Goal: Feedback & Contribution: Submit feedback/report problem

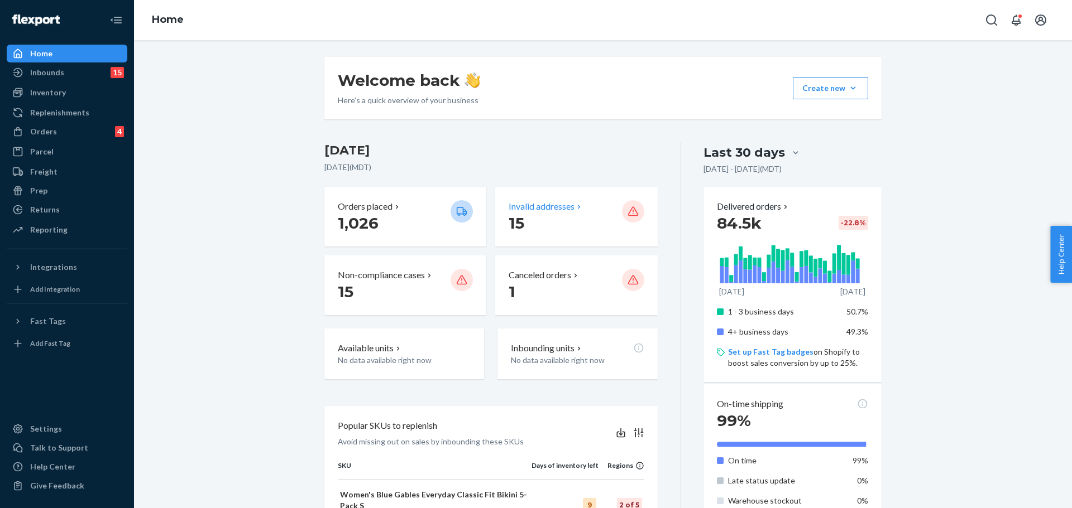
click at [529, 212] on p "Invalid addresses" at bounding box center [541, 206] width 66 height 13
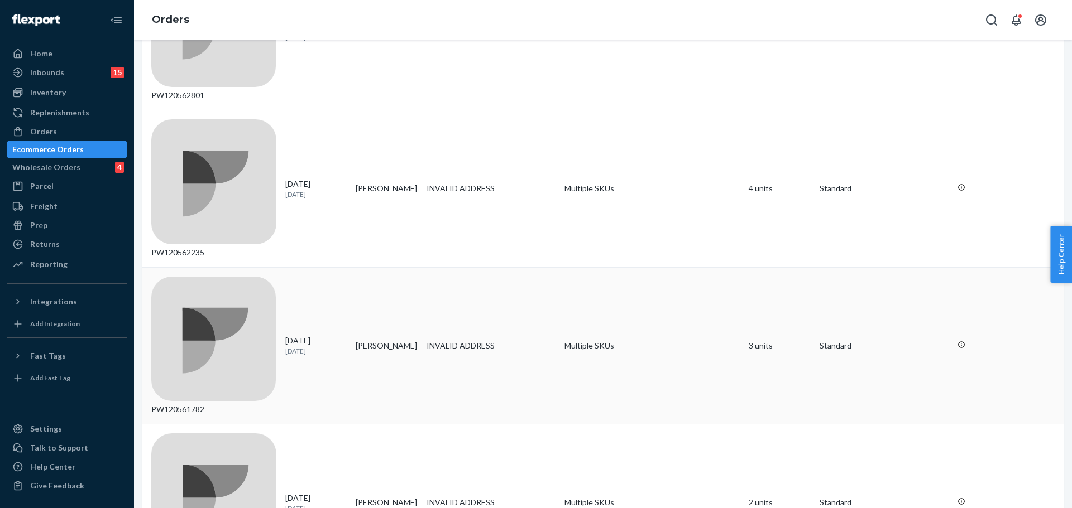
scroll to position [265, 0]
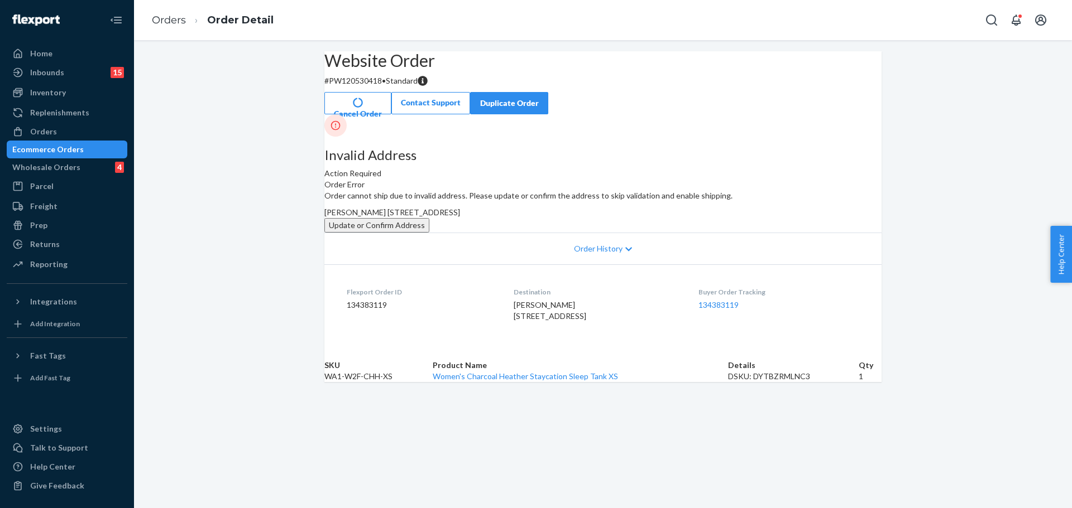
click at [382, 87] on p "# PW120530418 • Standard" at bounding box center [602, 80] width 557 height 11
copy p "PW120530418"
click at [391, 92] on button "Cancel Order" at bounding box center [357, 103] width 67 height 22
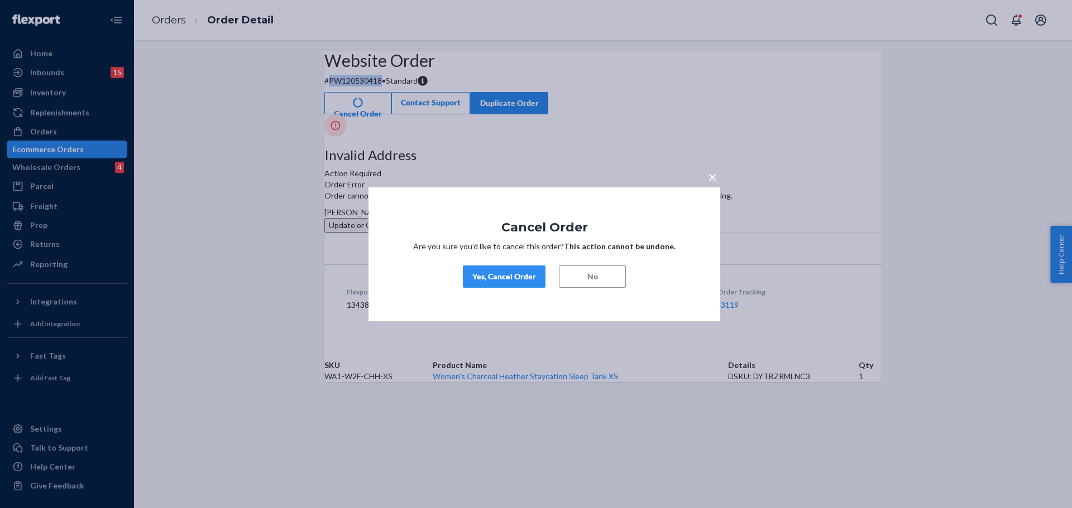
click at [478, 272] on div "Yes, Cancel Order" at bounding box center [504, 276] width 64 height 11
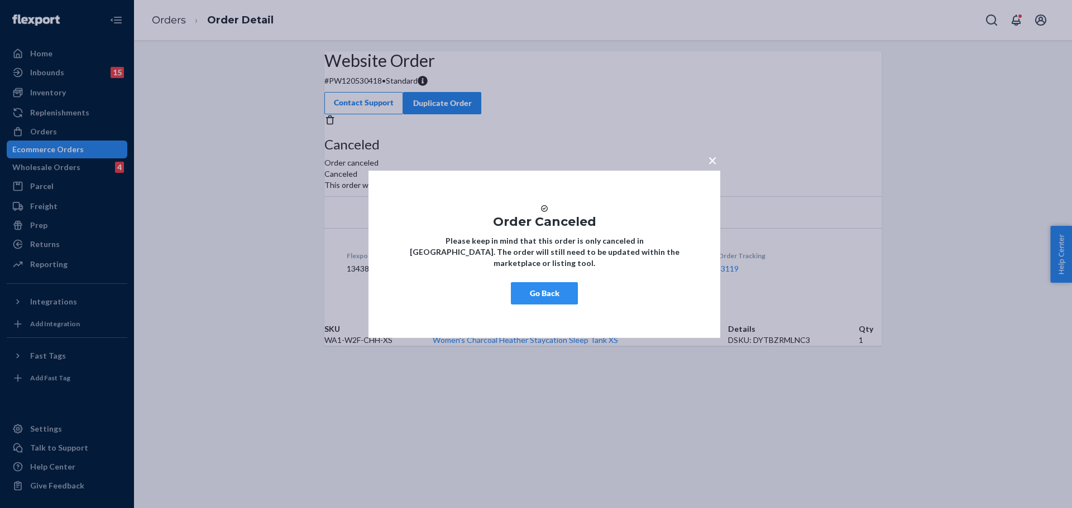
click at [551, 300] on button "Go Back" at bounding box center [544, 293] width 67 height 22
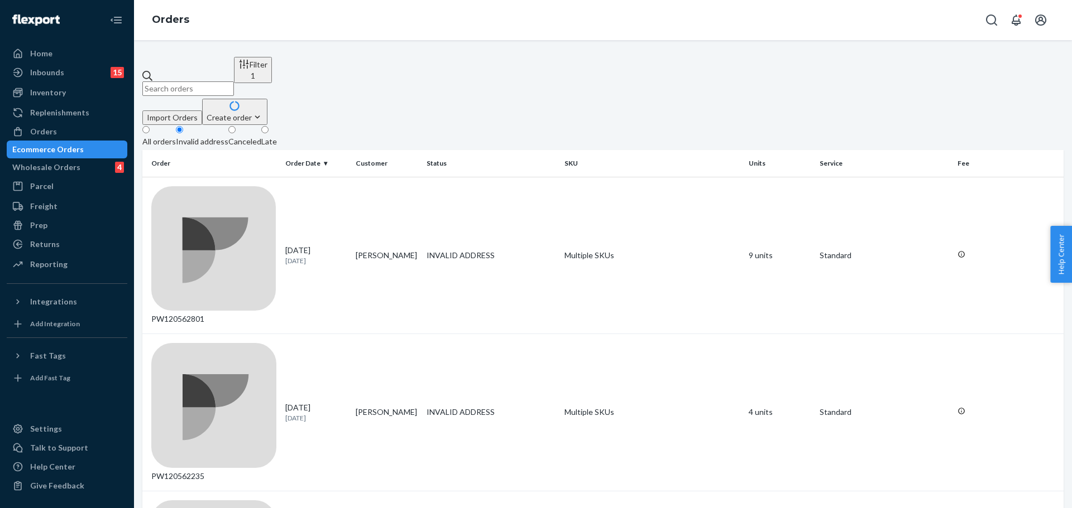
scroll to position [307, 0]
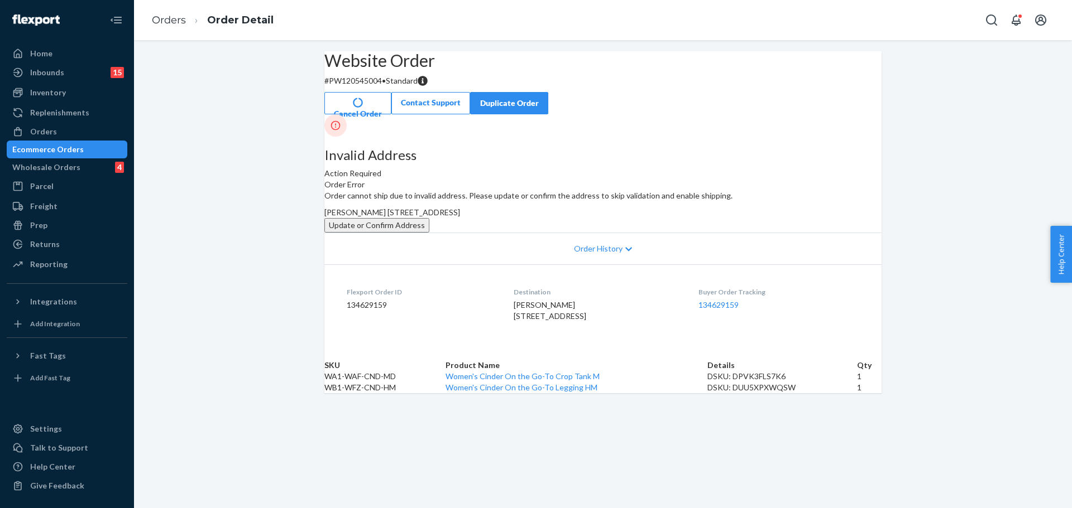
click at [383, 87] on p "# PW120545004 • Standard" at bounding box center [602, 80] width 557 height 11
copy p "PW120545004"
click at [391, 92] on button "Cancel Order" at bounding box center [357, 103] width 67 height 22
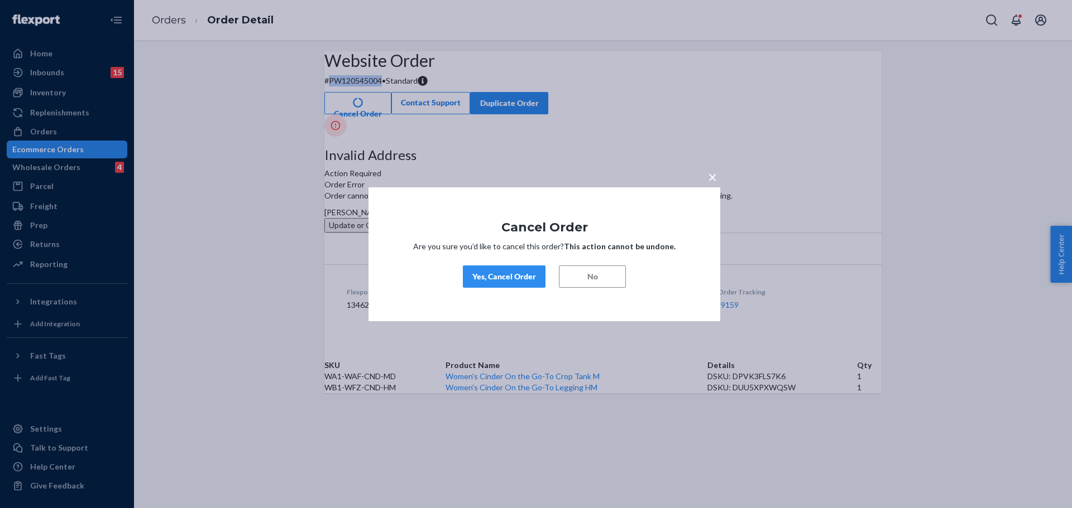
click at [507, 280] on div "Yes, Cancel Order" at bounding box center [504, 276] width 64 height 11
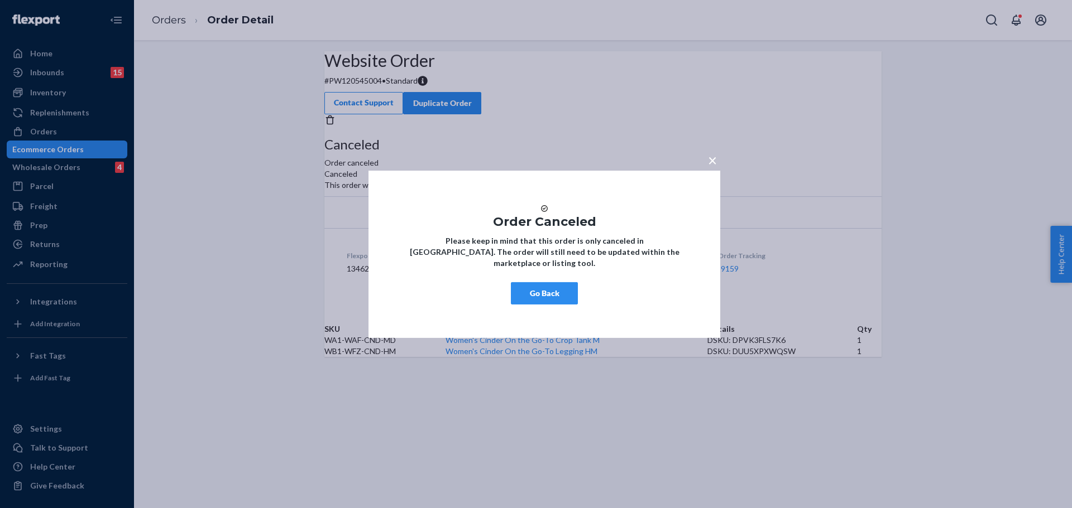
click at [542, 299] on button "Go Back" at bounding box center [544, 293] width 67 height 22
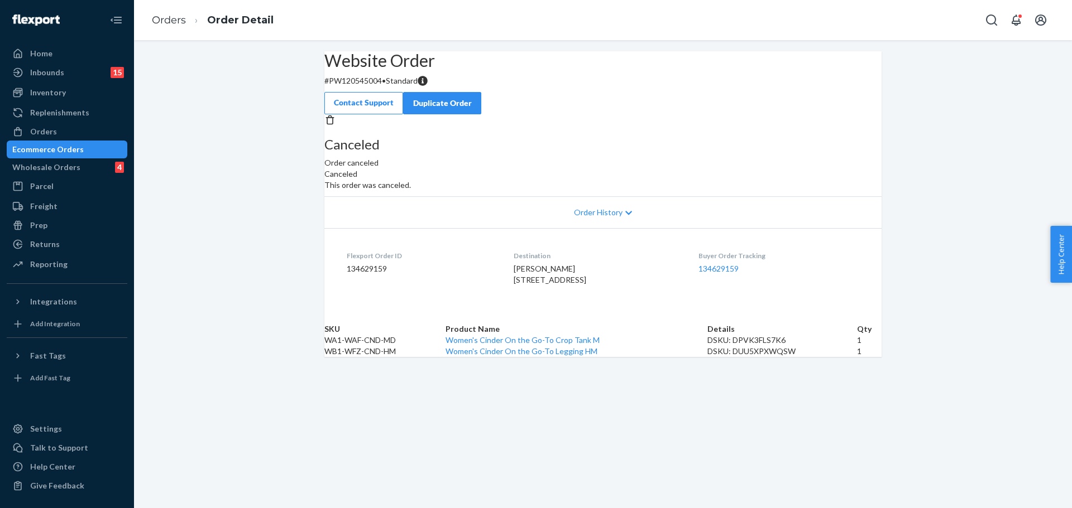
click at [374, 87] on p "# PW120545004 • Standard" at bounding box center [602, 80] width 557 height 11
copy p "PW120545004"
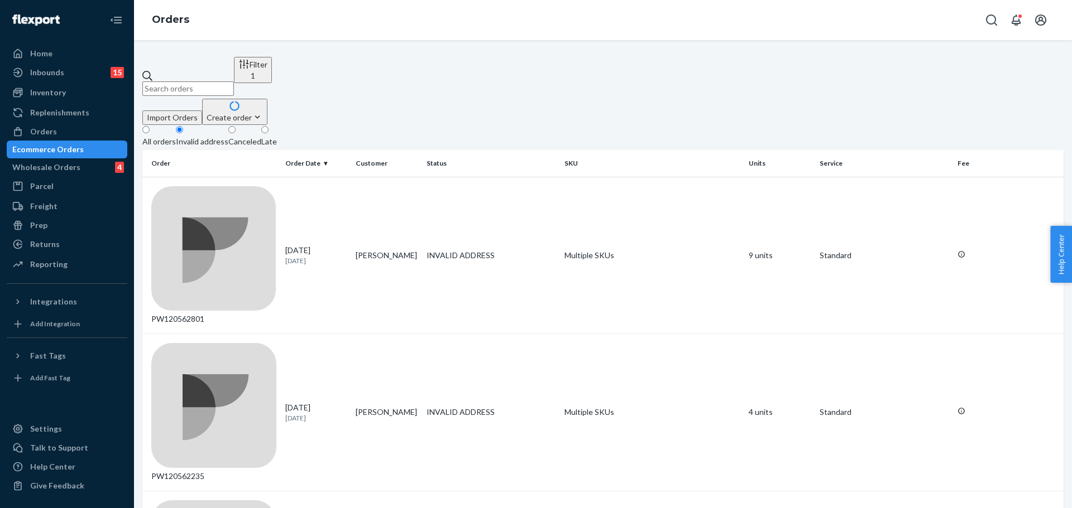
scroll to position [307, 0]
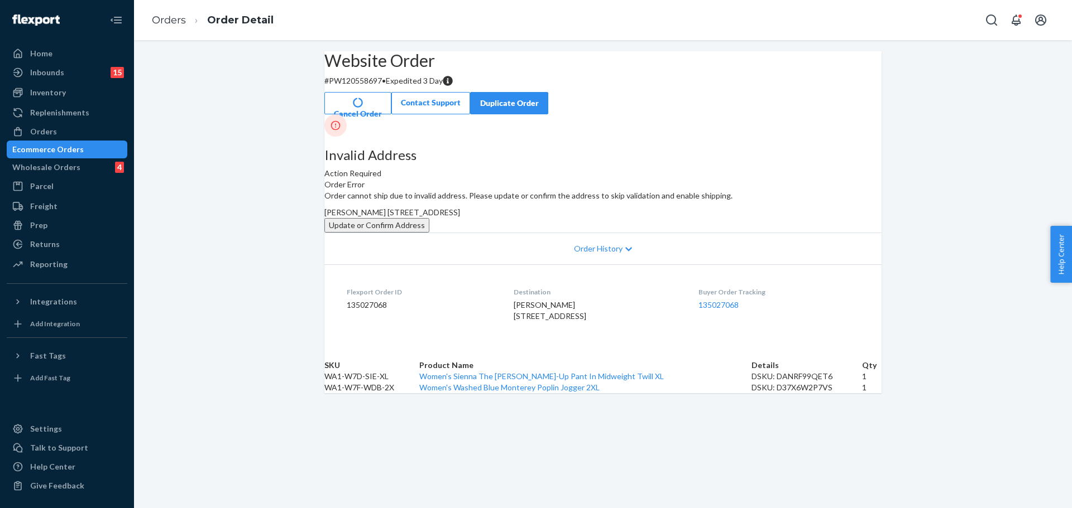
click at [370, 87] on p "# PW120558697 • Expedited 3 Day" at bounding box center [602, 80] width 557 height 11
copy p "PW120558697"
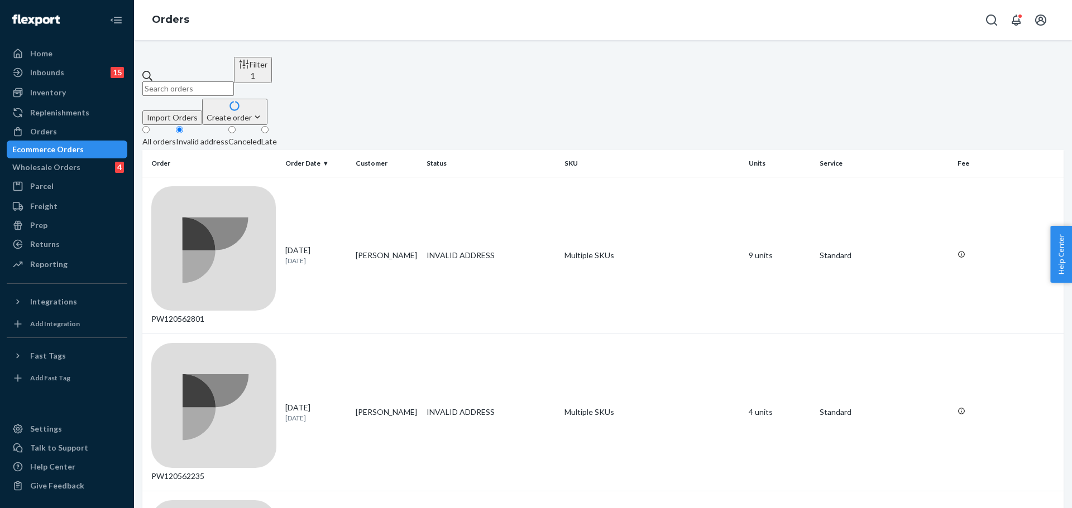
scroll to position [307, 0]
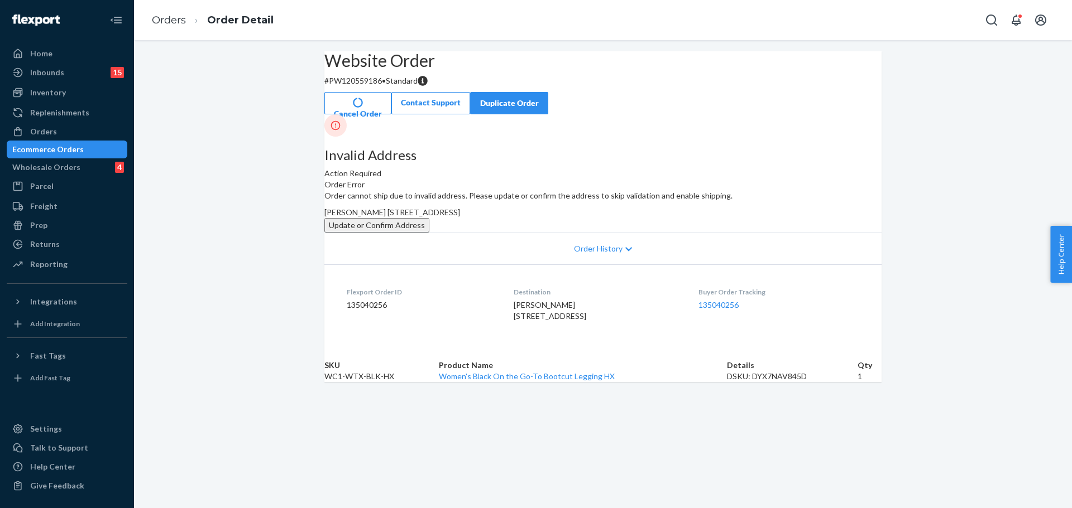
click at [376, 87] on p "# PW120559186 • Standard" at bounding box center [602, 80] width 557 height 11
copy p "PW120559186"
click at [429, 233] on button "Update or Confirm Address" at bounding box center [376, 225] width 105 height 15
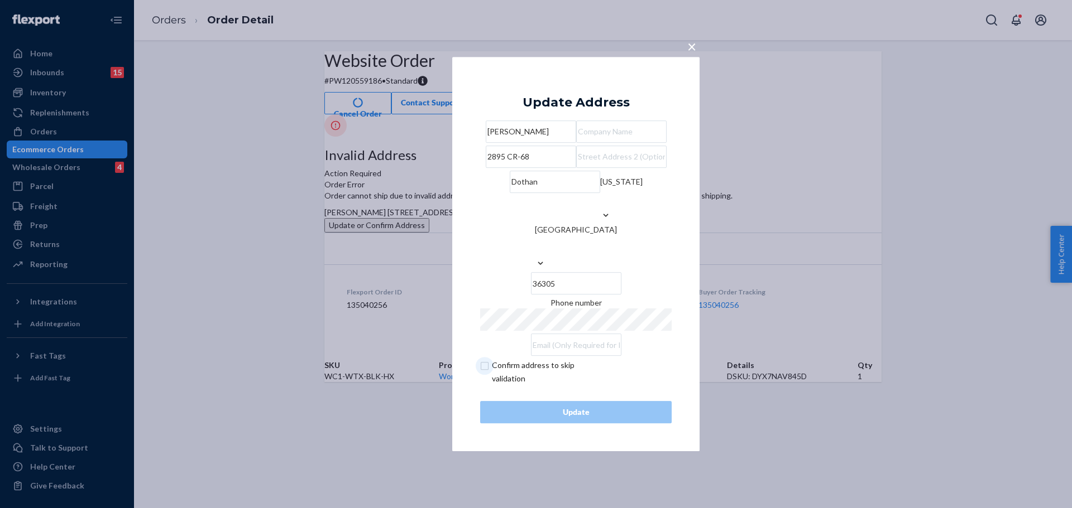
click at [529, 380] on input "checkbox" at bounding box center [544, 372] width 129 height 27
checkbox input "true"
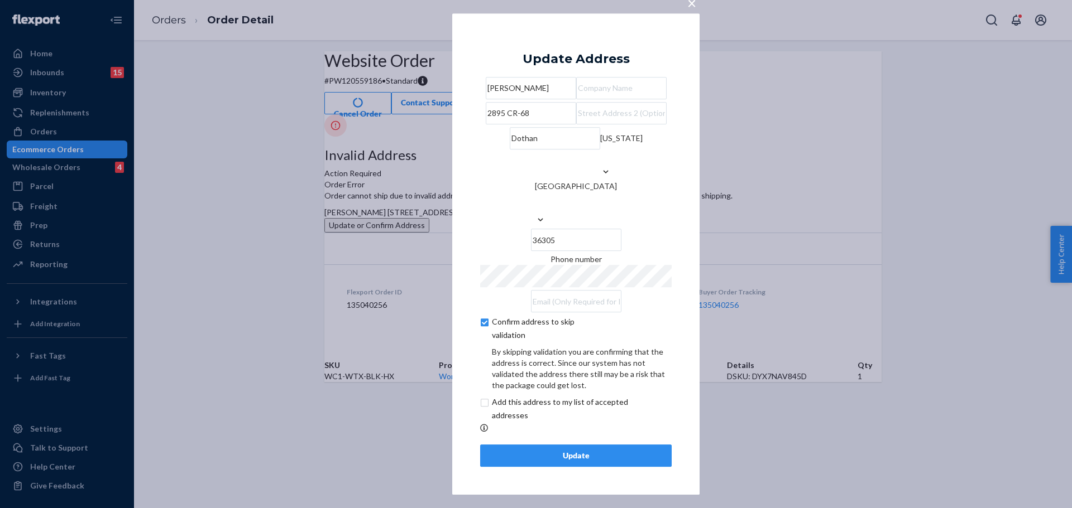
click at [546, 462] on div "Update" at bounding box center [575, 455] width 172 height 11
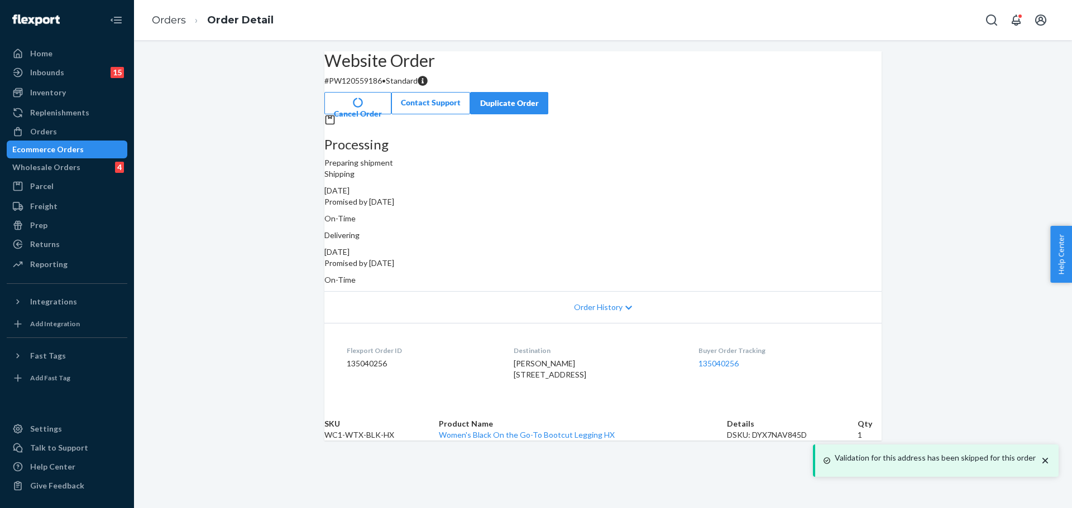
click at [386, 87] on p "# PW120559186 • Standard" at bounding box center [602, 80] width 557 height 11
copy p "PW120559186"
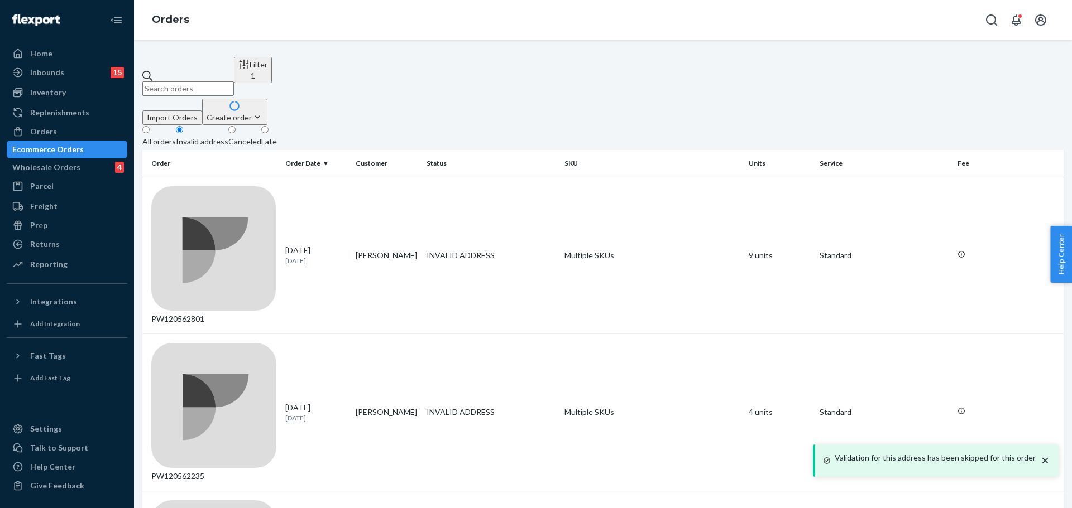
scroll to position [307, 0]
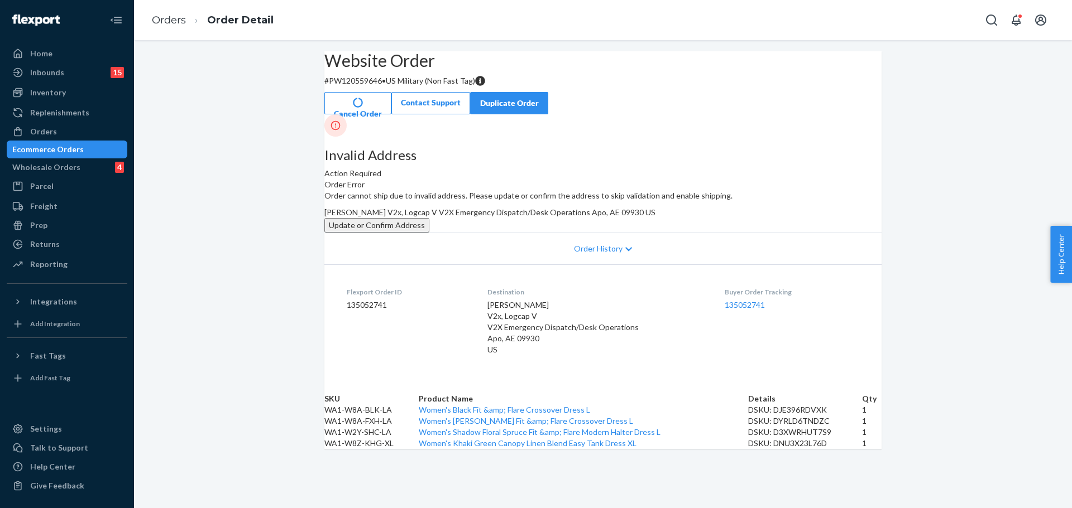
click at [429, 233] on button "Update or Confirm Address" at bounding box center [376, 225] width 105 height 15
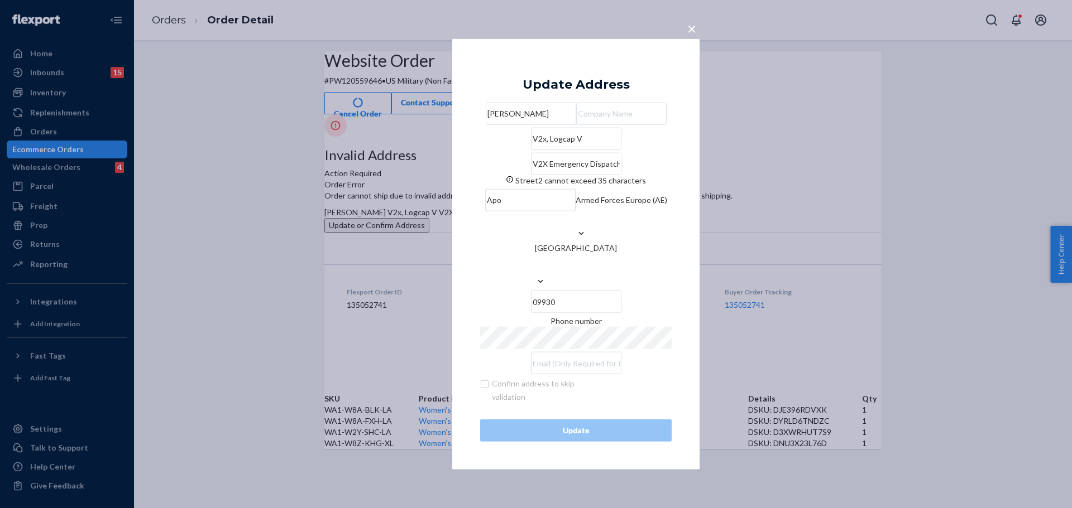
click at [591, 175] on input "V2X Emergency Dispatch/Desk Operations" at bounding box center [576, 163] width 90 height 22
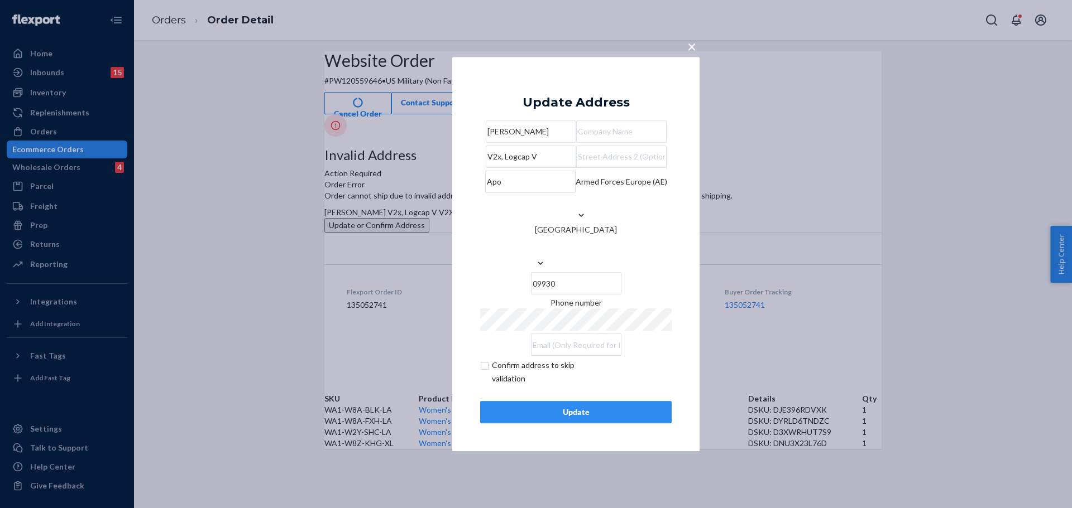
click at [576, 143] on input "text" at bounding box center [621, 132] width 90 height 22
paste input "V2X Emergency Dispatch/Desk Operations"
type input "V2X Emergency Dispatch/Desk Operations"
click at [576, 168] on input "text" at bounding box center [621, 157] width 90 height 22
paste input "V2X Emergency Dispatch/Desk Operations"
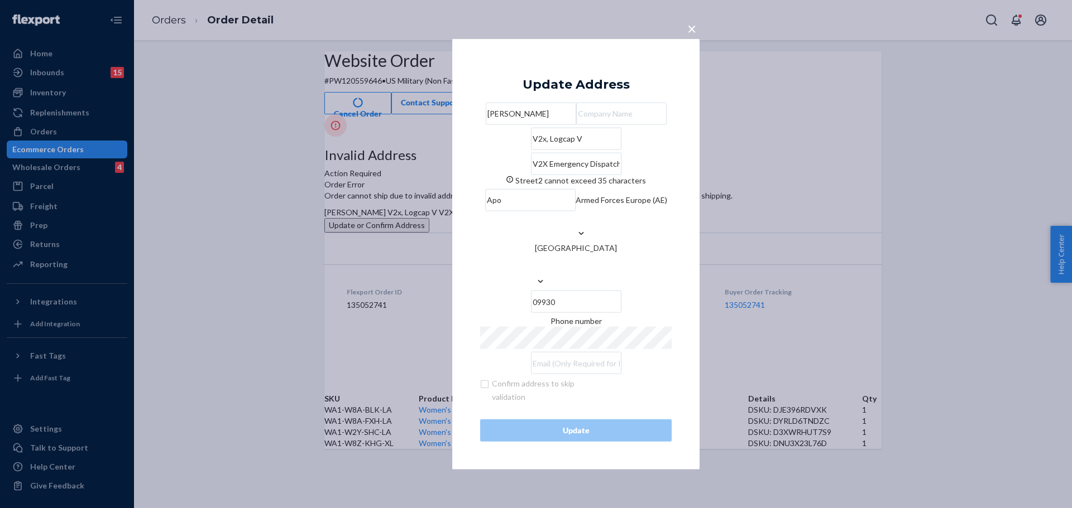
click at [540, 175] on input "V2X Emergency Dispatch/Desk Operations" at bounding box center [576, 163] width 90 height 22
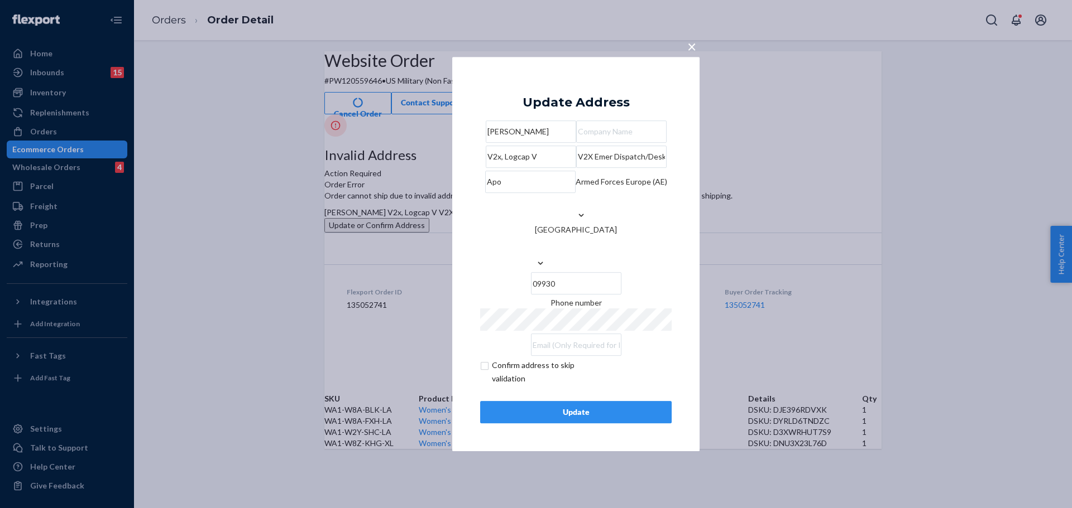
type input "V2X Emer Dispatch/Desk Operations"
click at [486, 424] on button "Update" at bounding box center [575, 412] width 191 height 22
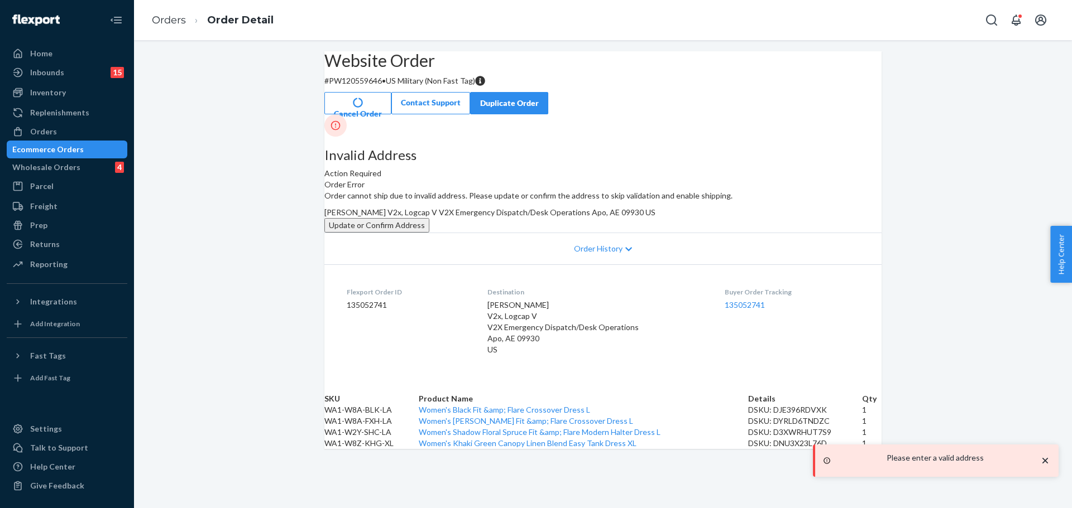
click at [429, 233] on button "Update or Confirm Address" at bounding box center [376, 225] width 105 height 15
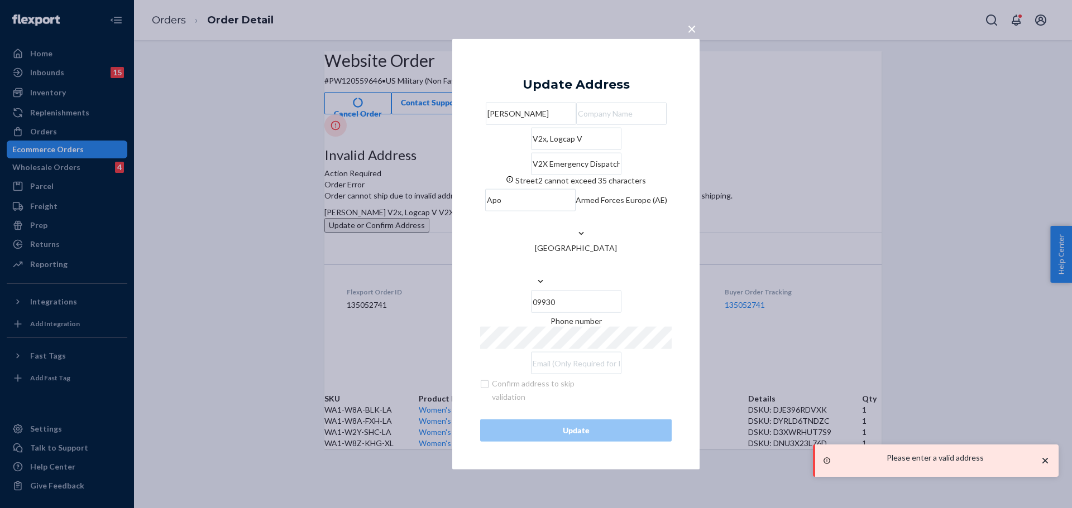
click at [531, 175] on input "V2X Emergency Dispatch/Desk Operations" at bounding box center [576, 163] width 90 height 22
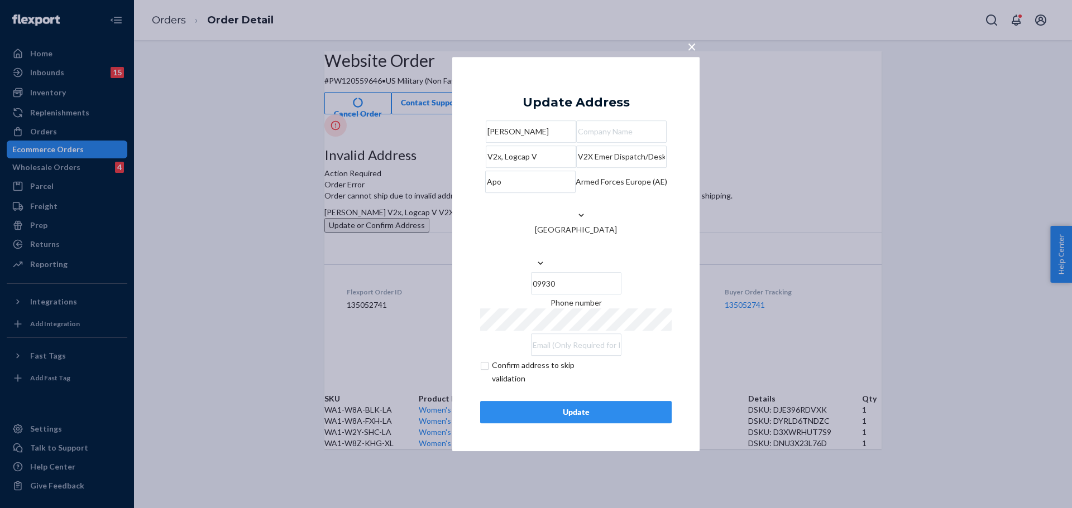
type input "V2X Emer Dispatch/Desk Operations"
click at [516, 383] on input "checkbox" at bounding box center [544, 372] width 129 height 27
checkbox input "true"
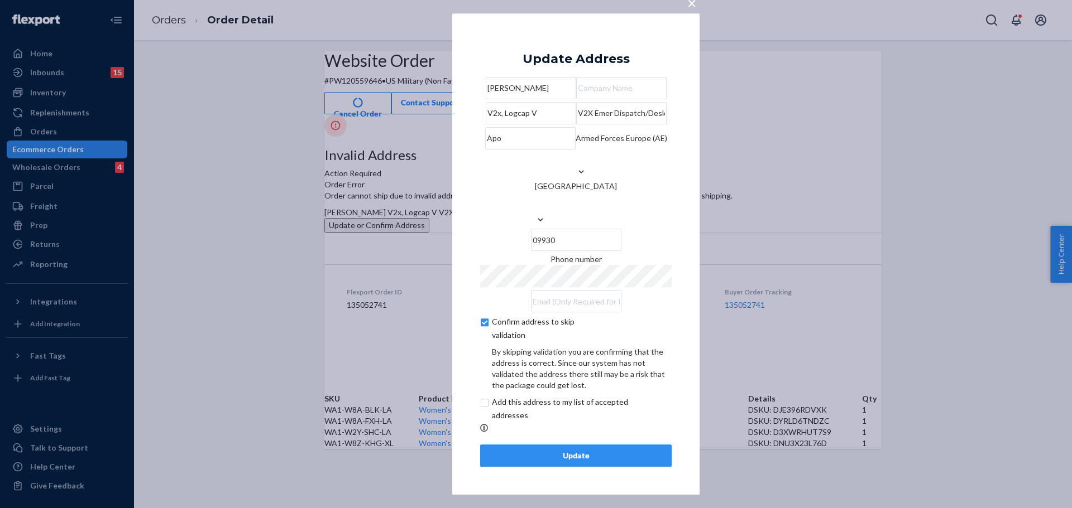
click at [535, 462] on div "Update" at bounding box center [575, 455] width 172 height 11
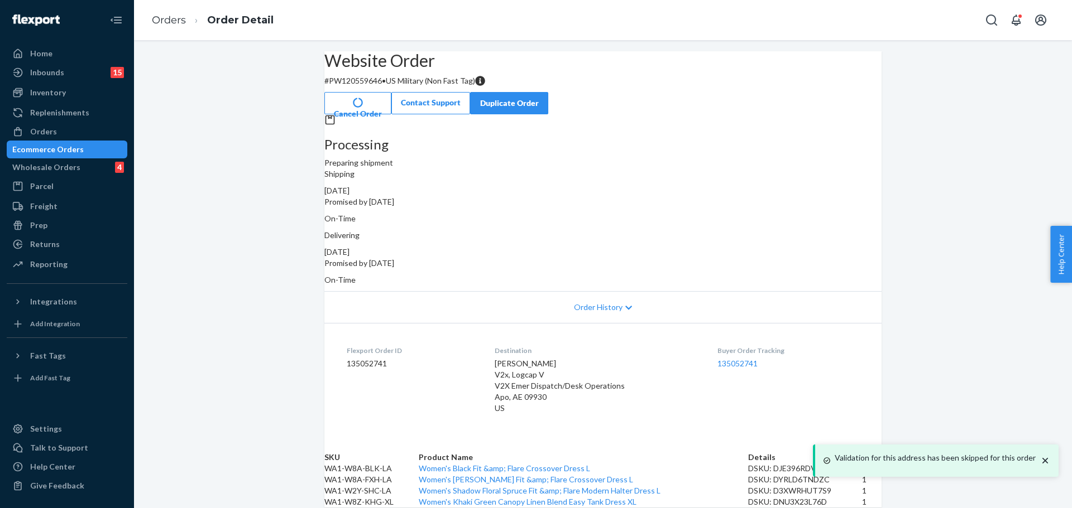
click at [369, 87] on p "# PW120559646 • US Military (Non Fast Tag)" at bounding box center [602, 80] width 557 height 11
copy p "PW120559646"
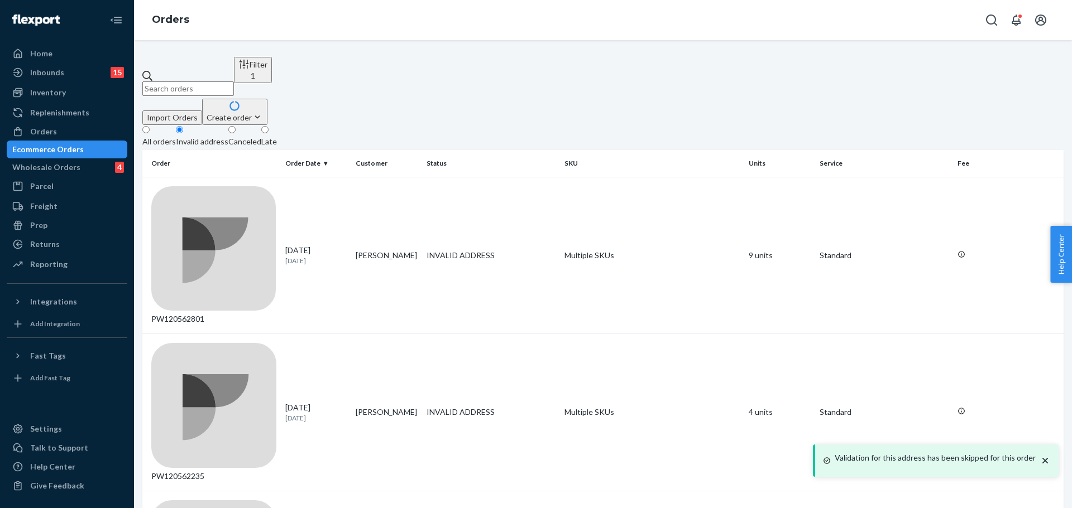
scroll to position [294, 0]
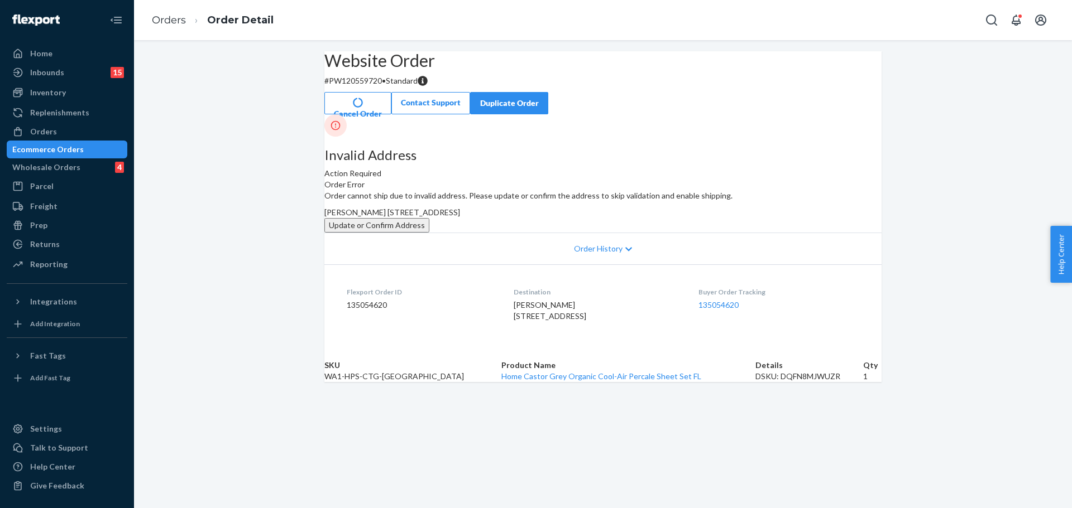
click at [369, 87] on p "# PW120559720 • Standard" at bounding box center [602, 80] width 557 height 11
copy p "PW120559720"
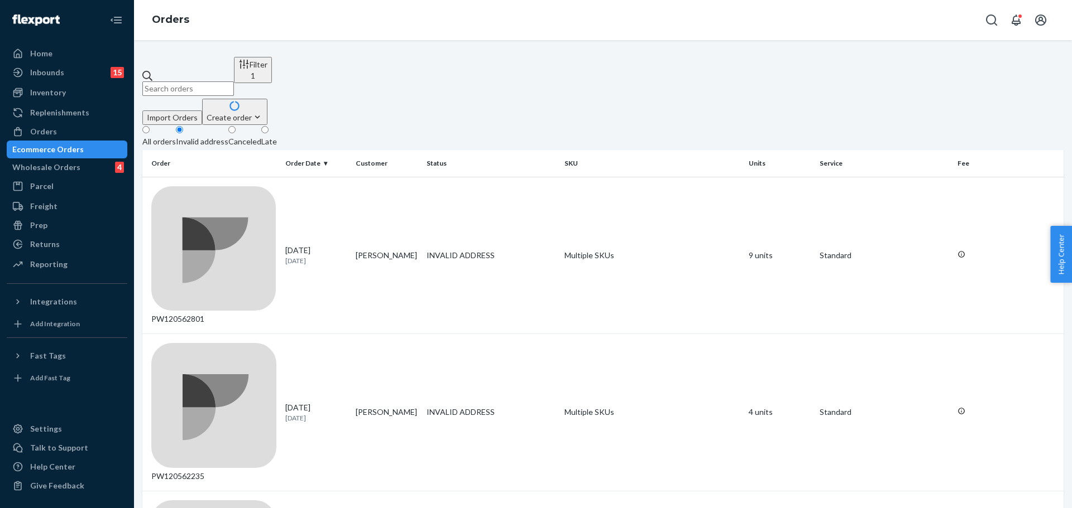
scroll to position [254, 0]
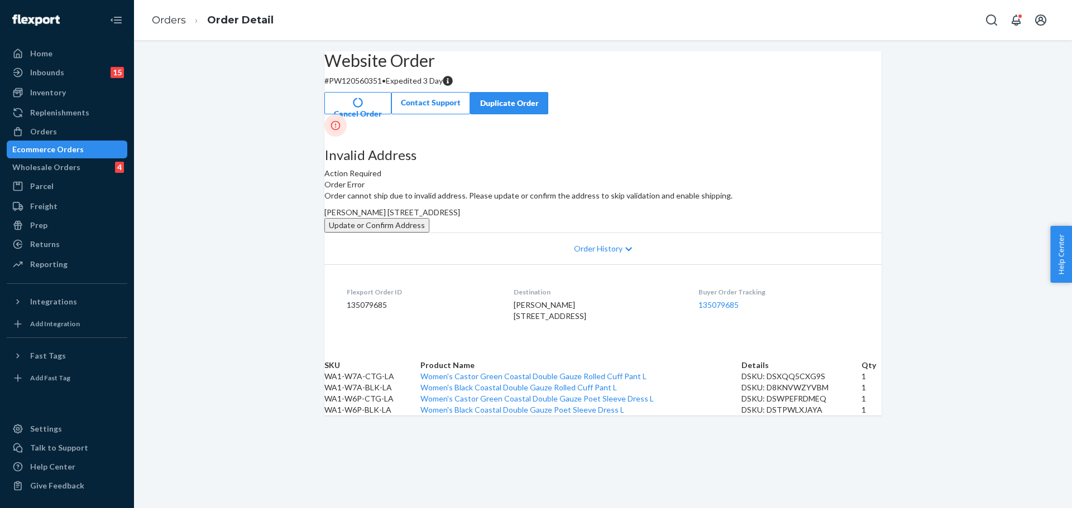
click at [370, 87] on p "# PW120560351 • Expedited 3 Day" at bounding box center [602, 80] width 557 height 11
click at [429, 233] on button "Update or Confirm Address" at bounding box center [376, 225] width 105 height 15
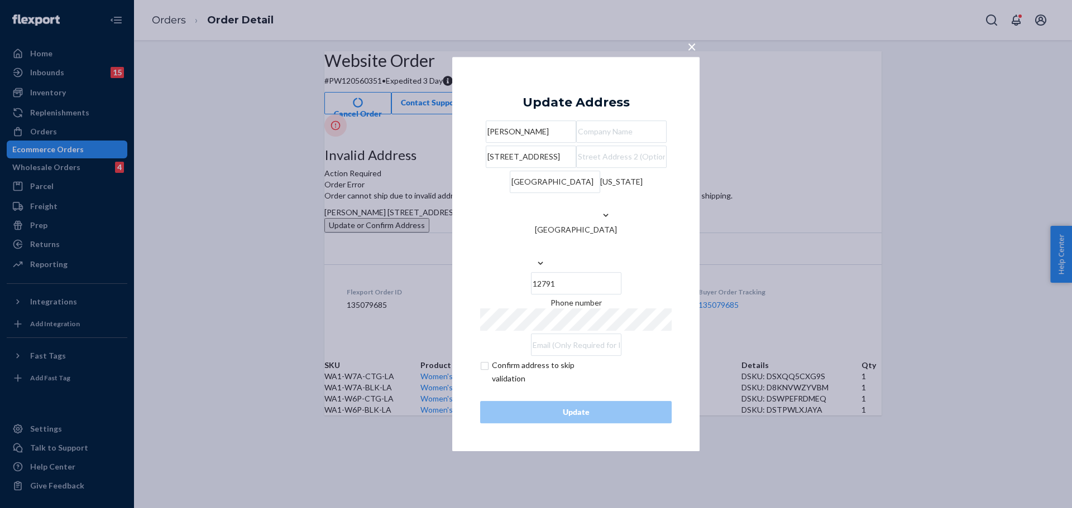
click at [497, 386] on input "checkbox" at bounding box center [544, 372] width 129 height 27
checkbox input "true"
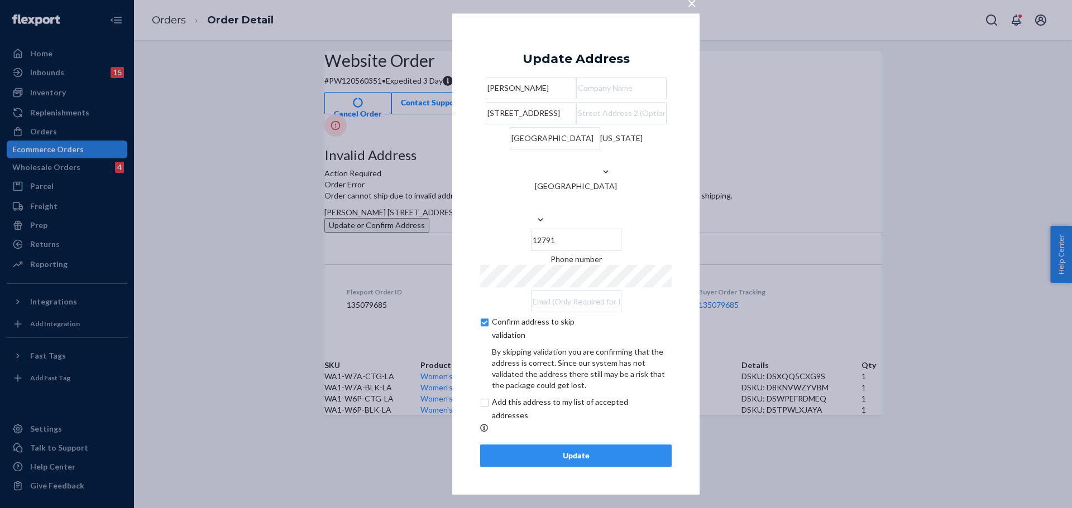
click at [541, 462] on div "Update" at bounding box center [575, 455] width 172 height 11
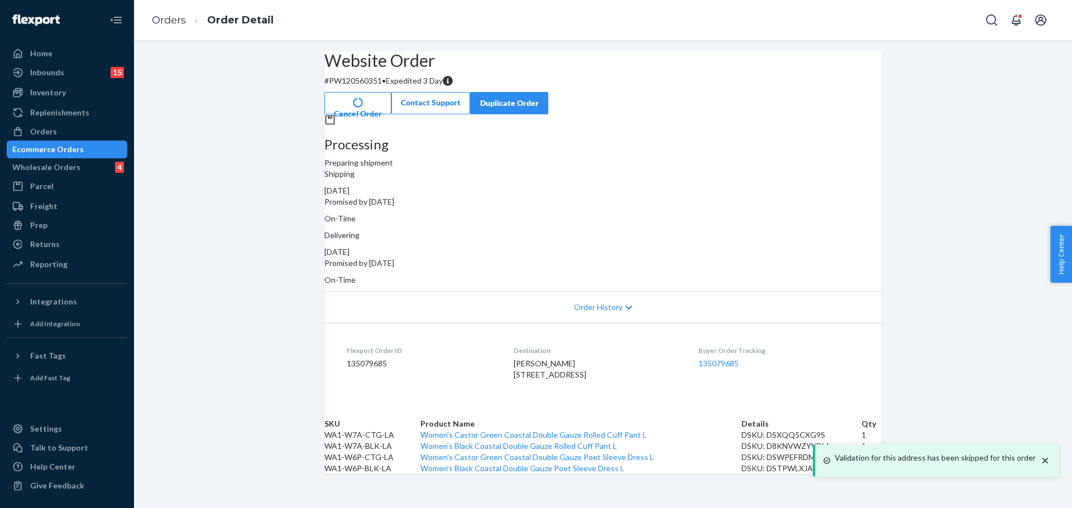
click at [376, 87] on p "# PW120560351 • Expedited 3 Day" at bounding box center [602, 80] width 557 height 11
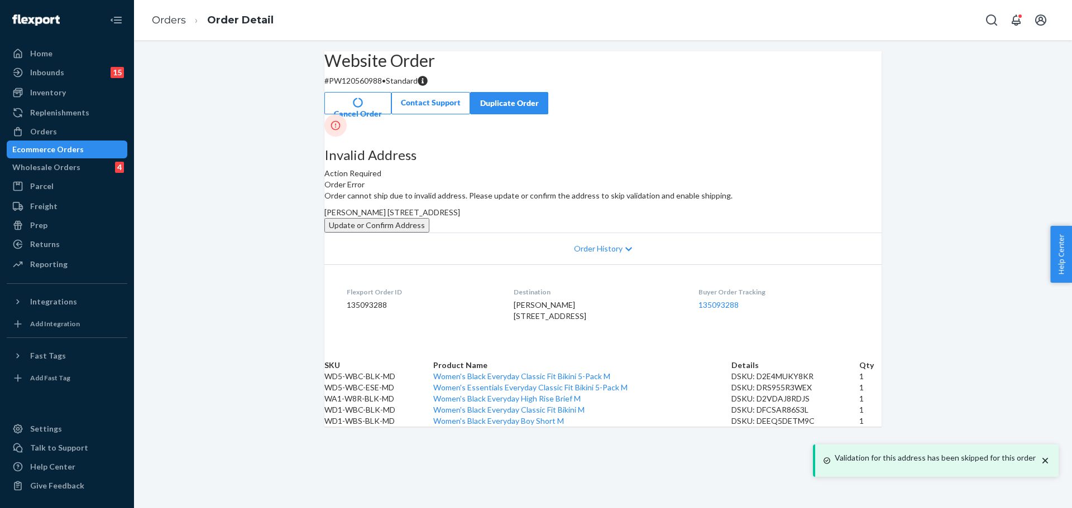
click at [381, 114] on div "Website Order # PW120560988 • Standard Cancel Order Contact Support Duplicate O…" at bounding box center [602, 82] width 557 height 63
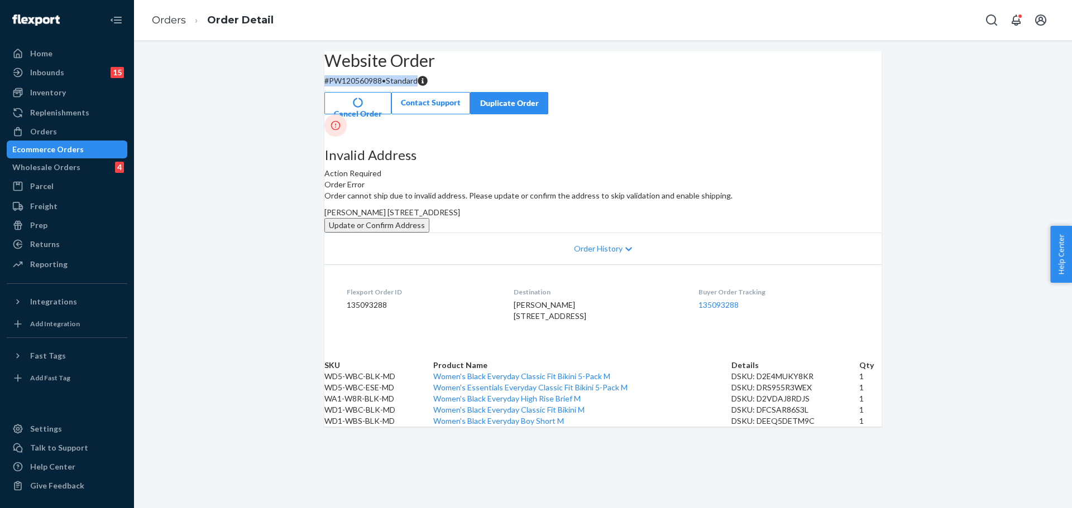
click at [381, 114] on div "Website Order # PW120560988 • Standard Cancel Order Contact Support Duplicate O…" at bounding box center [602, 82] width 557 height 63
click at [374, 87] on p "# PW120560988 • Standard" at bounding box center [602, 80] width 557 height 11
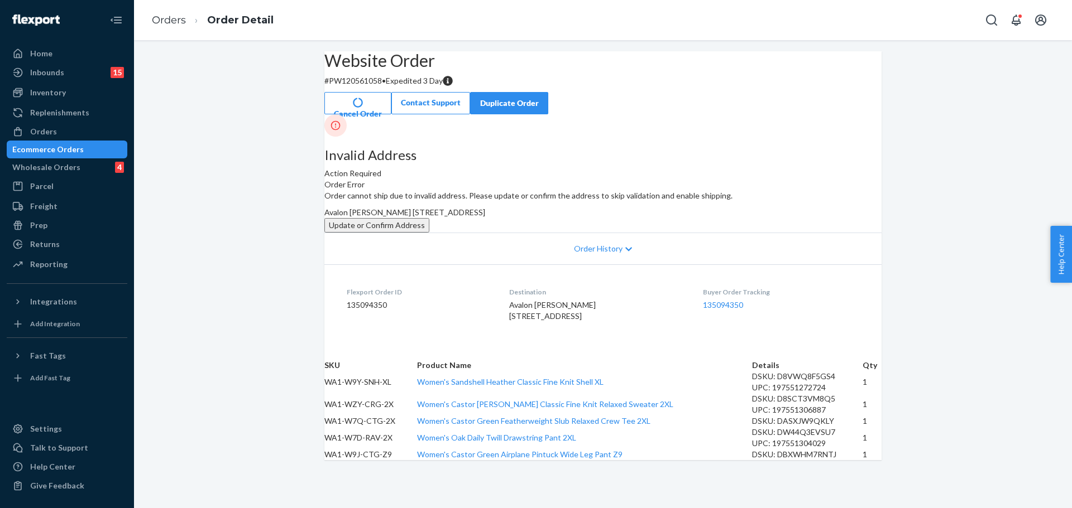
click at [385, 87] on p "# PW120561058 • Expedited 3 Day" at bounding box center [602, 80] width 557 height 11
click at [429, 233] on button "Update or Confirm Address" at bounding box center [376, 225] width 105 height 15
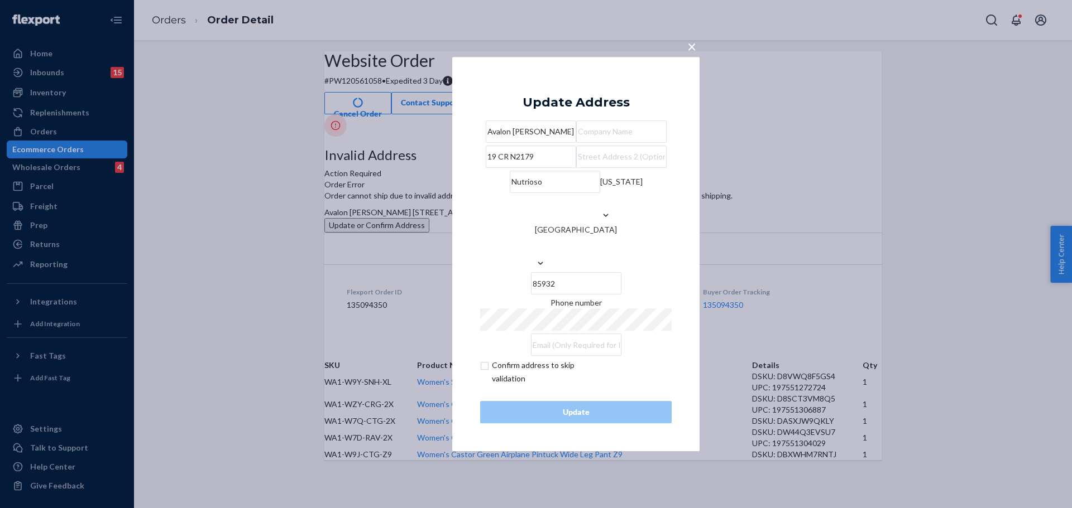
click at [526, 386] on input "checkbox" at bounding box center [544, 372] width 129 height 27
checkbox input "true"
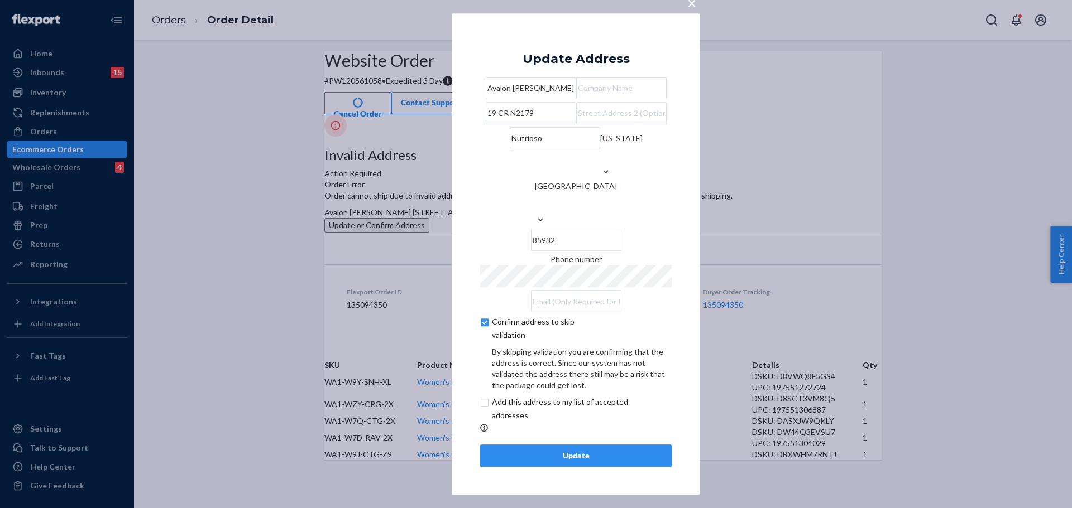
click at [530, 467] on button "Update" at bounding box center [575, 456] width 191 height 22
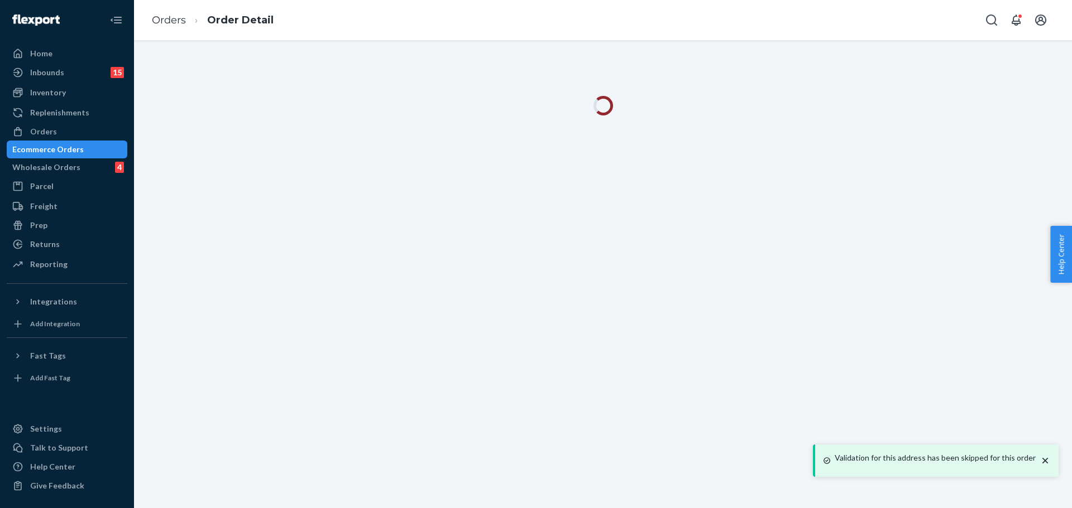
click at [379, 110] on div at bounding box center [603, 106] width 574 height 20
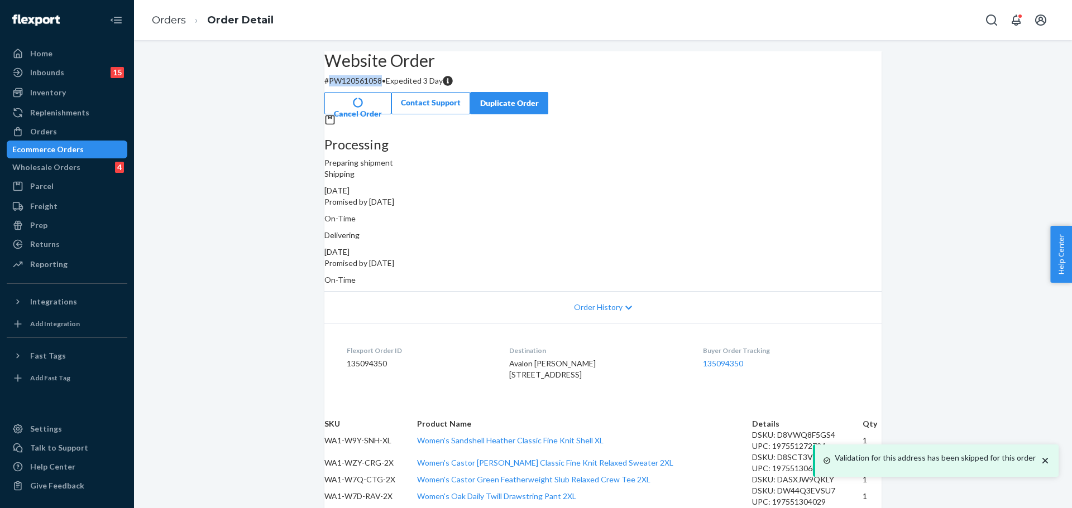
click at [379, 87] on p "# PW120561058 • Expedited 3 Day" at bounding box center [602, 80] width 557 height 11
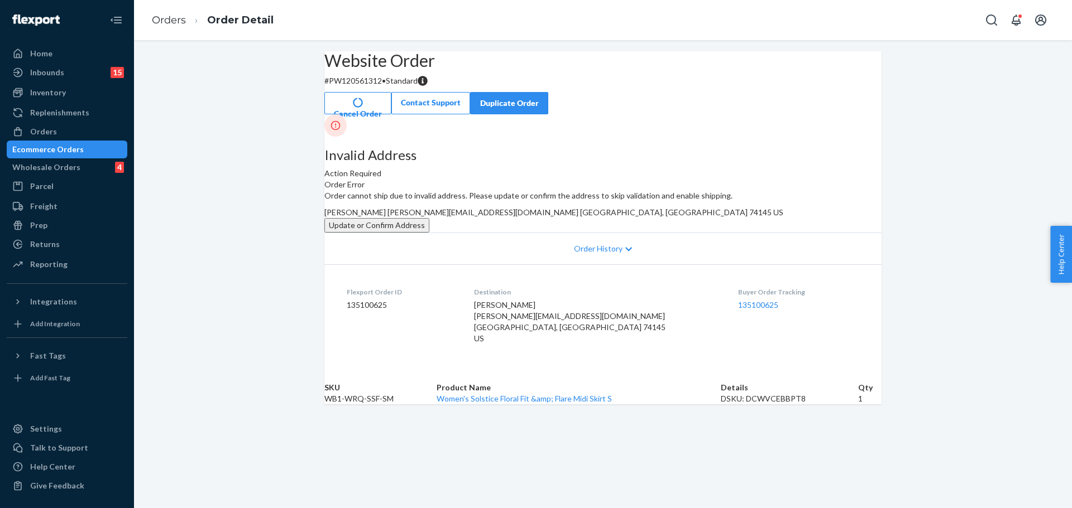
click at [369, 87] on p "# PW120561312 • Standard" at bounding box center [602, 80] width 557 height 11
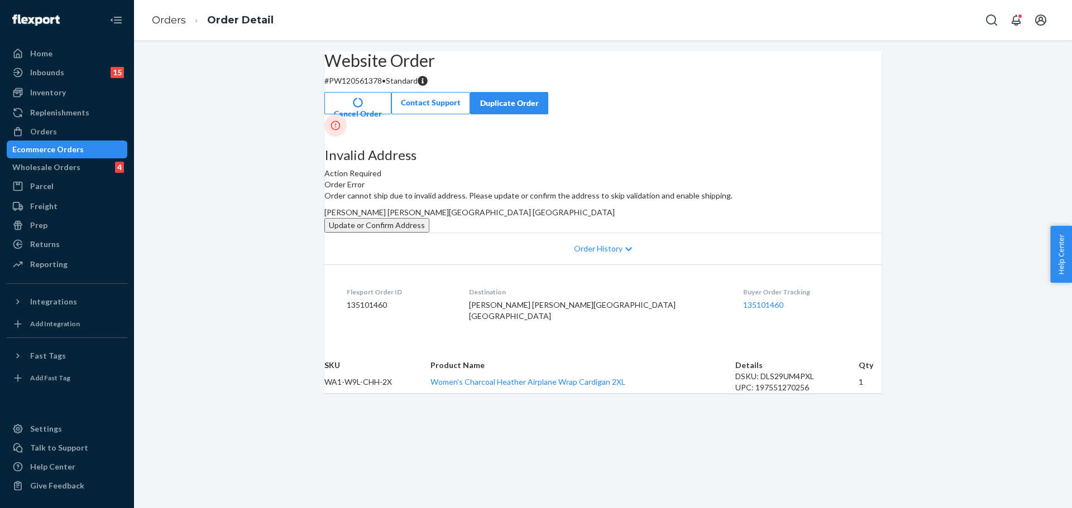
click at [363, 114] on div "Website Order # PW120561378 • Standard Cancel Order Contact Support Duplicate O…" at bounding box center [602, 82] width 557 height 63
click at [429, 233] on button "Update or Confirm Address" at bounding box center [376, 225] width 105 height 15
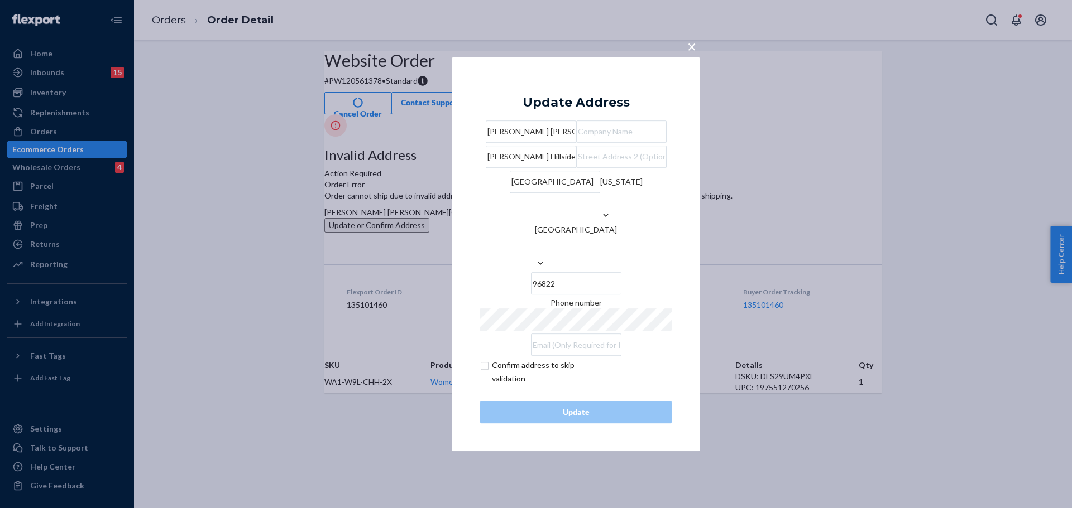
click at [526, 168] on input "Judd Hillside Rd" at bounding box center [531, 157] width 90 height 22
paste input "1903"
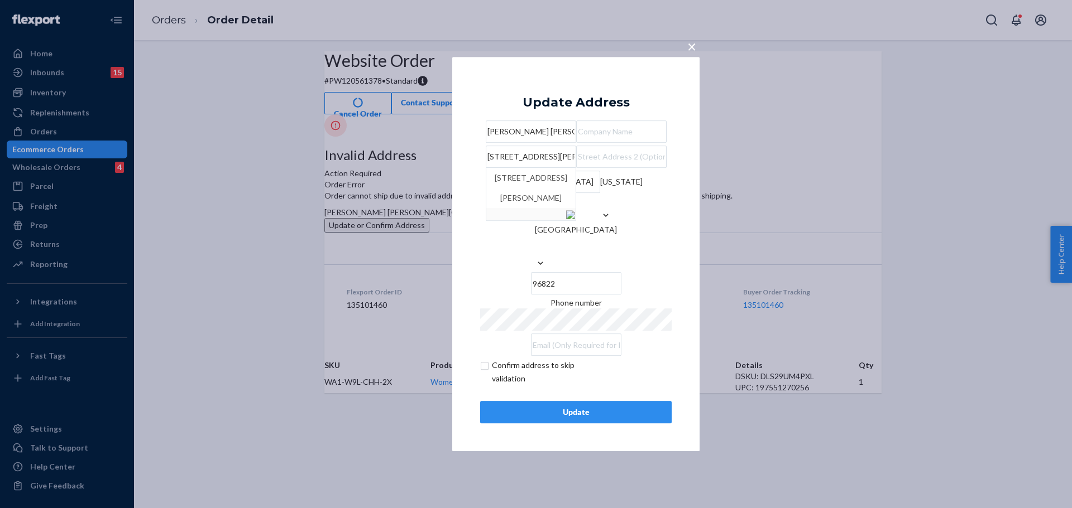
type input "1903 Judd Hillside Rd"
click at [583, 418] on div "Update" at bounding box center [575, 412] width 172 height 11
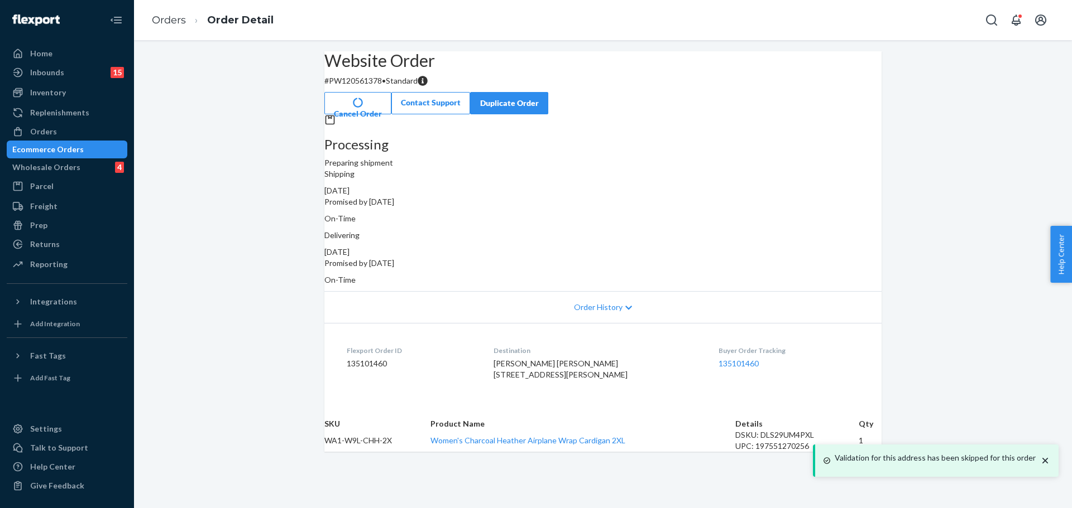
click at [369, 87] on p "# PW120561378 • Standard" at bounding box center [602, 80] width 557 height 11
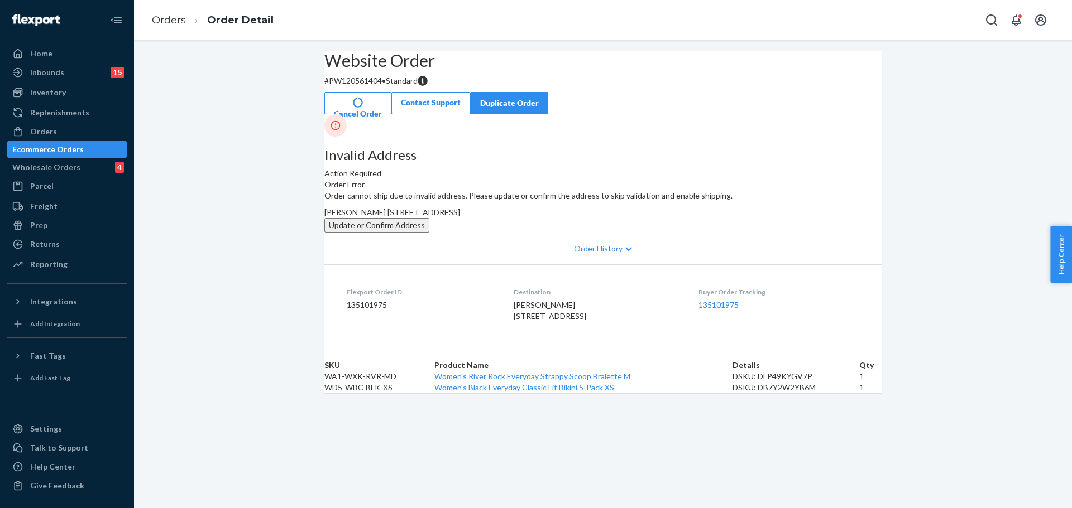
click at [367, 87] on p "# PW120561404 • Standard" at bounding box center [602, 80] width 557 height 11
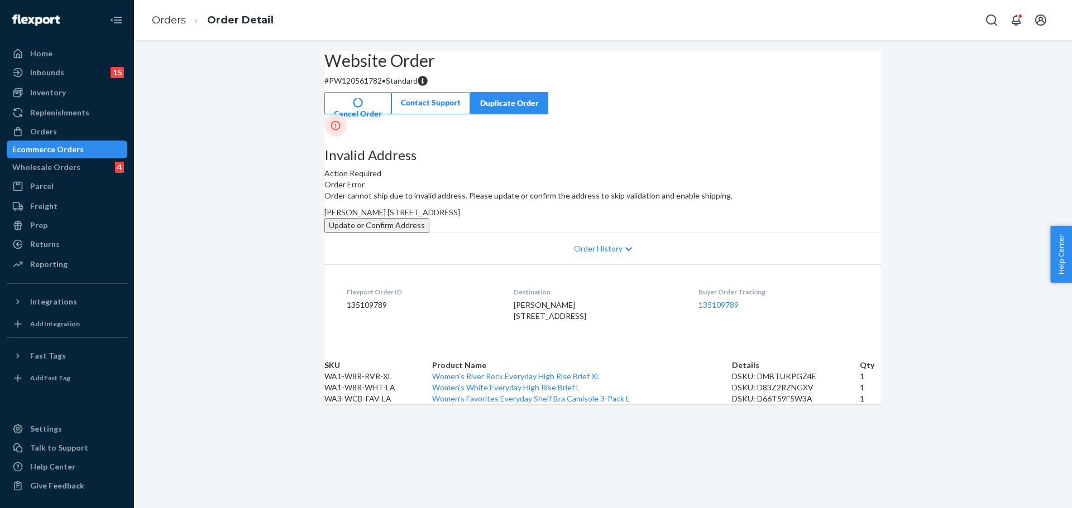
click at [371, 87] on p "# PW120561782 • Standard" at bounding box center [602, 80] width 557 height 11
click at [429, 233] on button "Update or Confirm Address" at bounding box center [376, 225] width 105 height 15
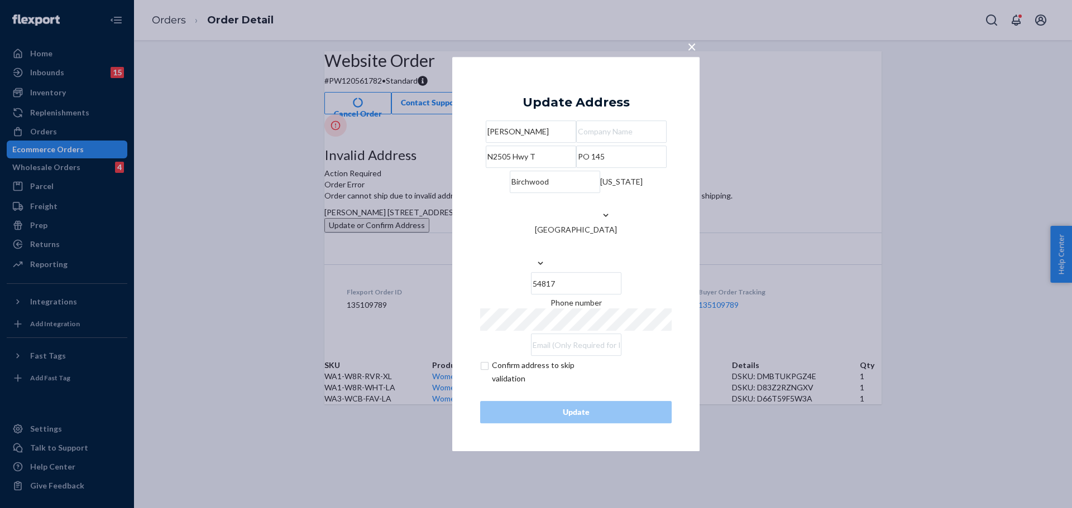
click at [574, 168] on input "N2505 Hwy T" at bounding box center [531, 157] width 90 height 22
paste input "County"
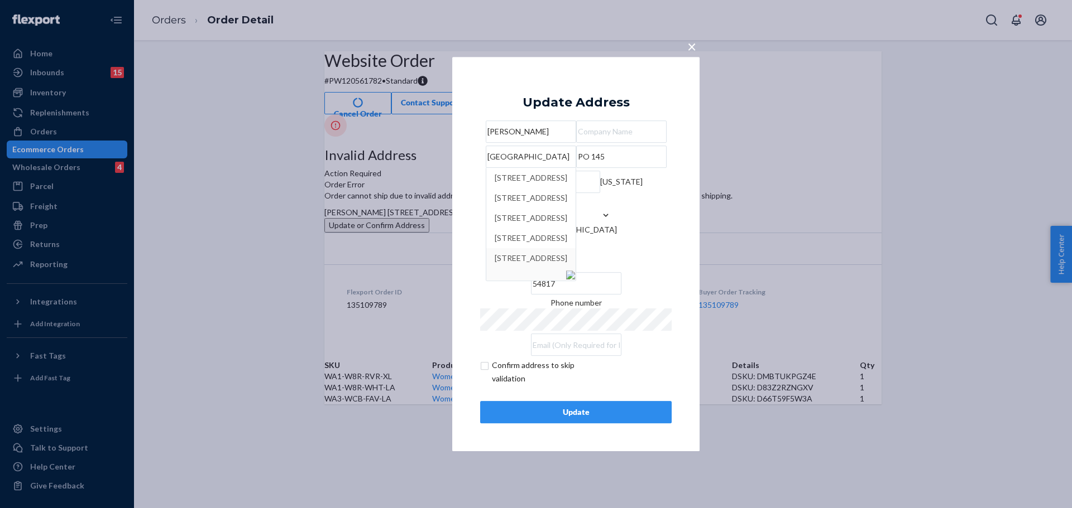
type input "N2505 County Hwy T"
click at [679, 398] on div "× Update Address Sherrie Chapin N2505 County Hwy T N2505 County Hwy T, Birchwoo…" at bounding box center [575, 254] width 247 height 395
click at [638, 418] on div "Update" at bounding box center [575, 412] width 172 height 11
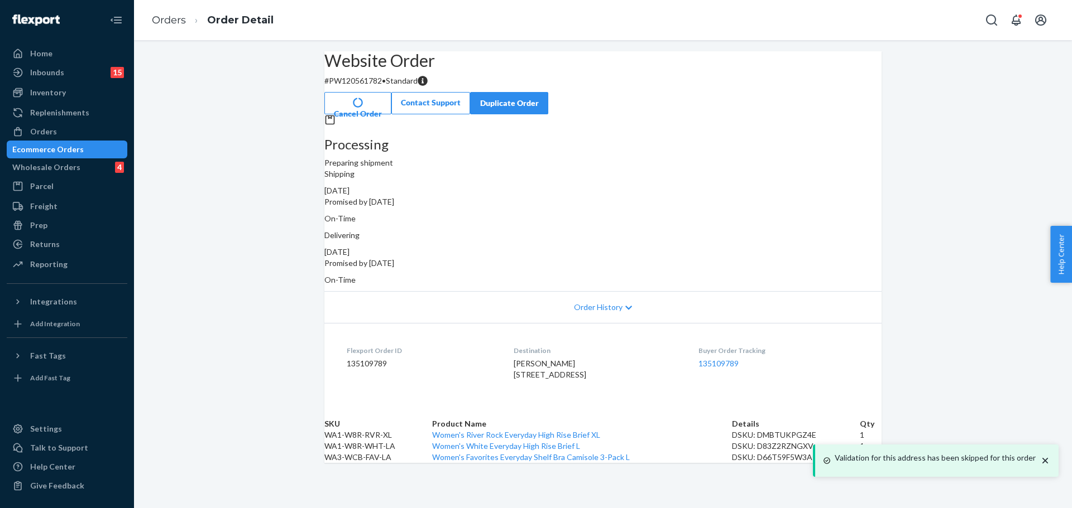
click at [368, 87] on p "# PW120561782 • Standard" at bounding box center [602, 80] width 557 height 11
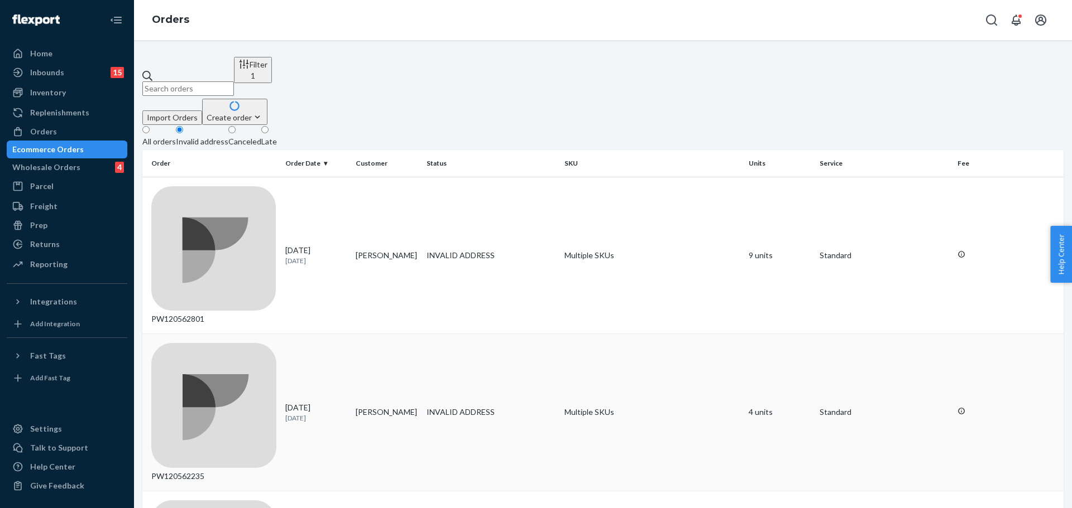
click at [215, 343] on div "PW120562235" at bounding box center [213, 412] width 125 height 139
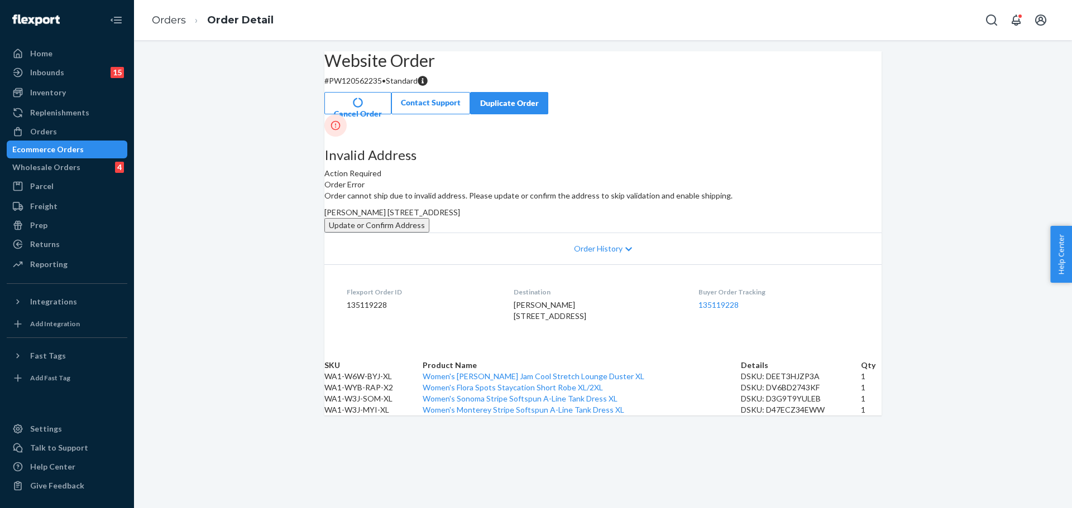
click at [377, 87] on p "# PW120562235 • Standard" at bounding box center [602, 80] width 557 height 11
click at [429, 233] on button "Update or Confirm Address" at bounding box center [376, 225] width 105 height 15
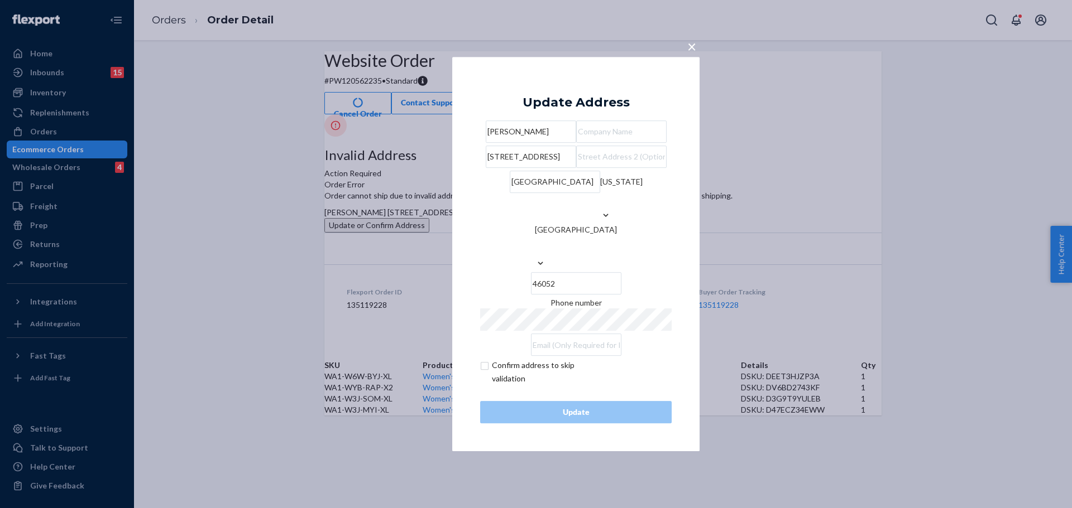
click at [566, 377] on input "checkbox" at bounding box center [544, 372] width 129 height 27
checkbox input "true"
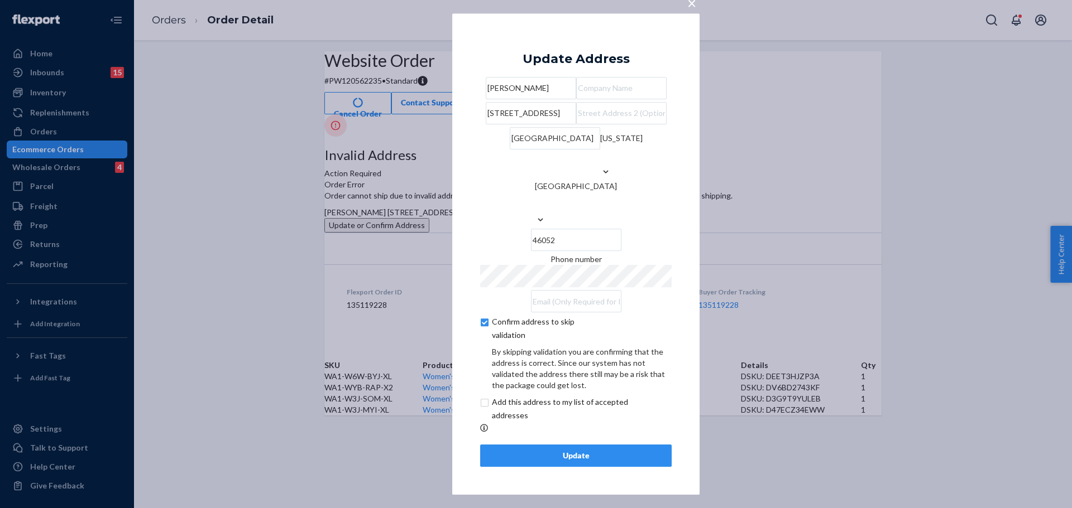
click at [544, 465] on button "Update" at bounding box center [575, 456] width 191 height 22
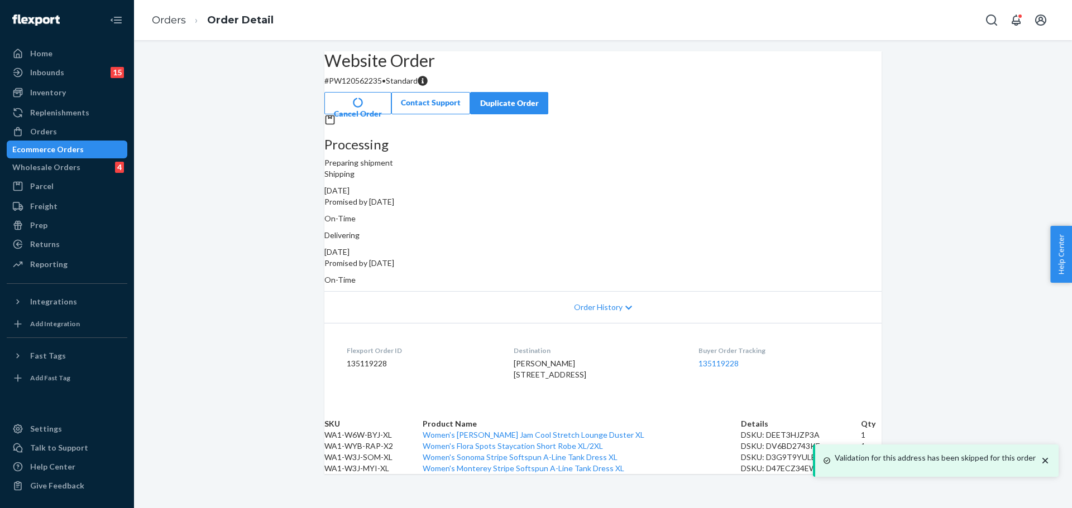
click at [366, 87] on p "# PW120562235 • Standard" at bounding box center [602, 80] width 557 height 11
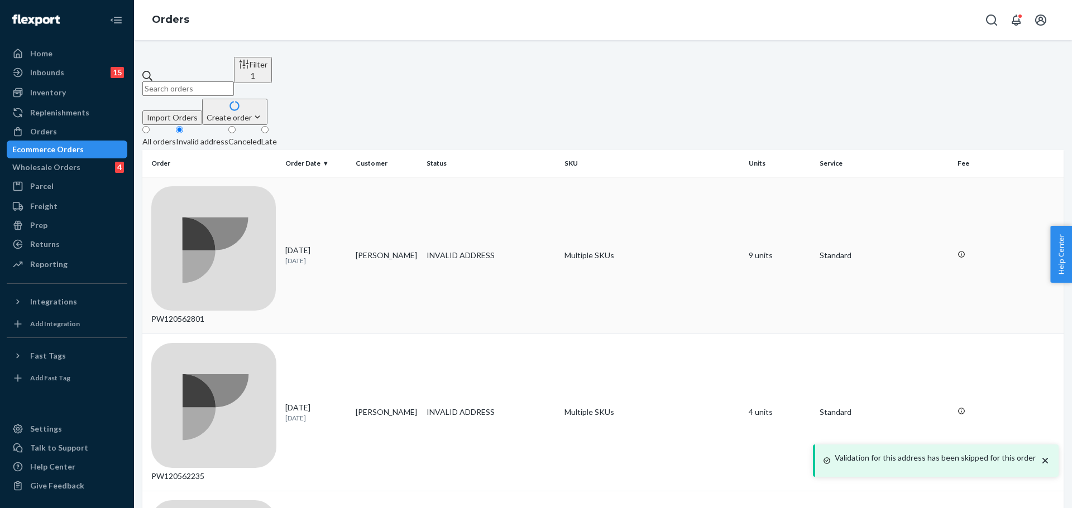
click at [225, 186] on div "PW120562801" at bounding box center [213, 255] width 125 height 139
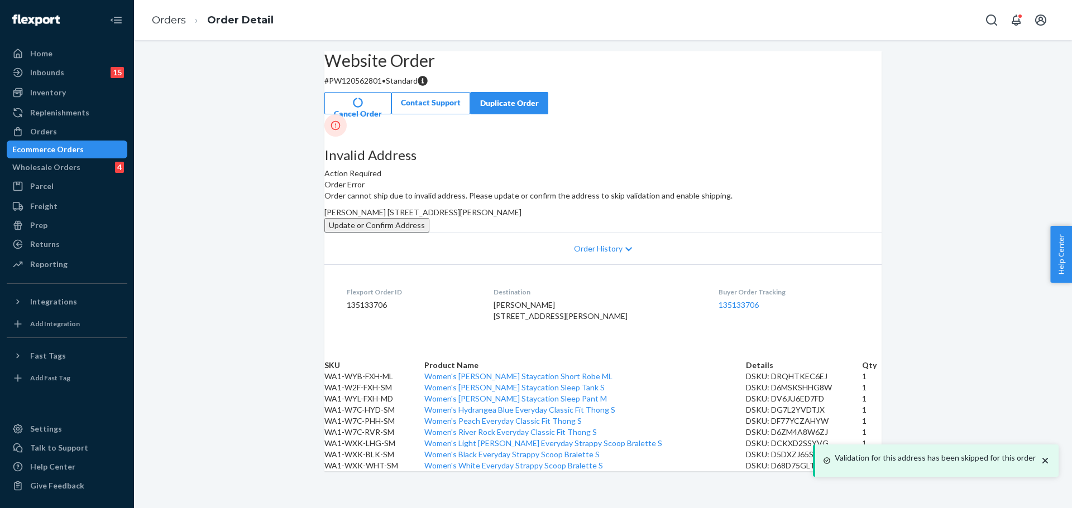
click at [379, 70] on h2 "Website Order" at bounding box center [602, 60] width 557 height 18
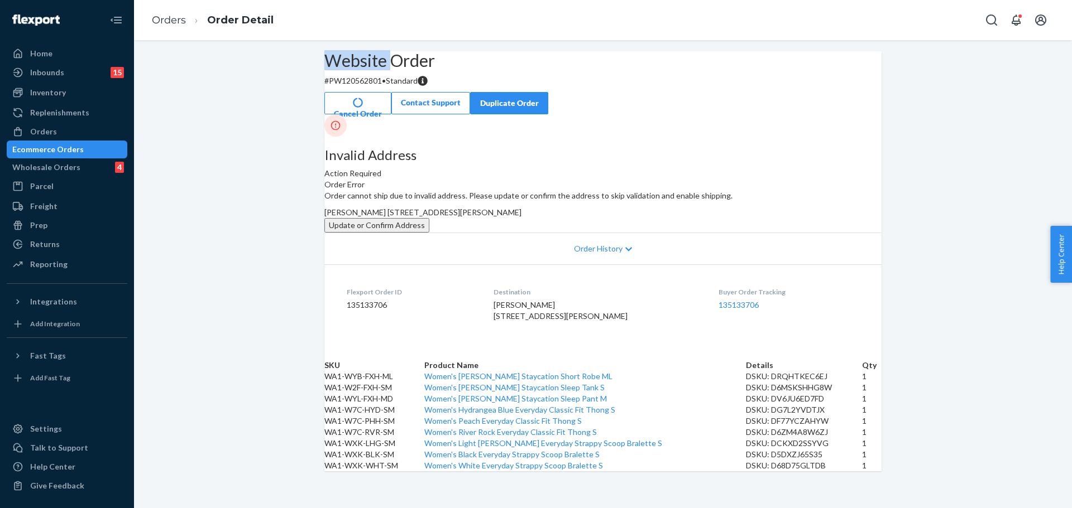
click at [379, 70] on h2 "Website Order" at bounding box center [602, 60] width 557 height 18
click at [357, 87] on p "# PW120562801 • Standard" at bounding box center [602, 80] width 557 height 11
click at [429, 233] on button "Update or Confirm Address" at bounding box center [376, 225] width 105 height 15
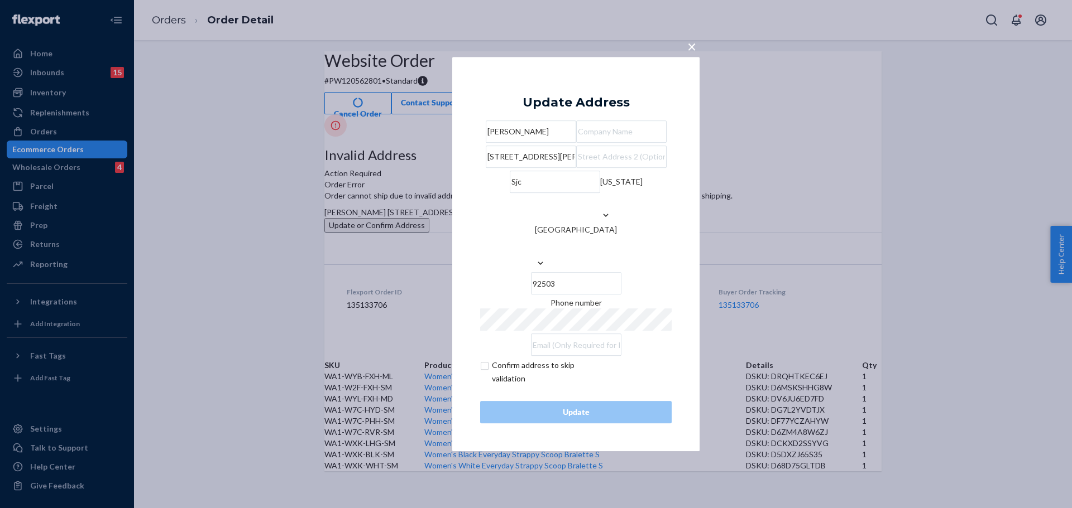
click at [542, 168] on input "31281 Old Juan Road" at bounding box center [531, 157] width 90 height 22
paste input "381 Old San Juan R"
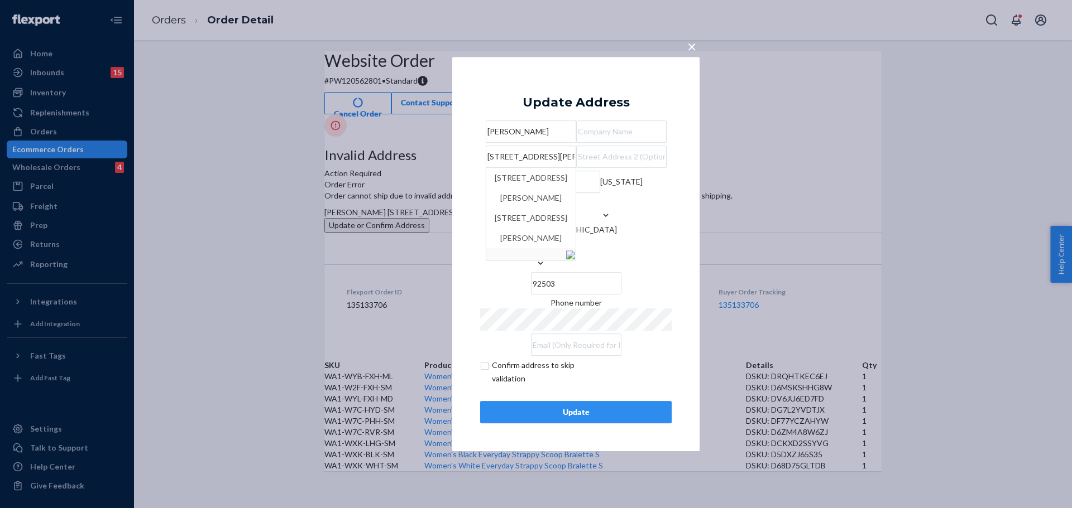
type input "31381 Old San Juan Rd"
click at [578, 418] on div "Update" at bounding box center [575, 412] width 172 height 11
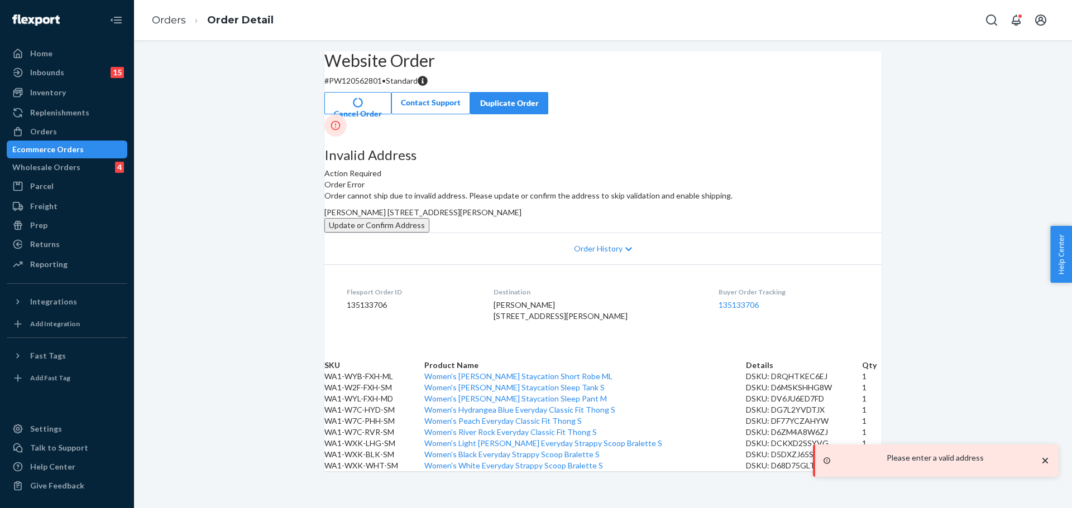
click at [429, 233] on button "Update or Confirm Address" at bounding box center [376, 225] width 105 height 15
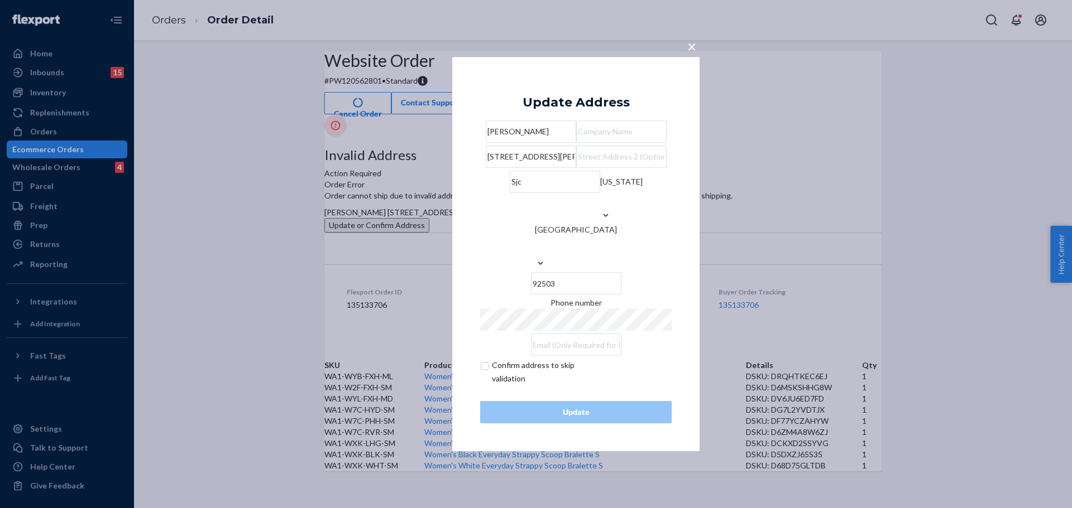
click at [519, 193] on input "Sjc" at bounding box center [555, 182] width 90 height 22
paste input "an Juan Capo"
type input "San Juan Capo"
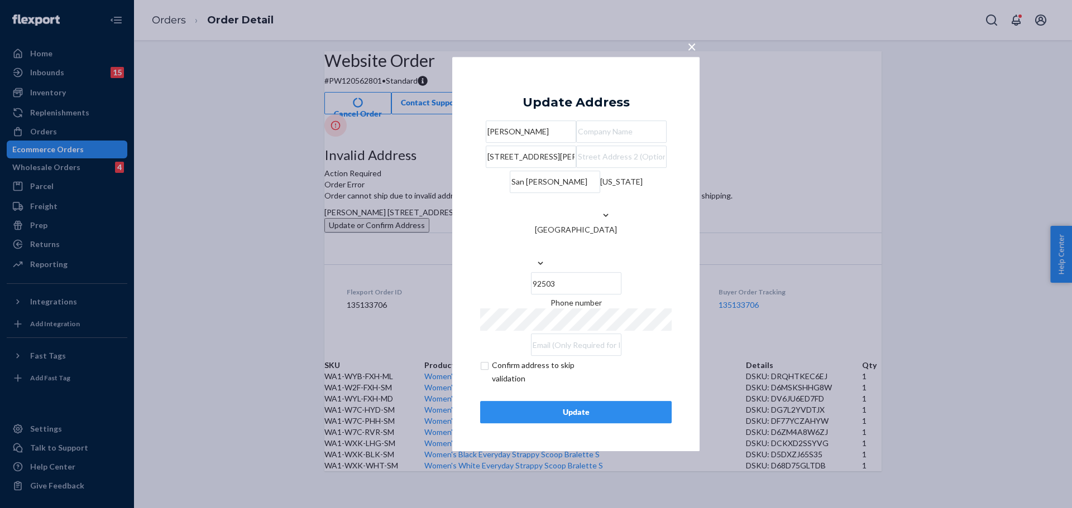
click at [532, 168] on input "31281 Old Juan Road" at bounding box center [531, 157] width 90 height 22
paste input "381 Old San Juan R"
type input "31381 Old San Juan Rd"
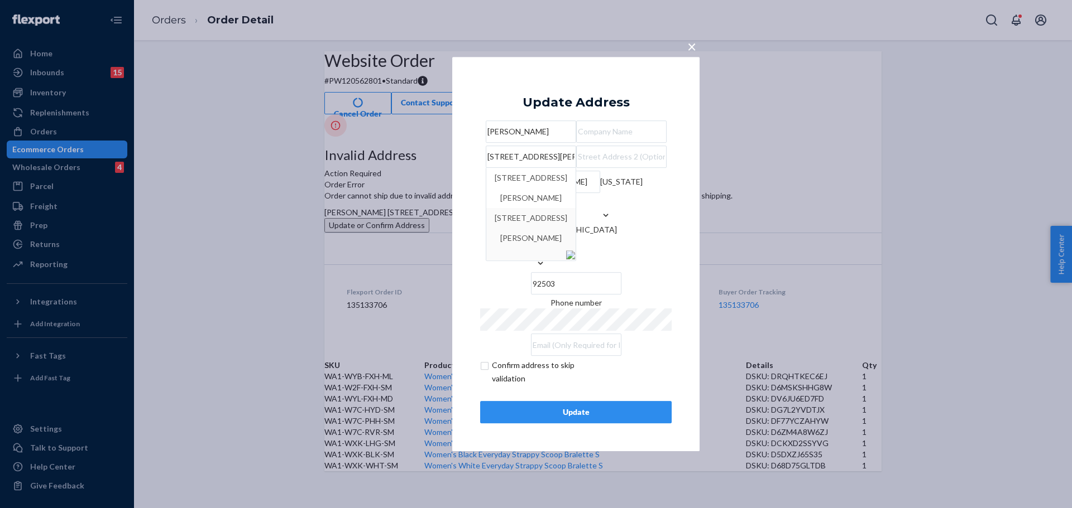
click at [676, 383] on div "× Update Address Amy Albertyn 31381 Old San Juan Rd 31381 Old San Juan Rd, San …" at bounding box center [575, 254] width 247 height 395
click at [622, 418] on div "Update" at bounding box center [575, 412] width 172 height 11
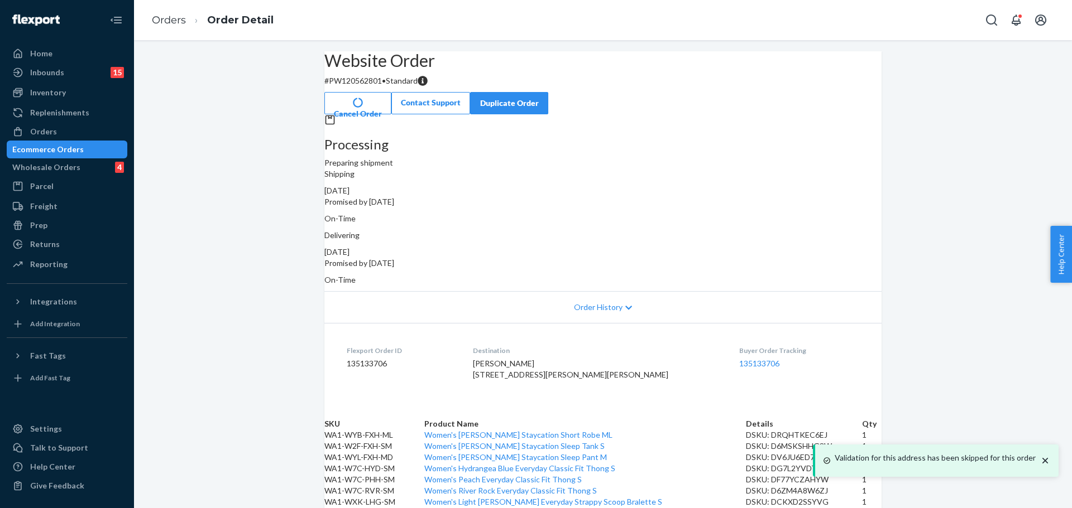
click at [380, 87] on p "# PW120562801 • Standard" at bounding box center [602, 80] width 557 height 11
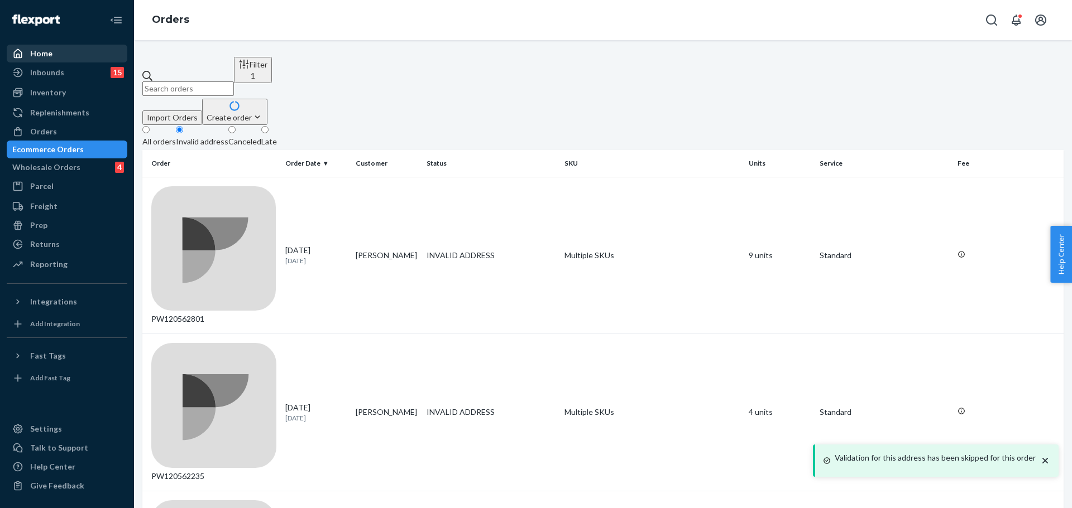
click at [75, 46] on div "Home" at bounding box center [67, 54] width 118 height 16
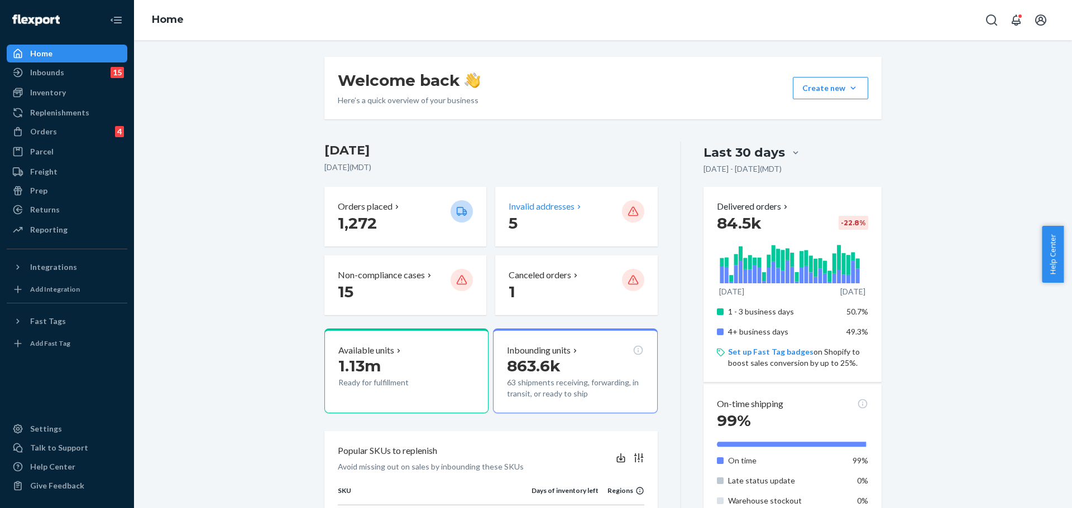
click at [536, 210] on p "Invalid addresses" at bounding box center [541, 206] width 66 height 13
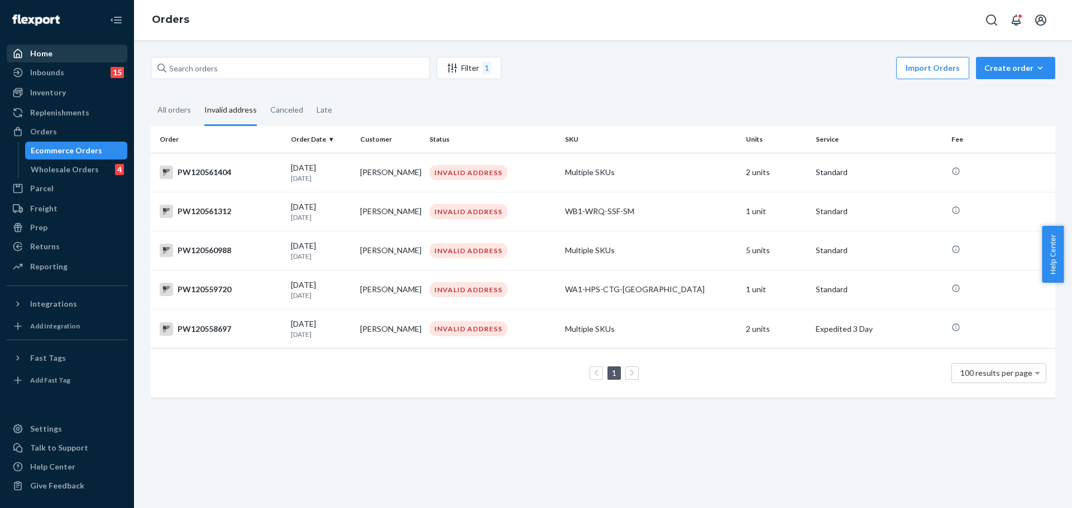
click at [74, 53] on div "Home" at bounding box center [67, 54] width 118 height 16
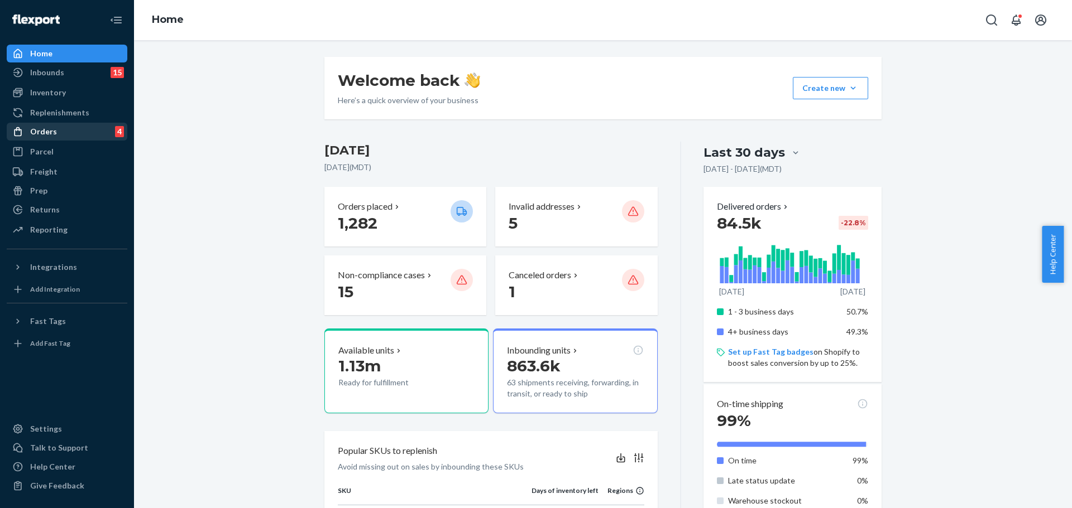
click at [47, 125] on div "Orders 4" at bounding box center [67, 132] width 118 height 16
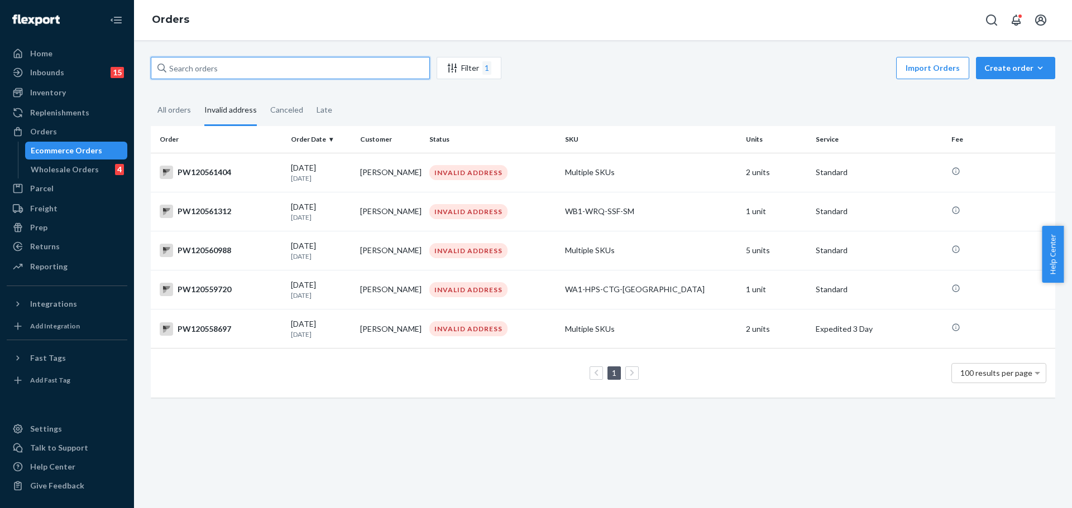
click at [261, 67] on input "text" at bounding box center [290, 68] width 279 height 22
click at [183, 109] on div "All orders" at bounding box center [173, 110] width 33 height 31
click at [151, 95] on input "All orders" at bounding box center [151, 95] width 0 height 0
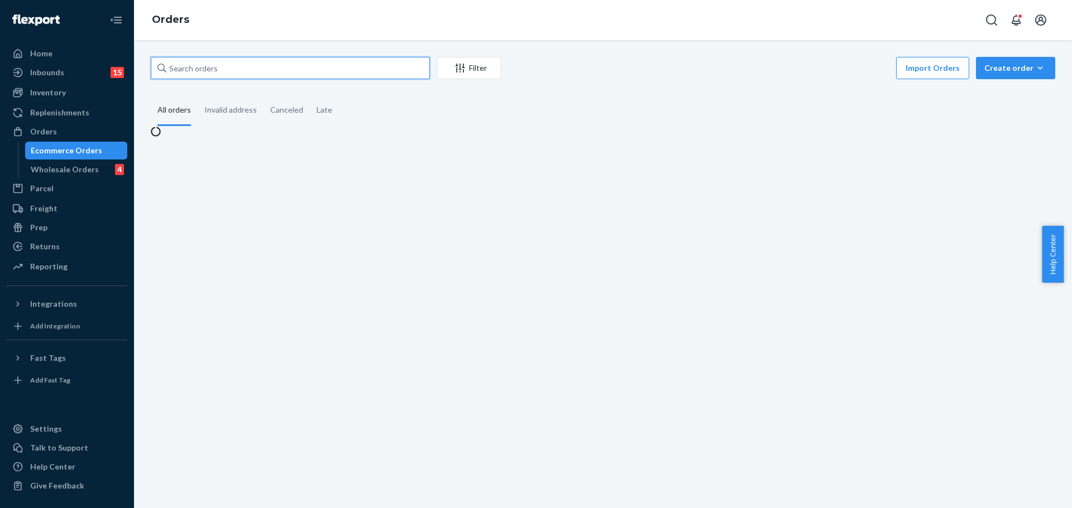
click at [186, 74] on input "text" at bounding box center [290, 68] width 279 height 22
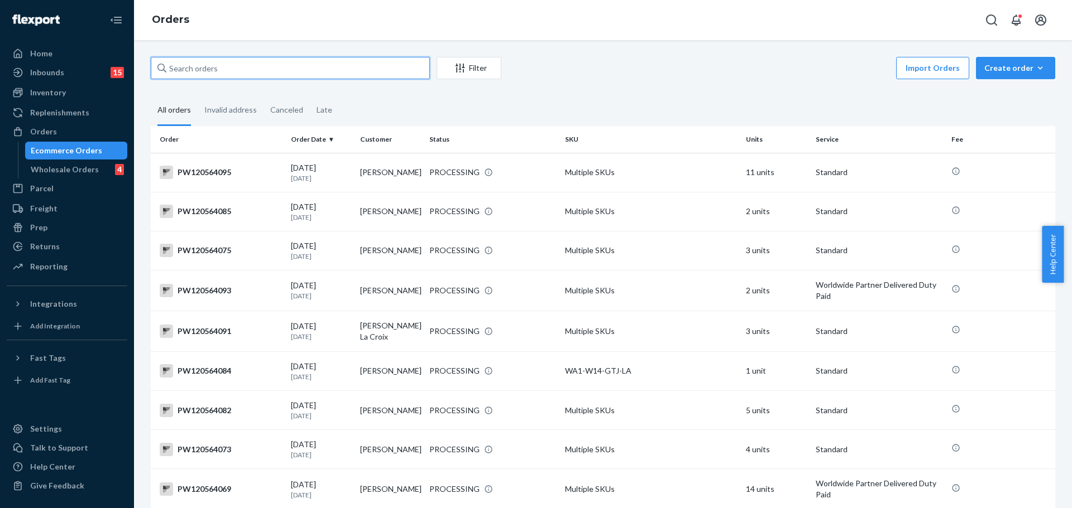
paste input "PW120539916"
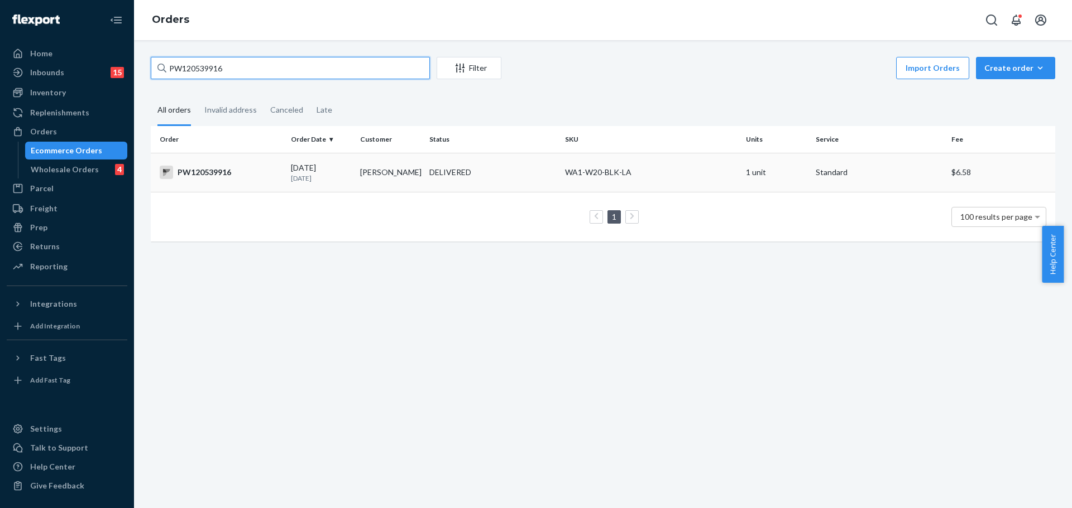
type input "PW120539916"
click at [207, 179] on div "PW120539916" at bounding box center [221, 172] width 122 height 13
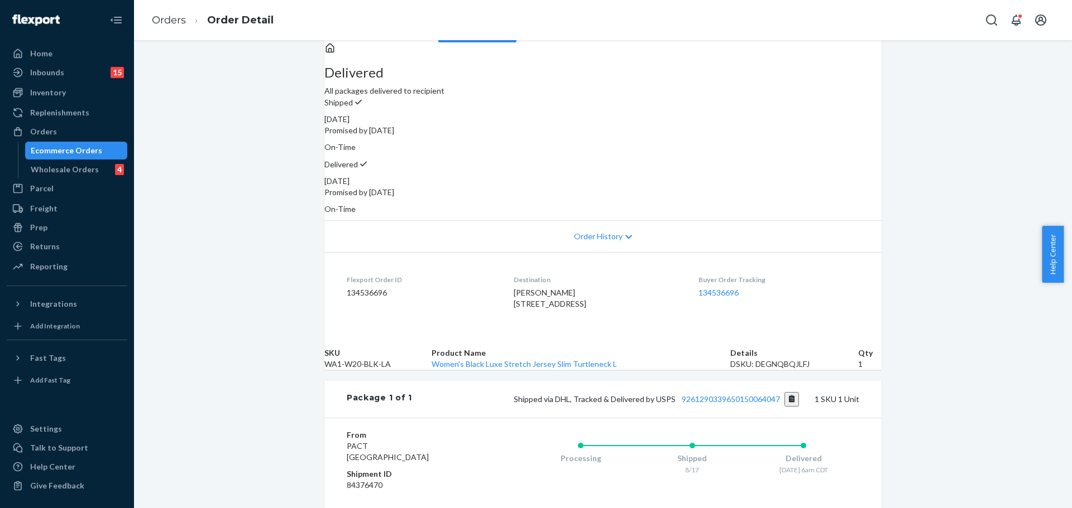
scroll to position [76, 0]
click at [727, 287] on link "134536696" at bounding box center [718, 291] width 40 height 9
click at [75, 131] on div "Orders" at bounding box center [67, 132] width 118 height 16
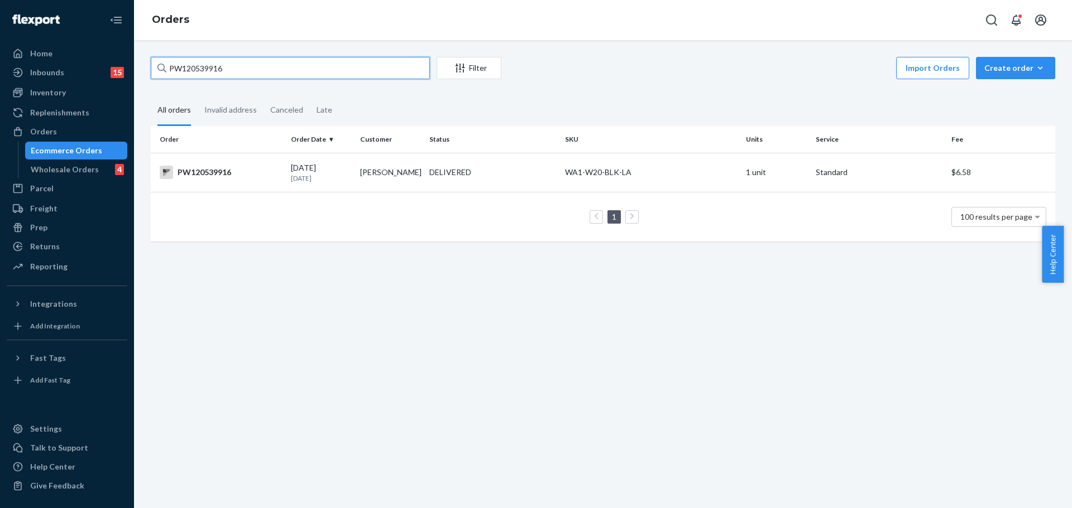
click at [196, 71] on input "PW120539916" at bounding box center [290, 68] width 279 height 22
paste input "097"
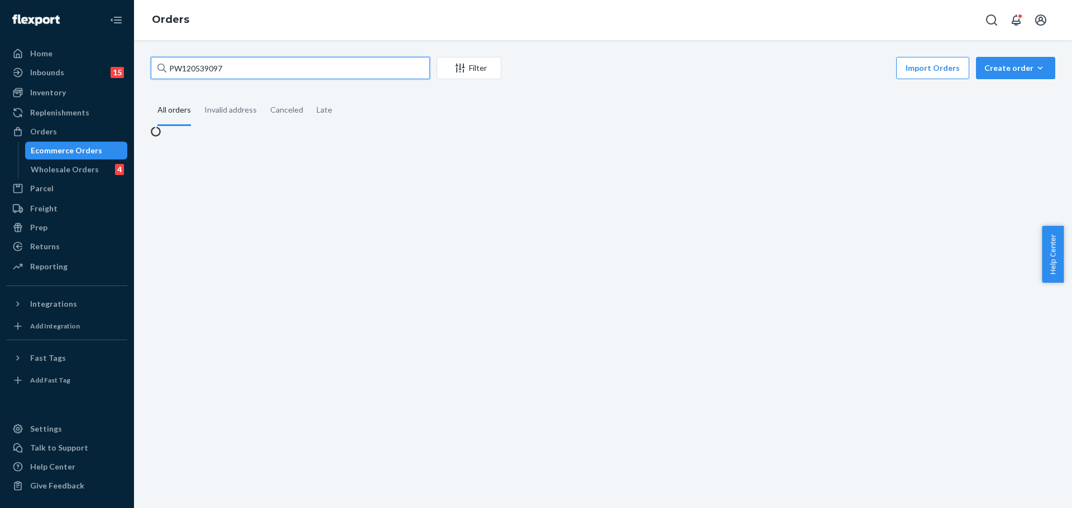
type input "PW120539097"
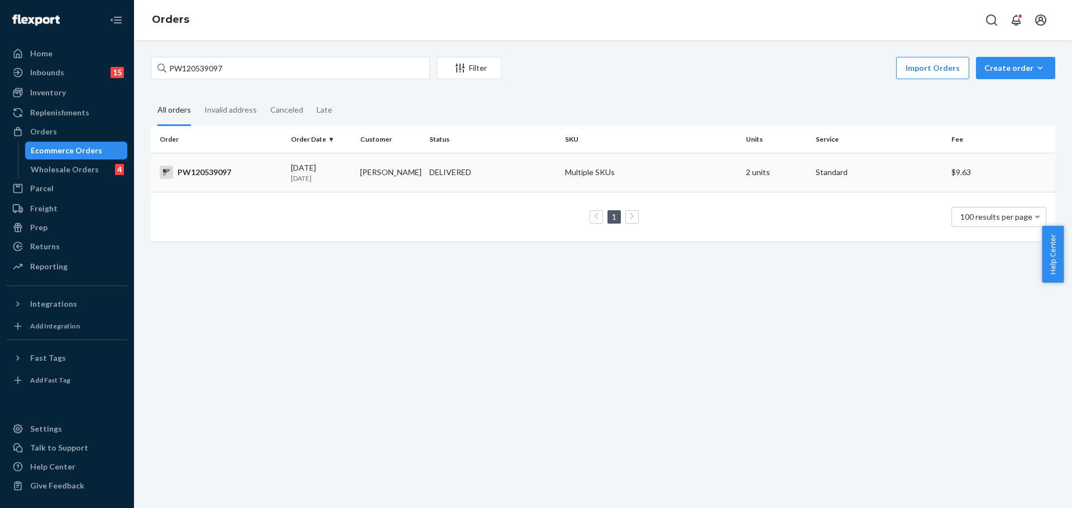
click at [201, 176] on div "PW120539097" at bounding box center [221, 172] width 122 height 13
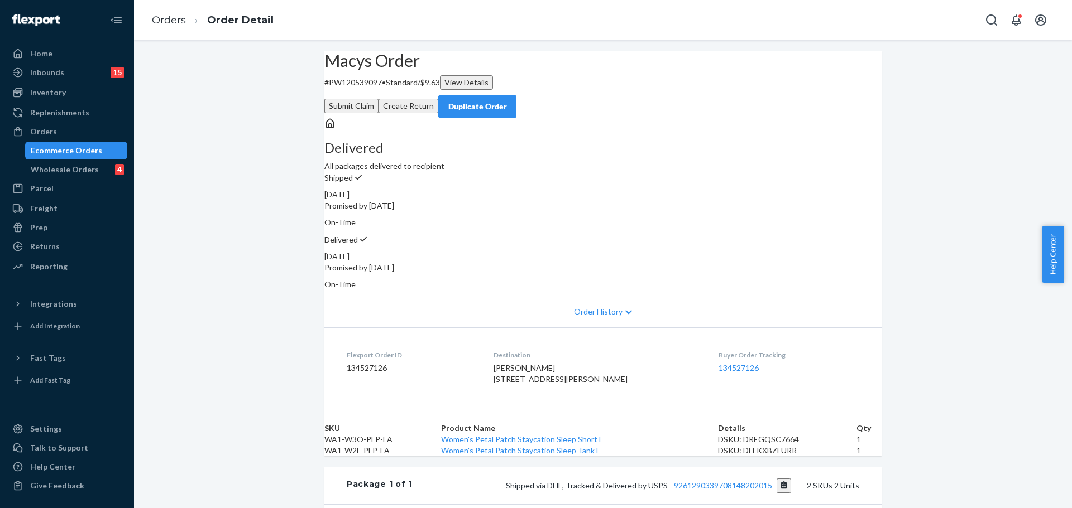
click at [296, 289] on div "Macys Order # PW120539097 • Standard / $9.63 View Details Submit Claim Create R…" at bounding box center [603, 381] width 938 height 661
click at [732, 350] on dt "Buyer Order Tracking" at bounding box center [788, 354] width 141 height 9
click at [737, 350] on div "Buyer Order Tracking 134527126" at bounding box center [788, 369] width 141 height 39
click at [737, 363] on link "134527126" at bounding box center [738, 367] width 40 height 9
click at [90, 128] on div "Orders" at bounding box center [67, 132] width 118 height 16
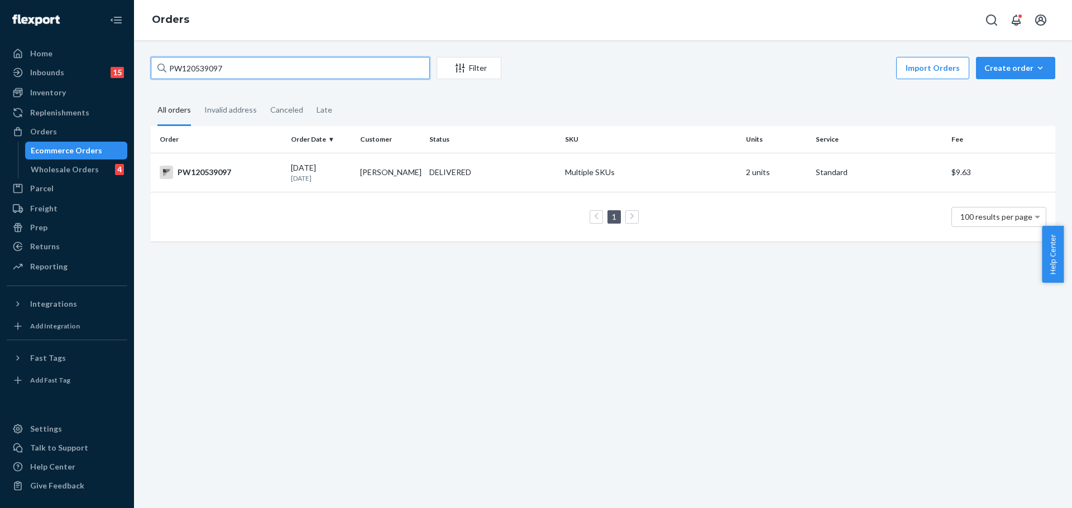
click at [228, 66] on input "PW120539097" at bounding box center [290, 68] width 279 height 22
paste input "03125"
type input "PW120503125"
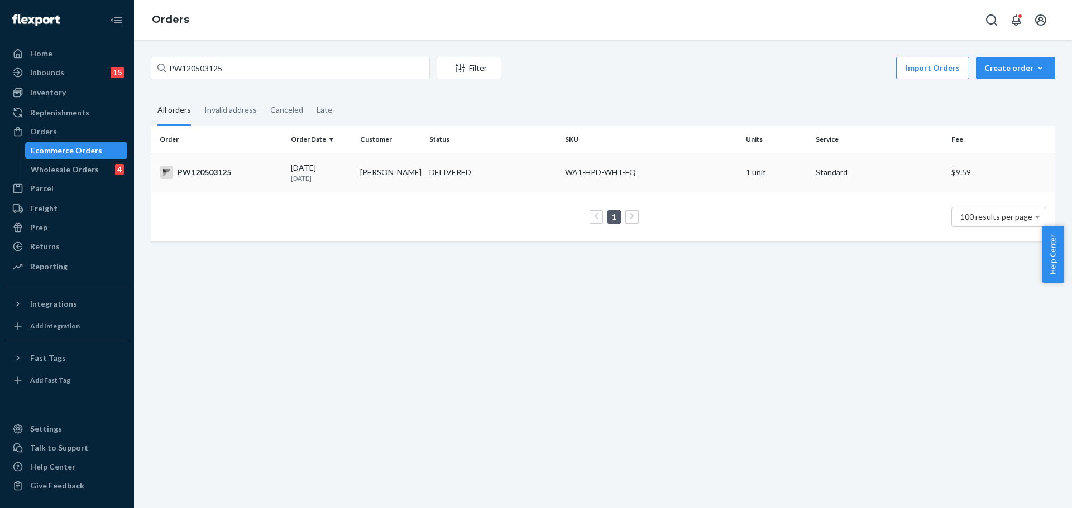
click at [219, 167] on div "PW120503125" at bounding box center [221, 172] width 122 height 13
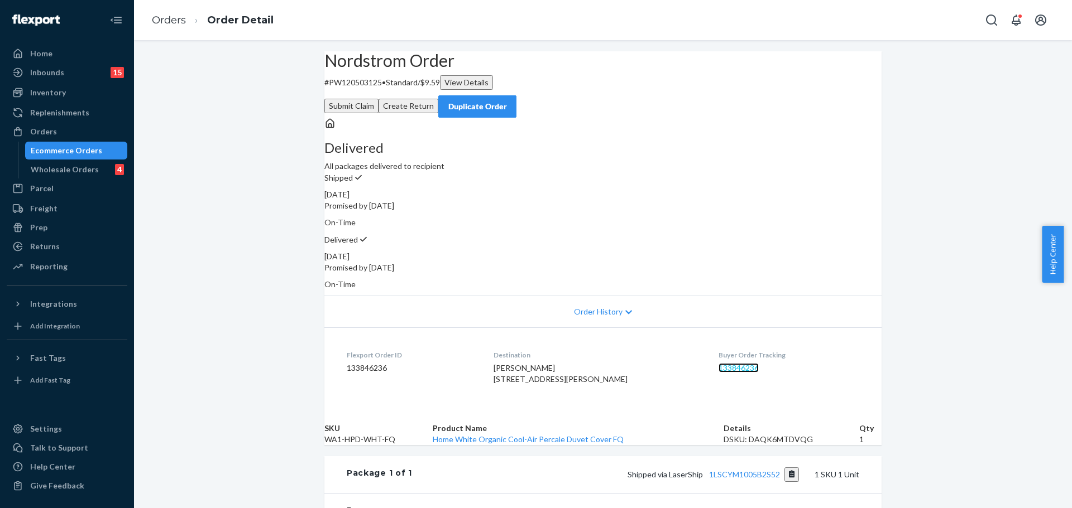
click at [719, 363] on link "133846236" at bounding box center [738, 367] width 40 height 9
click at [378, 99] on button "Submit Claim" at bounding box center [351, 106] width 54 height 15
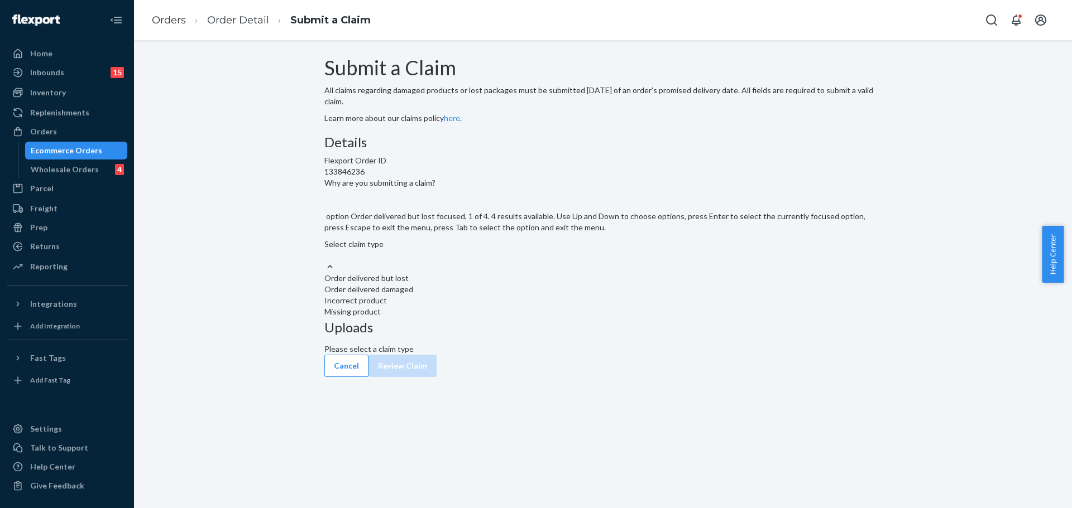
click at [487, 250] on div "Select claim type" at bounding box center [602, 244] width 557 height 11
click at [325, 261] on input "Why are you submitting a claim? option Order delivered but lost focused, 1 of 4…" at bounding box center [324, 255] width 1 height 11
click at [488, 284] on div "Order delivered but lost" at bounding box center [602, 278] width 557 height 11
click at [325, 261] on input "Why are you submitting a claim? option Order delivered but lost focused, 1 of 4…" at bounding box center [324, 255] width 1 height 11
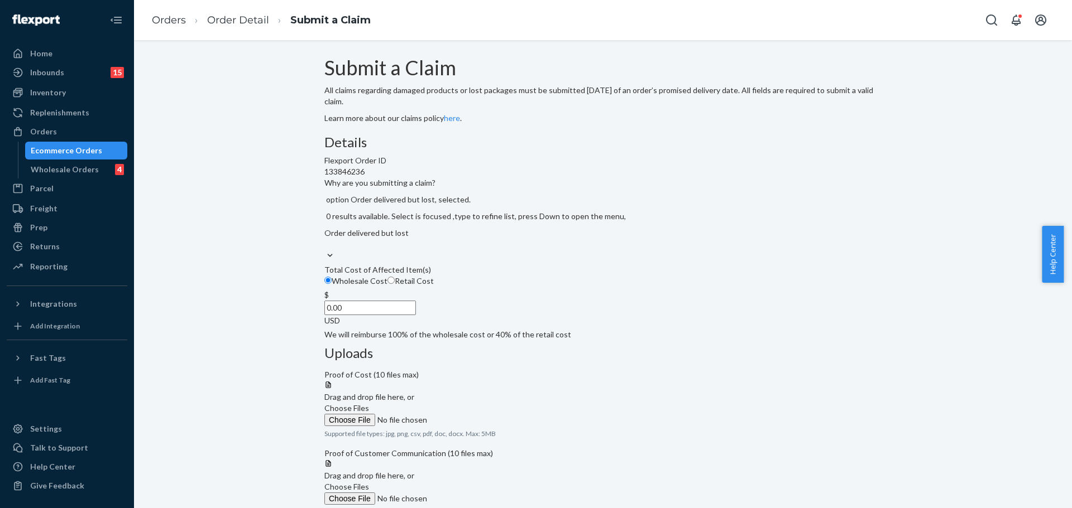
click at [434, 287] on label "Retail Cost" at bounding box center [410, 281] width 46 height 11
click at [395, 284] on input "Retail Cost" at bounding box center [390, 280] width 7 height 7
radio input "true"
radio input "false"
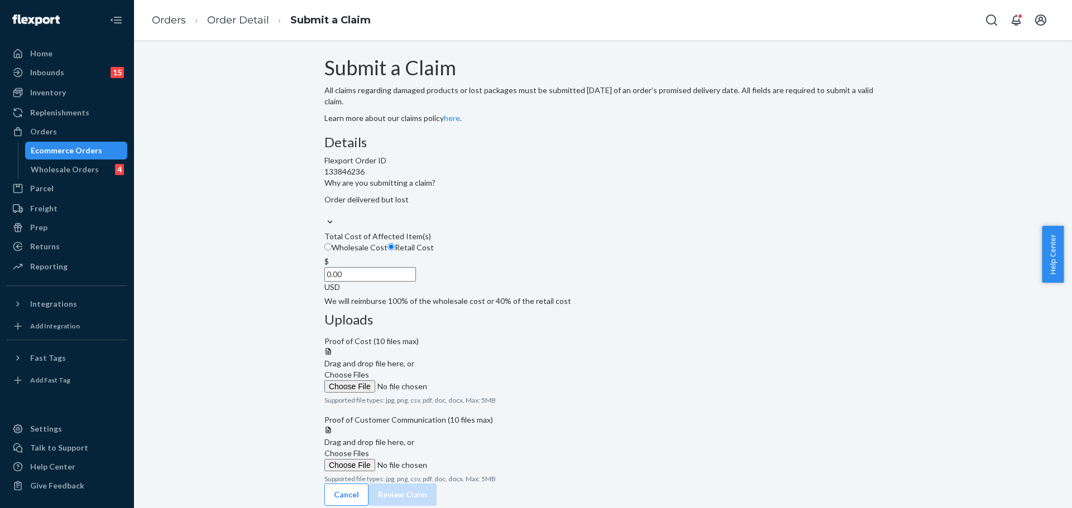
click at [416, 282] on input "0.00" at bounding box center [370, 274] width 92 height 15
type input "136.00"
click at [369, 370] on span "Choose Files" at bounding box center [346, 374] width 45 height 9
click at [476, 381] on input "Choose Files" at bounding box center [400, 387] width 152 height 12
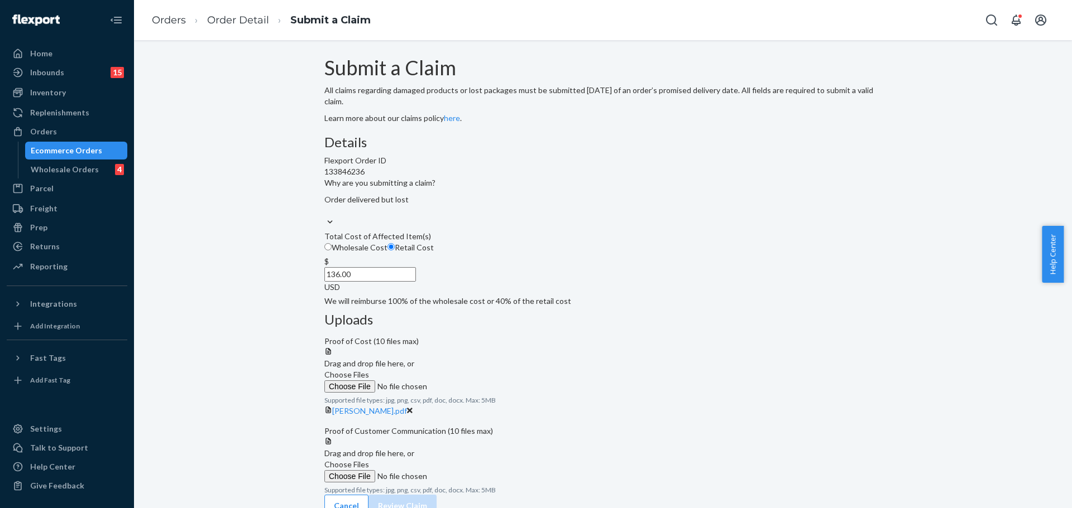
click at [476, 479] on label "Choose Files" at bounding box center [400, 470] width 152 height 23
click at [476, 479] on input "Choose Files" at bounding box center [400, 476] width 152 height 12
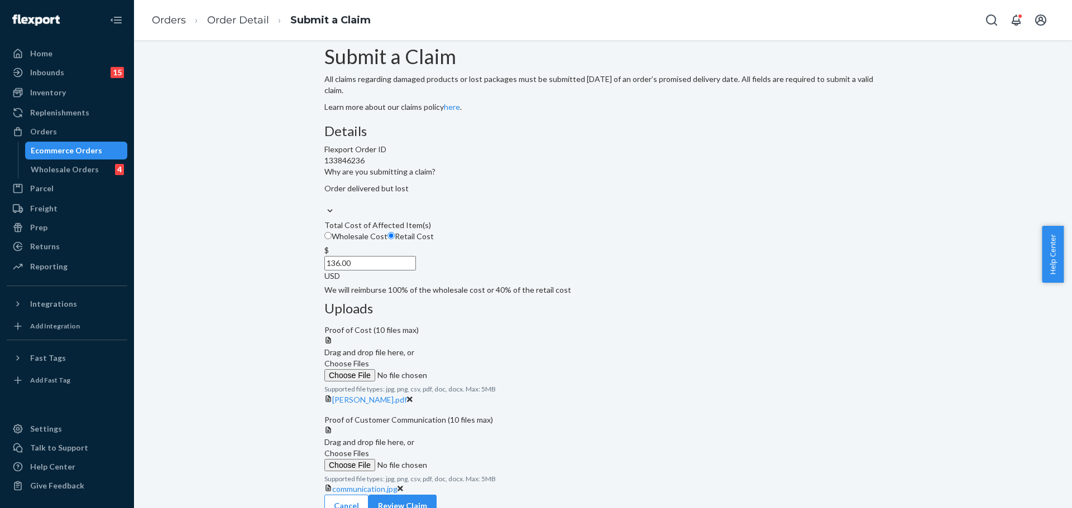
scroll to position [117, 0]
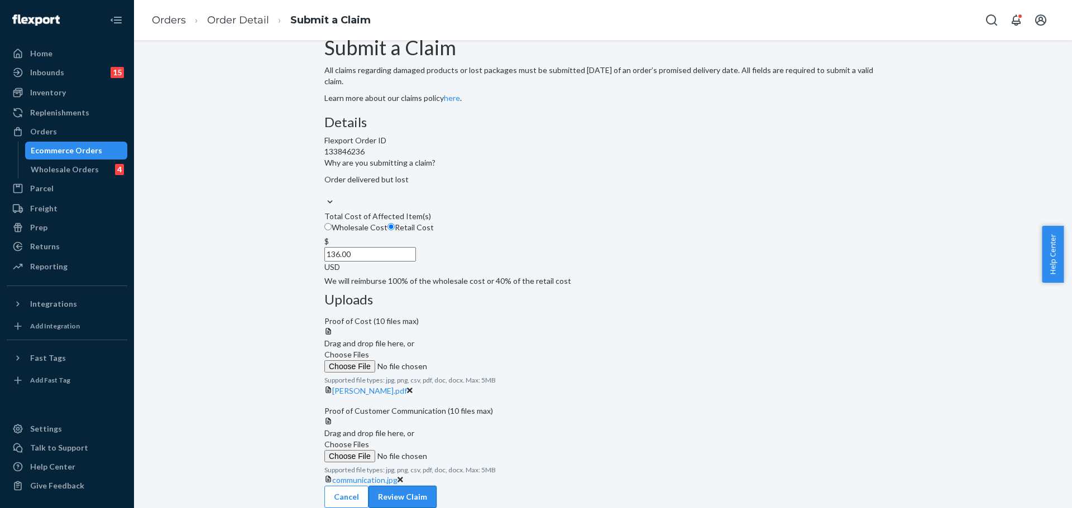
click at [436, 492] on button "Review Claim" at bounding box center [402, 497] width 68 height 22
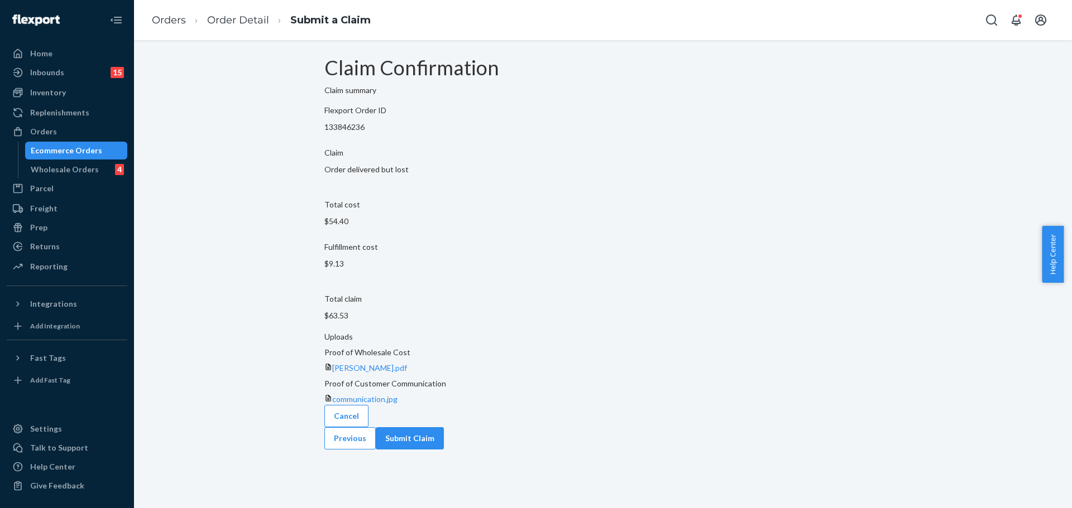
scroll to position [0, 0]
click at [444, 428] on button "Submit Claim" at bounding box center [410, 439] width 68 height 22
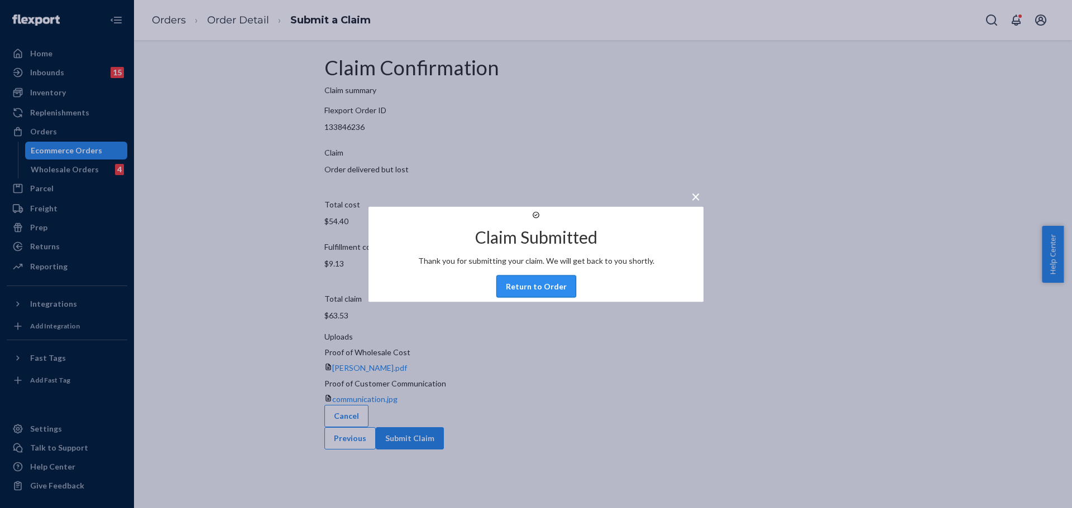
click at [553, 297] on button "Return to Order" at bounding box center [536, 286] width 80 height 22
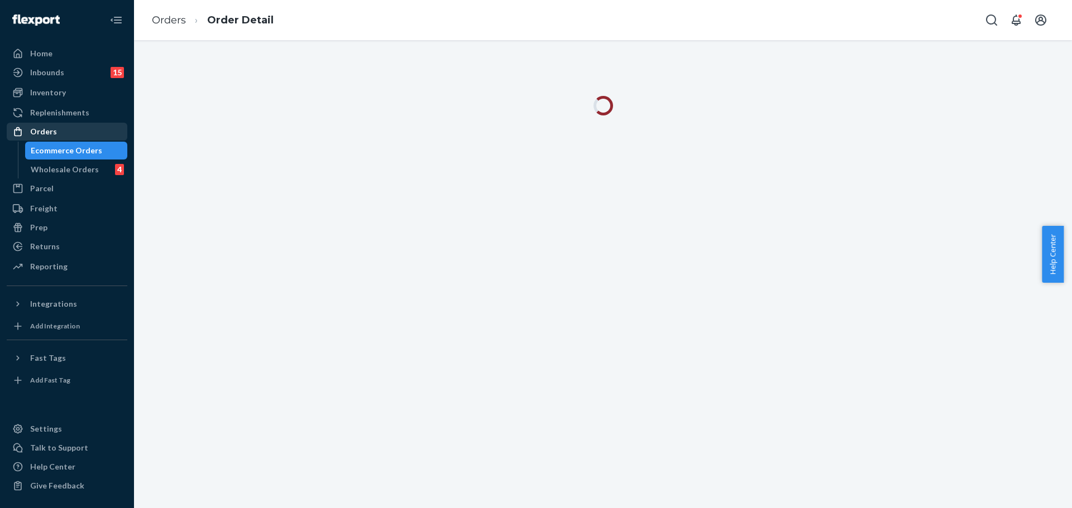
click at [95, 132] on div "Orders" at bounding box center [67, 132] width 118 height 16
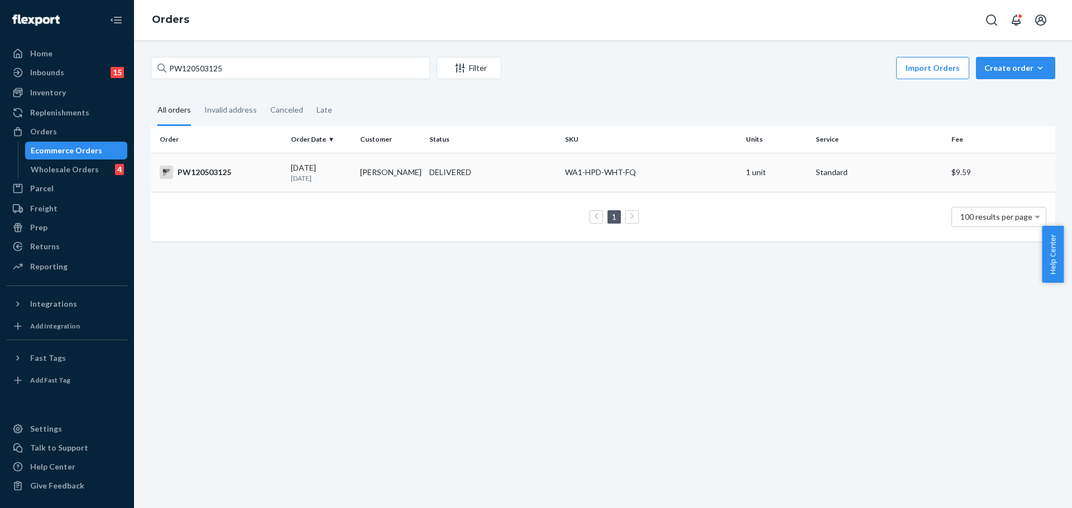
click at [210, 175] on div "PW120503125" at bounding box center [221, 172] width 122 height 13
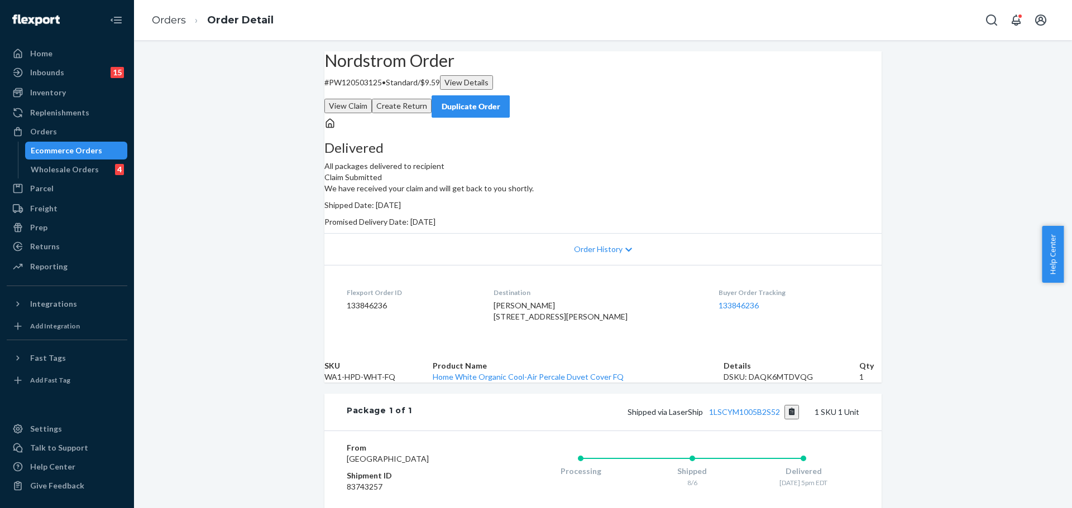
click at [372, 99] on button "View Claim" at bounding box center [347, 106] width 47 height 15
click at [55, 133] on div "Orders" at bounding box center [67, 132] width 118 height 16
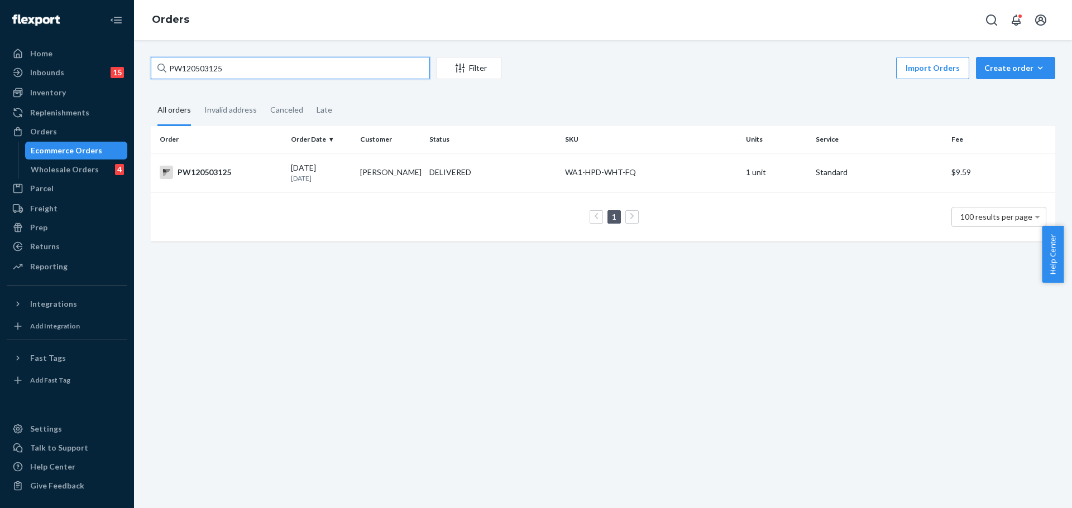
click at [224, 66] on input "PW120503125" at bounding box center [290, 68] width 279 height 22
paste input "[PERSON_NAME]"
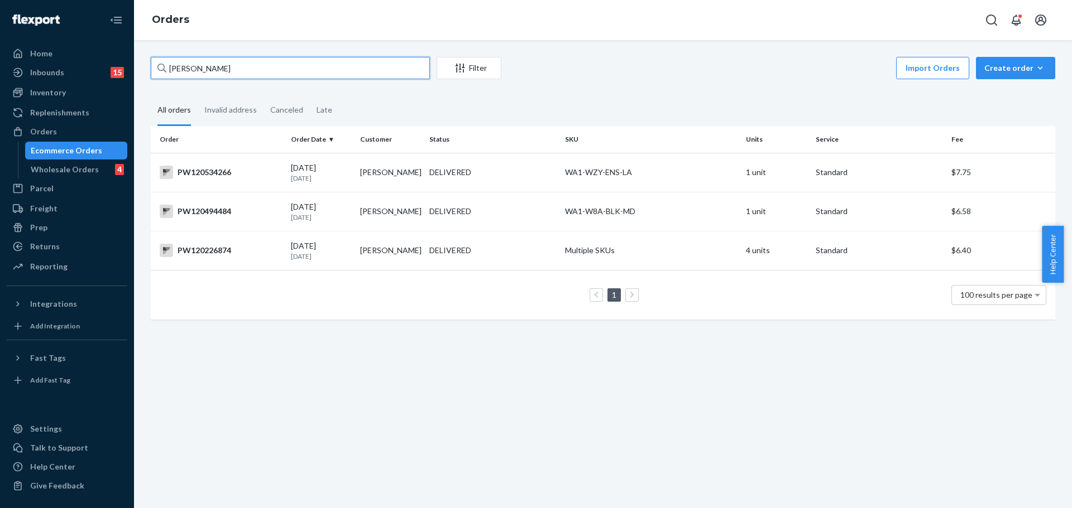
type input "[PERSON_NAME]"
click at [233, 209] on div "PW120494484" at bounding box center [221, 211] width 122 height 13
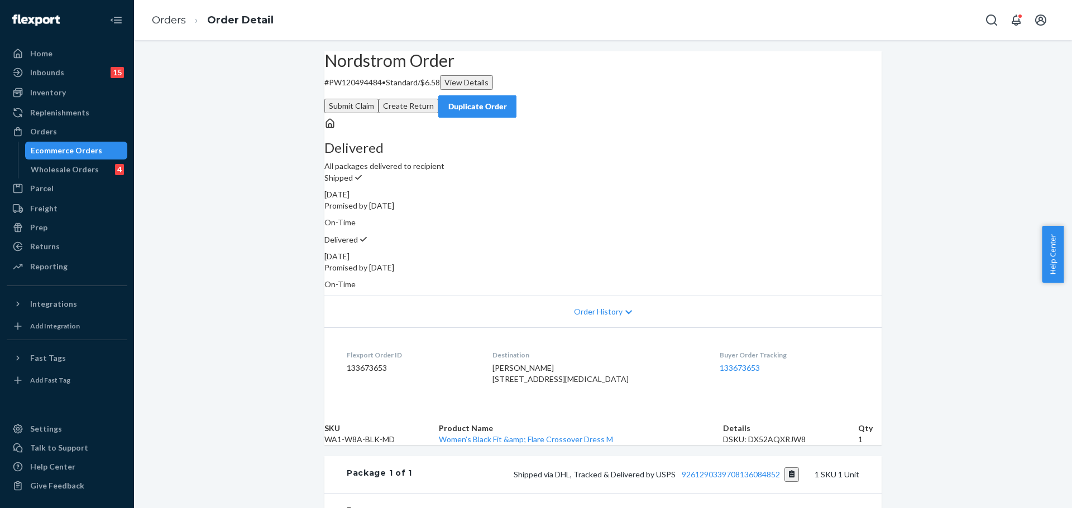
click at [378, 99] on button "Submit Claim" at bounding box center [351, 106] width 54 height 15
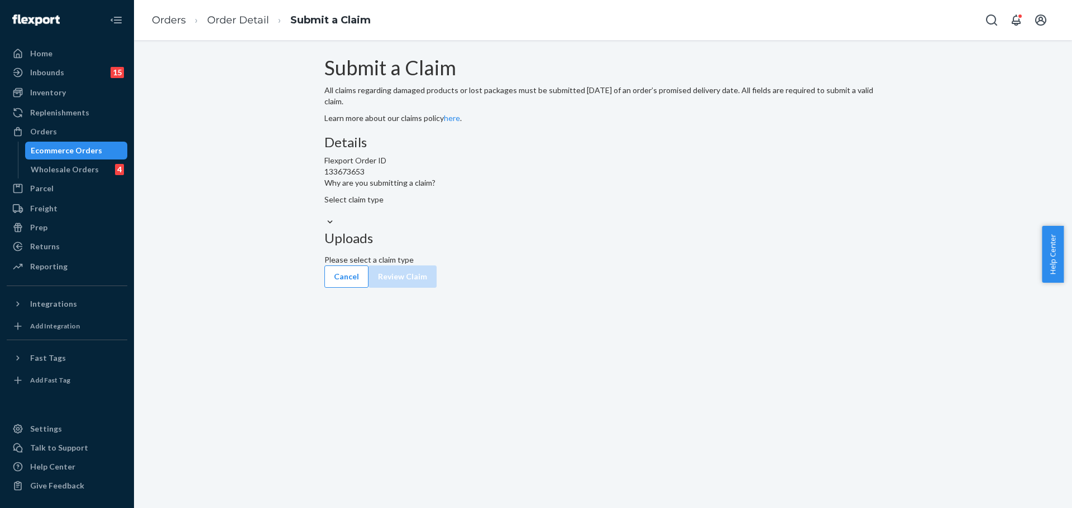
click at [466, 205] on div "Select claim type" at bounding box center [602, 199] width 557 height 11
click at [325, 217] on input "Why are you submitting a claim? Select claim type" at bounding box center [324, 210] width 1 height 11
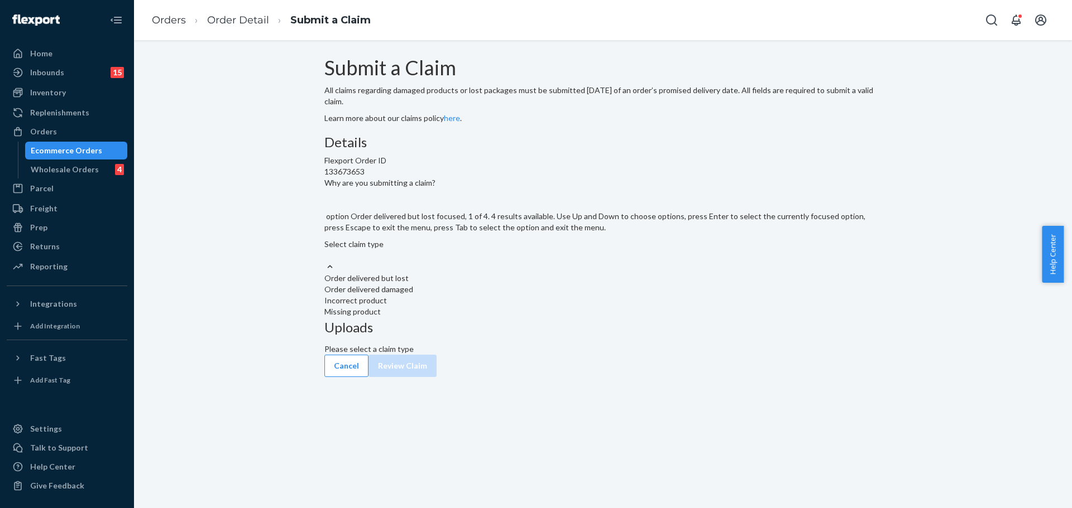
click at [479, 284] on div "Order delivered but lost" at bounding box center [602, 278] width 557 height 11
click at [325, 261] on input "Why are you submitting a claim? option Order delivered but lost focused, 1 of 4…" at bounding box center [324, 255] width 1 height 11
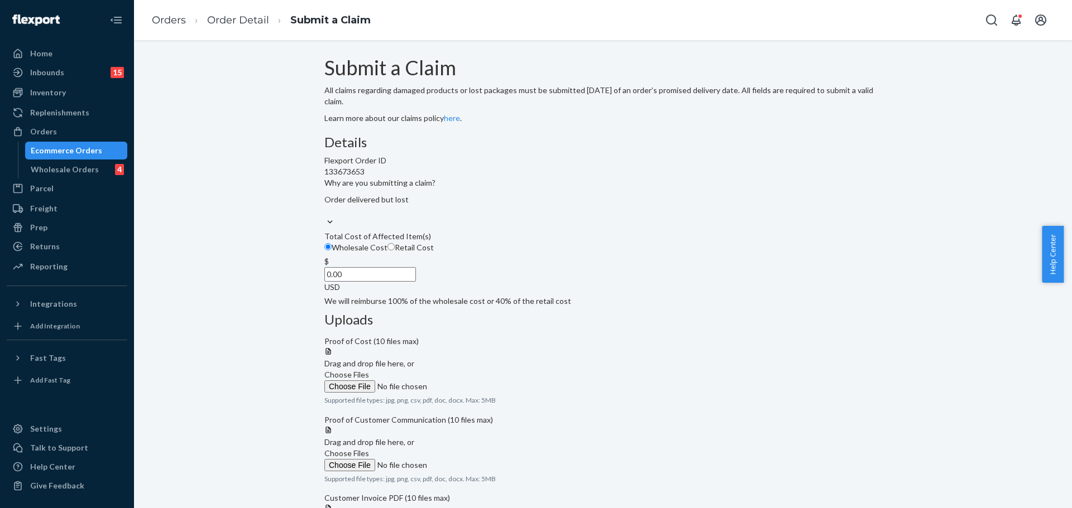
click at [472, 256] on div "Wholesale Cost Retail Cost" at bounding box center [602, 249] width 557 height 14
click at [332, 251] on input "Wholesale Cost" at bounding box center [327, 246] width 7 height 7
click at [434, 252] on span "Retail Cost" at bounding box center [414, 247] width 39 height 9
click at [395, 251] on input "Retail Cost" at bounding box center [390, 246] width 7 height 7
radio input "true"
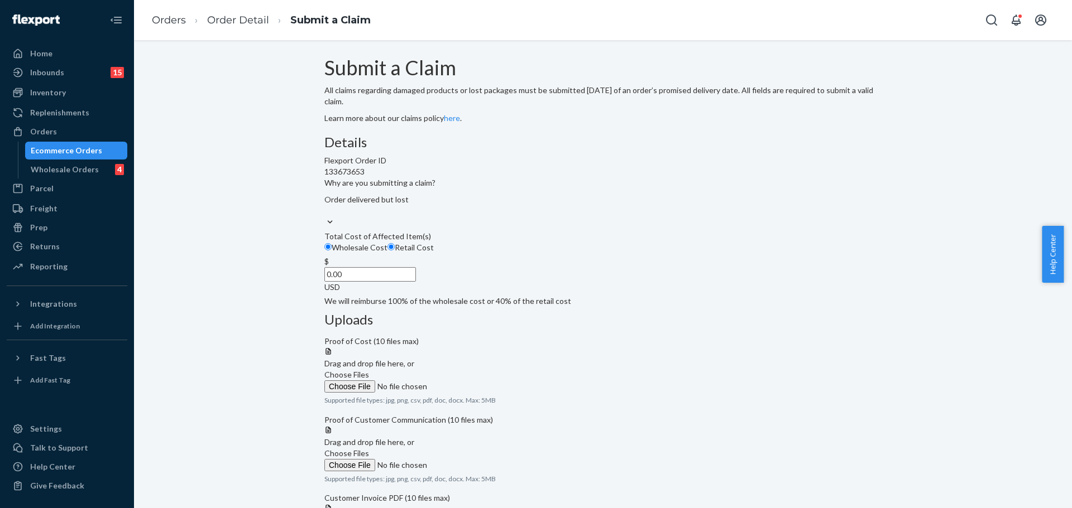
radio input "false"
click at [416, 282] on input "0.00" at bounding box center [370, 274] width 92 height 15
type input "38.00"
click at [369, 370] on span "Choose Files" at bounding box center [346, 374] width 45 height 9
click at [476, 381] on input "Choose Files" at bounding box center [400, 387] width 152 height 12
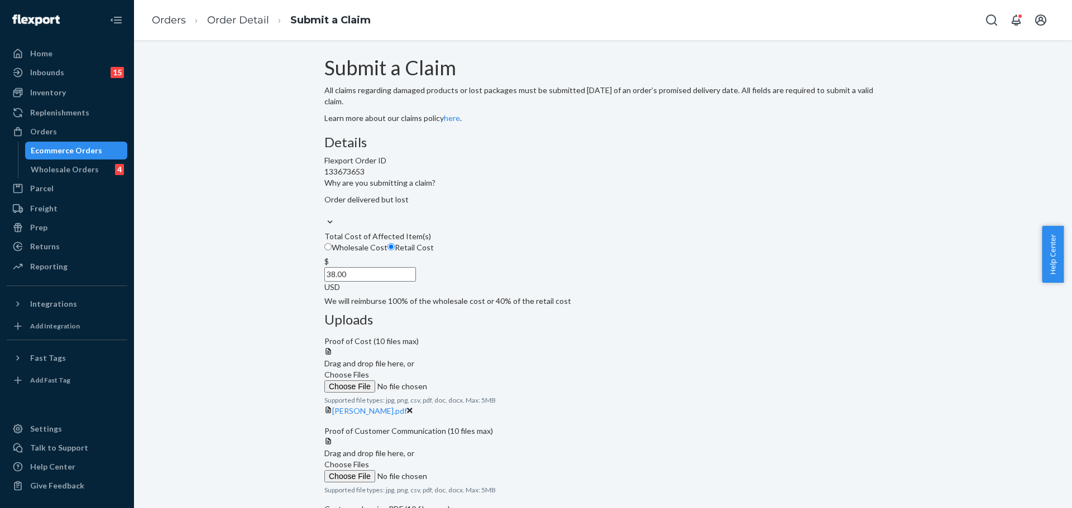
click at [330, 438] on icon at bounding box center [327, 441] width 5 height 7
click at [476, 482] on label "Choose Files" at bounding box center [400, 470] width 152 height 23
click at [476, 482] on input "Choose Files" at bounding box center [400, 476] width 152 height 12
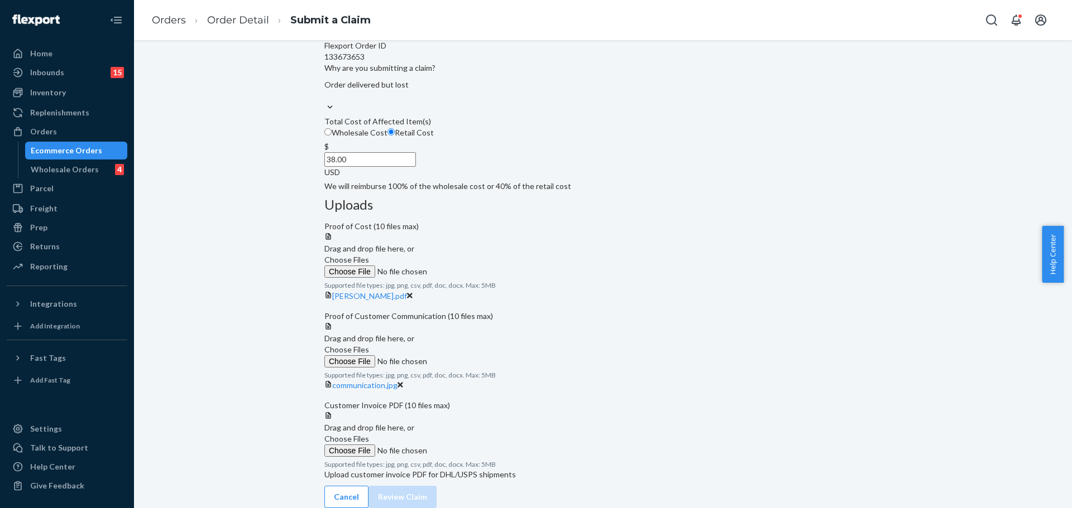
scroll to position [219, 0]
click at [369, 436] on span "Choose Files" at bounding box center [346, 438] width 45 height 9
click at [476, 445] on input "Choose Files" at bounding box center [400, 451] width 152 height 12
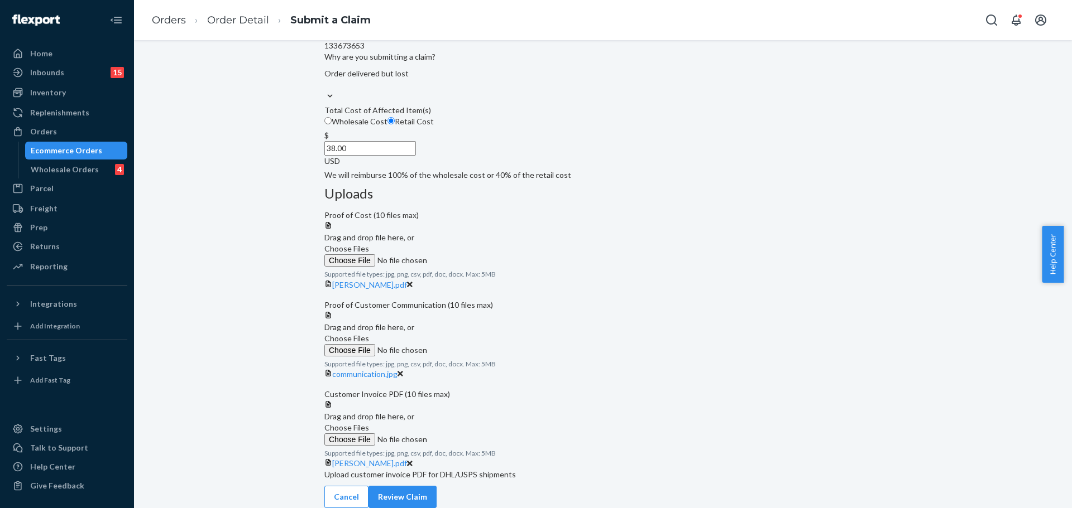
scroll to position [311, 0]
click at [436, 487] on button "Review Claim" at bounding box center [402, 497] width 68 height 22
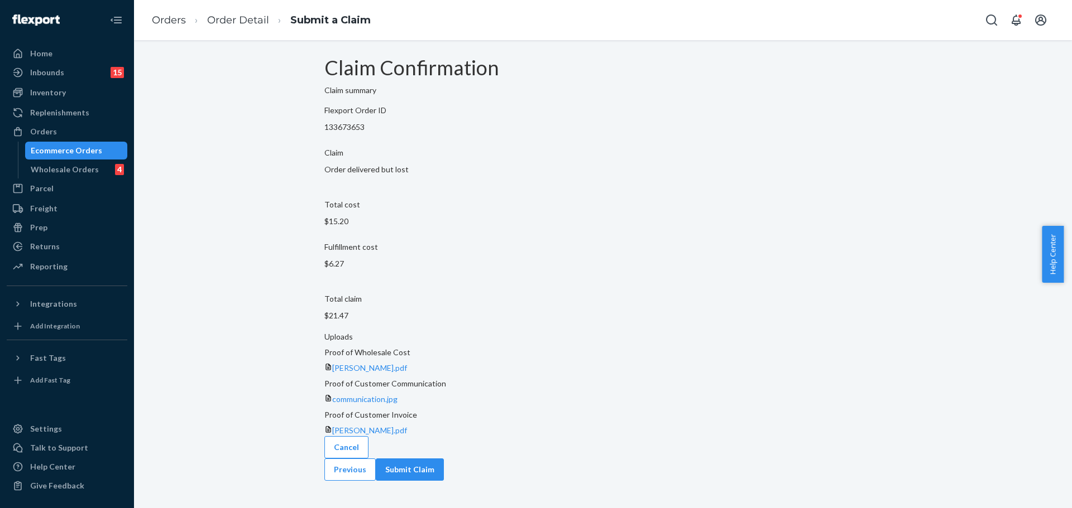
click at [845, 481] on div "Cancel Previous Submit Claim" at bounding box center [602, 458] width 557 height 45
click at [444, 473] on button "Submit Claim" at bounding box center [410, 470] width 68 height 22
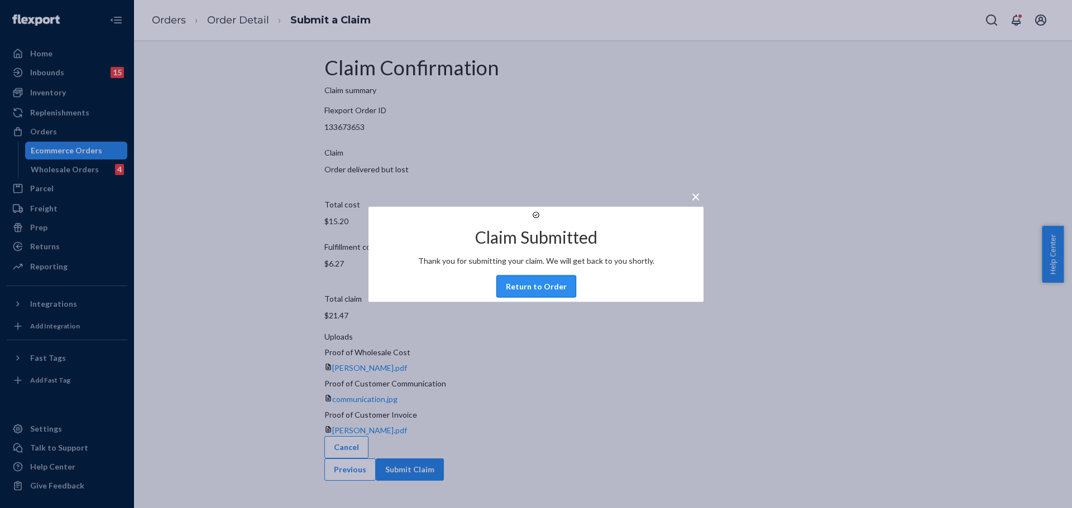
click at [539, 297] on button "Return to Order" at bounding box center [536, 286] width 80 height 22
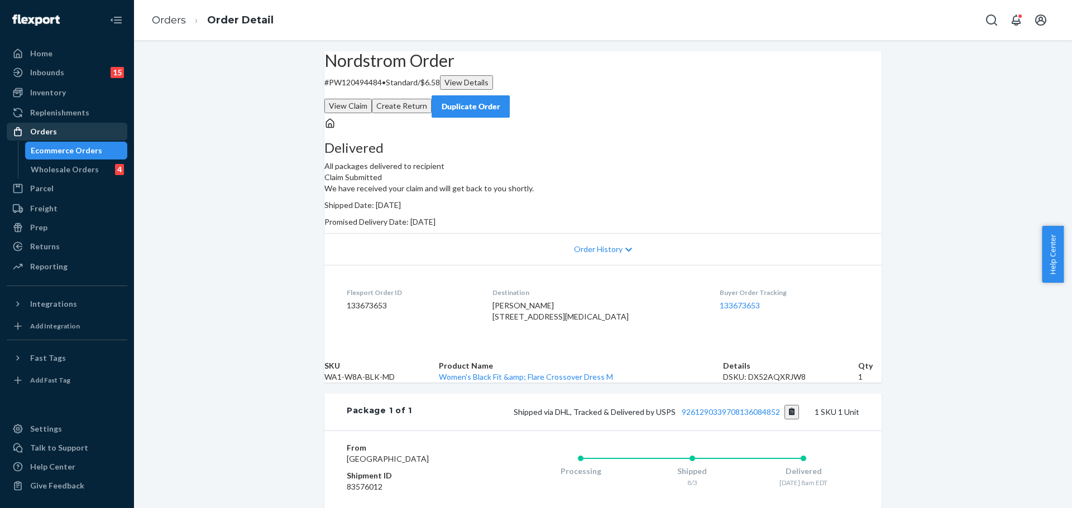
click at [46, 128] on div "Orders" at bounding box center [43, 131] width 27 height 11
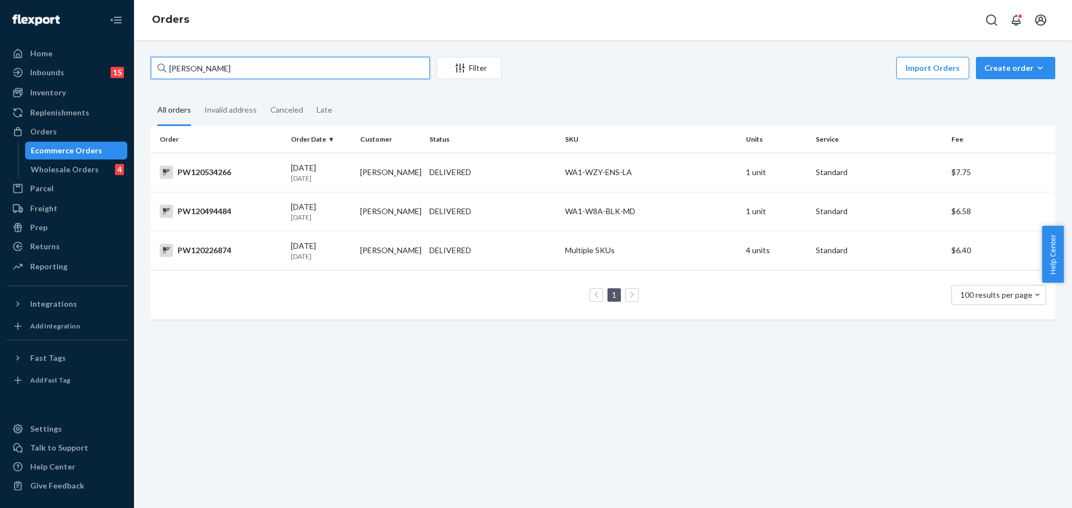
click at [239, 68] on input "[PERSON_NAME]" at bounding box center [290, 68] width 279 height 22
paste input "PW120503680"
click at [238, 68] on input "BurbanoPW120503680" at bounding box center [290, 68] width 279 height 22
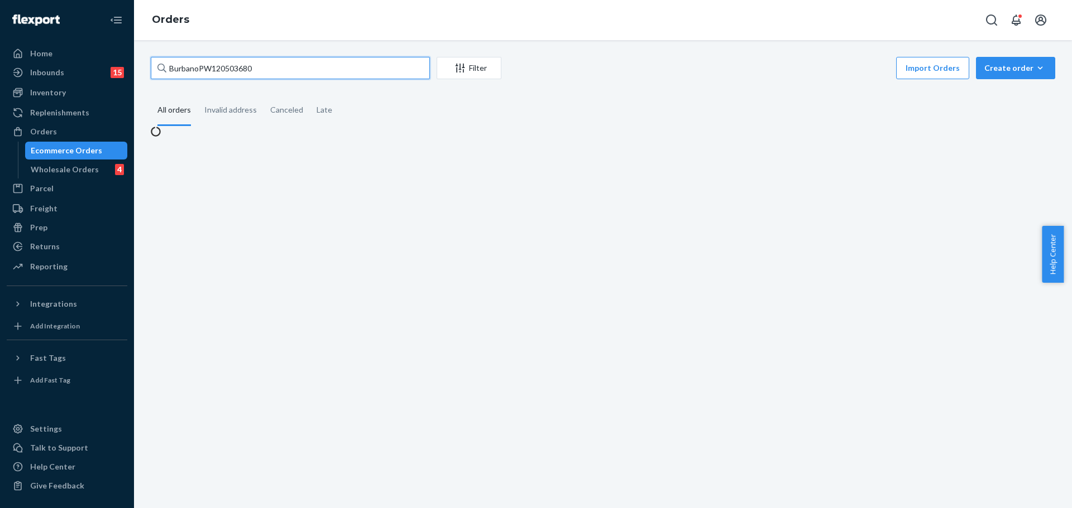
click at [238, 68] on input "BurbanoPW120503680" at bounding box center [290, 68] width 279 height 22
paste input "text"
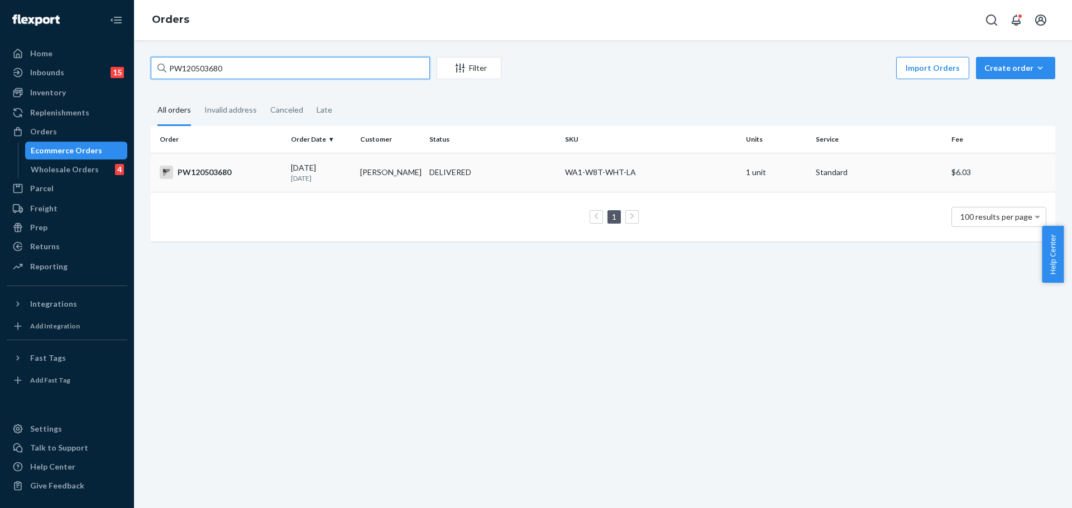
type input "PW120503680"
click at [214, 166] on div "PW120503680" at bounding box center [221, 172] width 122 height 13
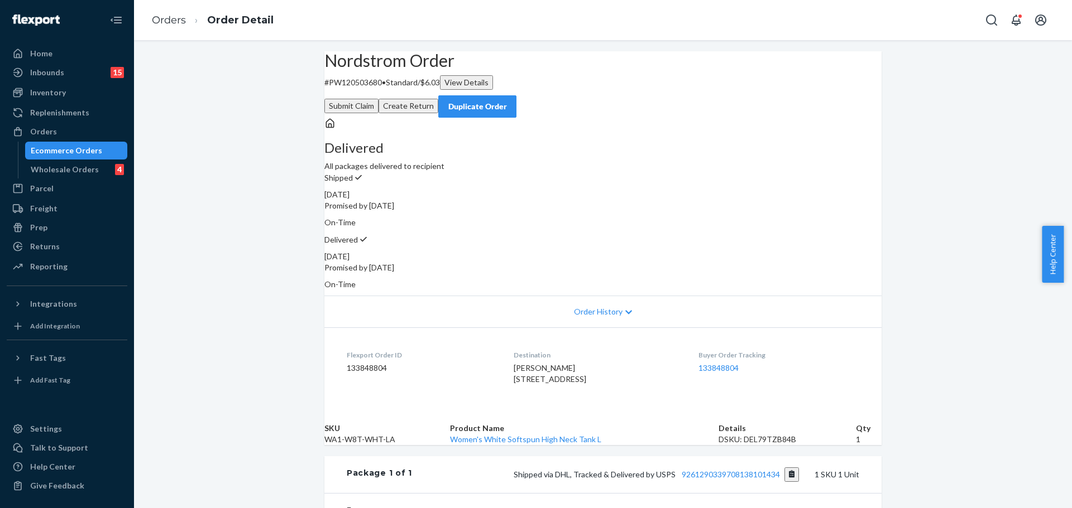
click at [378, 99] on button "Submit Claim" at bounding box center [351, 106] width 54 height 15
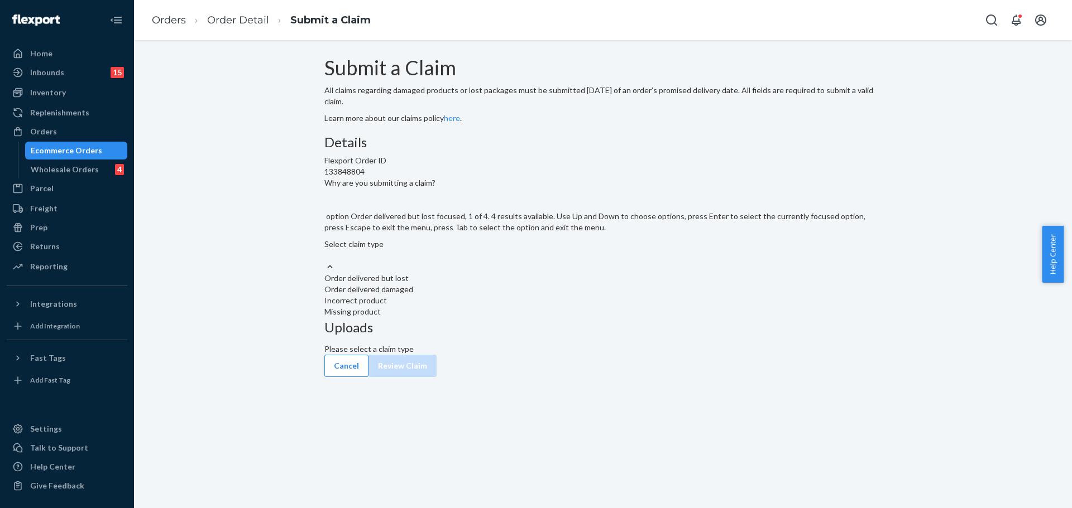
click at [470, 250] on div "Select claim type" at bounding box center [602, 244] width 557 height 11
click at [325, 261] on input "Why are you submitting a claim? option Order delivered but lost focused, 1 of 4…" at bounding box center [324, 255] width 1 height 11
click at [482, 284] on div "Order delivered but lost" at bounding box center [602, 278] width 557 height 11
click at [325, 261] on input "Why are you submitting a claim? option Order delivered but lost focused, 1 of 4…" at bounding box center [324, 255] width 1 height 11
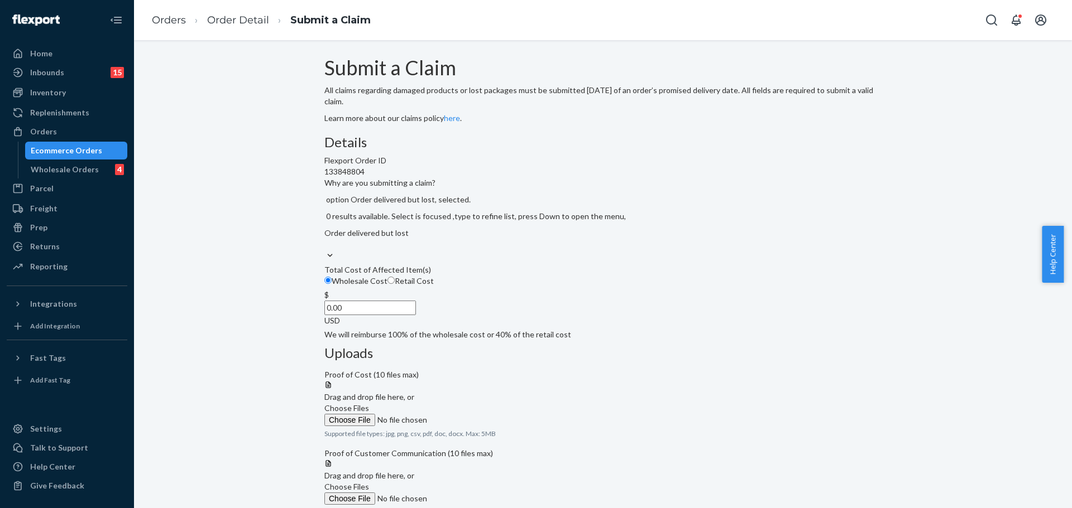
click at [434, 286] on span "Retail Cost" at bounding box center [414, 280] width 39 height 9
click at [395, 284] on input "Retail Cost" at bounding box center [390, 280] width 7 height 7
radio input "true"
radio input "false"
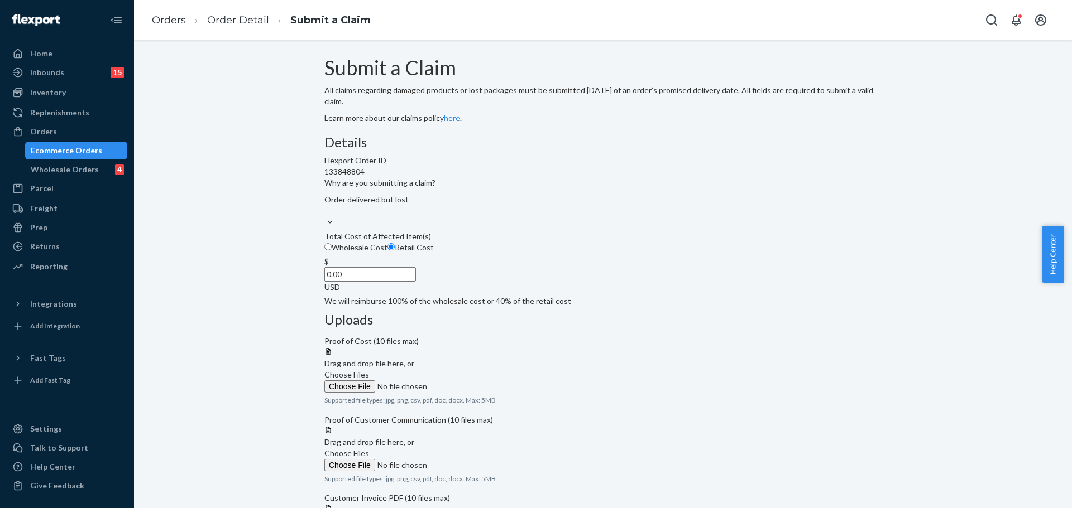
click at [369, 370] on span "Choose Files" at bounding box center [346, 374] width 45 height 9
click at [476, 381] on input "Choose Files" at bounding box center [400, 387] width 152 height 12
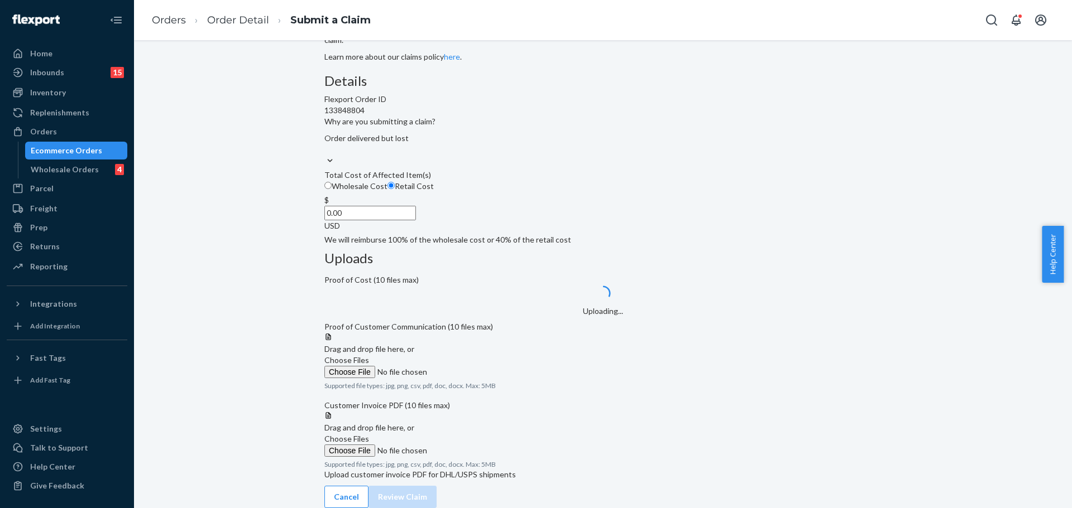
scroll to position [181, 0]
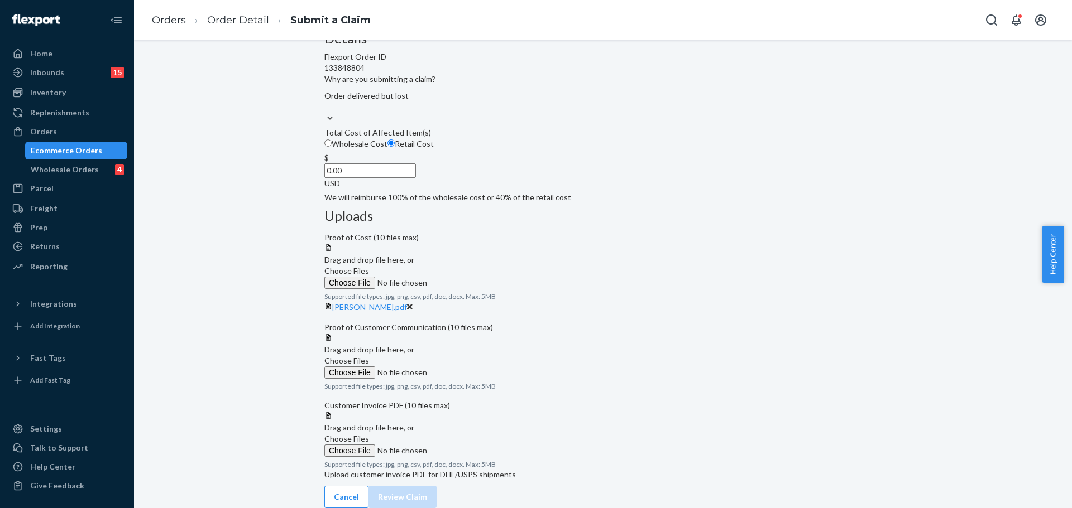
click at [369, 356] on span "Choose Files" at bounding box center [346, 360] width 45 height 9
click at [476, 367] on input "Choose Files" at bounding box center [400, 373] width 152 height 12
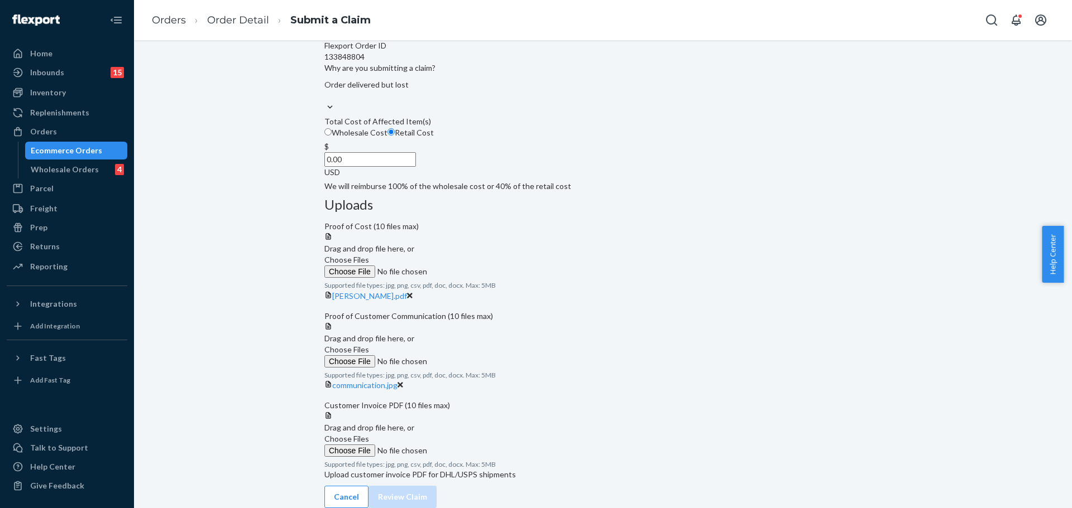
click at [369, 444] on span "Choose Files" at bounding box center [346, 438] width 45 height 9
click at [476, 457] on input "Choose Files" at bounding box center [400, 451] width 152 height 12
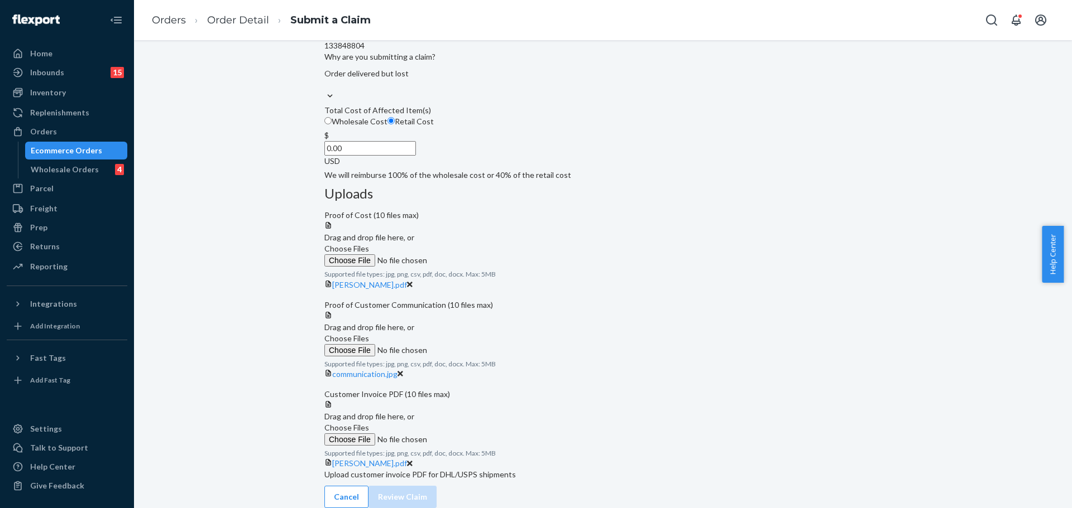
click at [416, 156] on input "0.00" at bounding box center [370, 148] width 92 height 15
type input "24.00"
click at [436, 487] on button "Review Claim" at bounding box center [402, 497] width 68 height 22
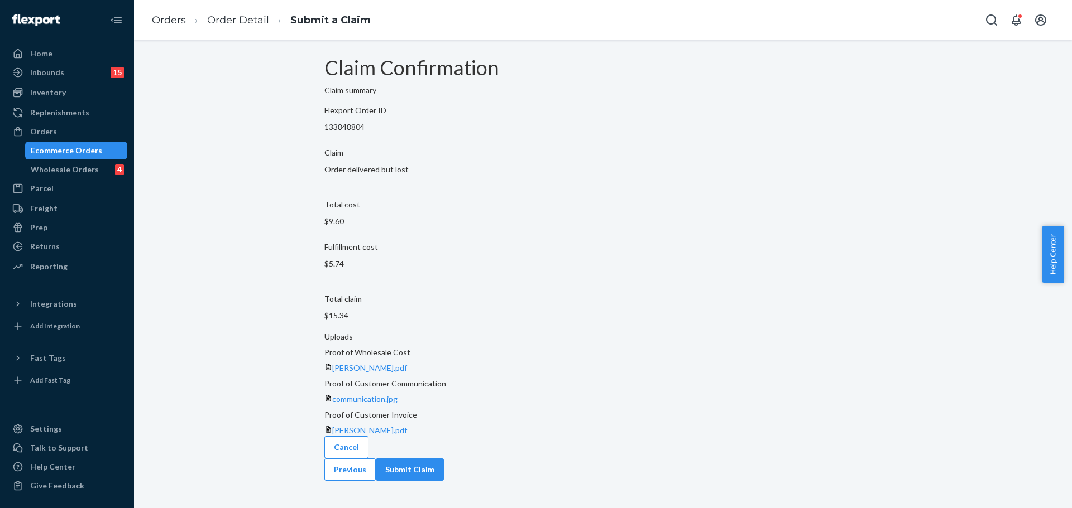
scroll to position [0, 0]
click at [444, 474] on button "Submit Claim" at bounding box center [410, 470] width 68 height 22
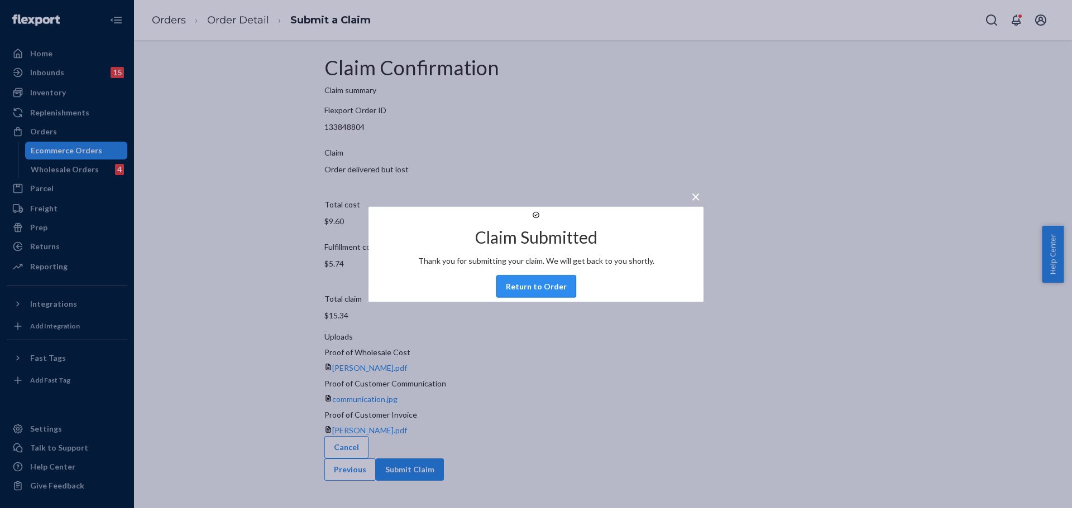
click at [534, 297] on button "Return to Order" at bounding box center [536, 286] width 80 height 22
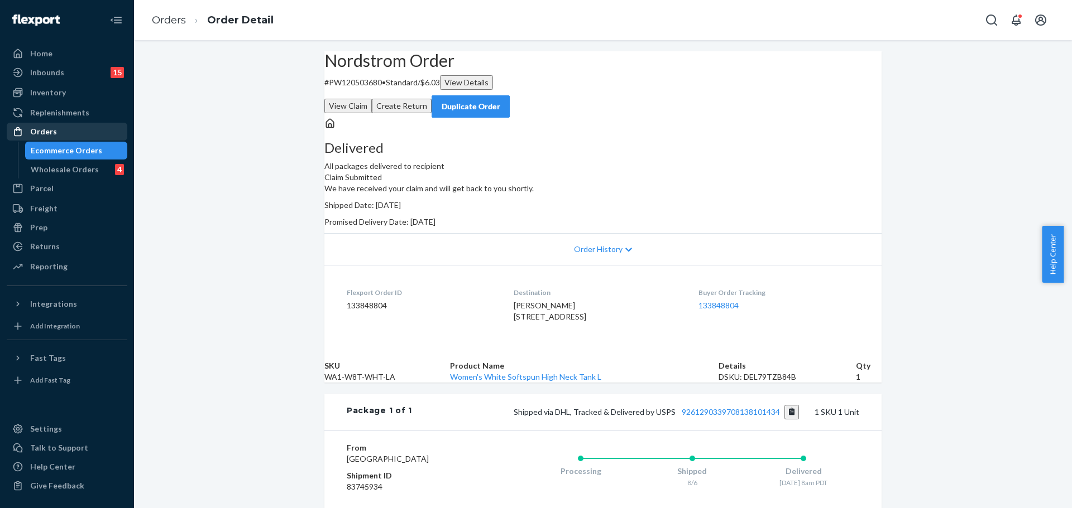
click at [63, 128] on div "Orders" at bounding box center [67, 132] width 118 height 16
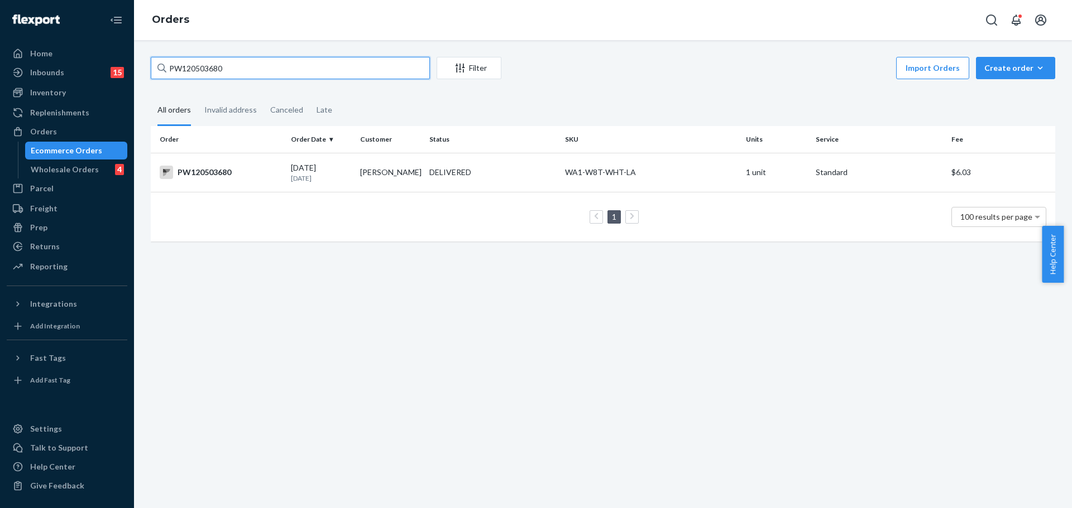
click at [201, 70] on input "PW120503680" at bounding box center [290, 68] width 279 height 22
paste input "482306"
type input "PW120482306"
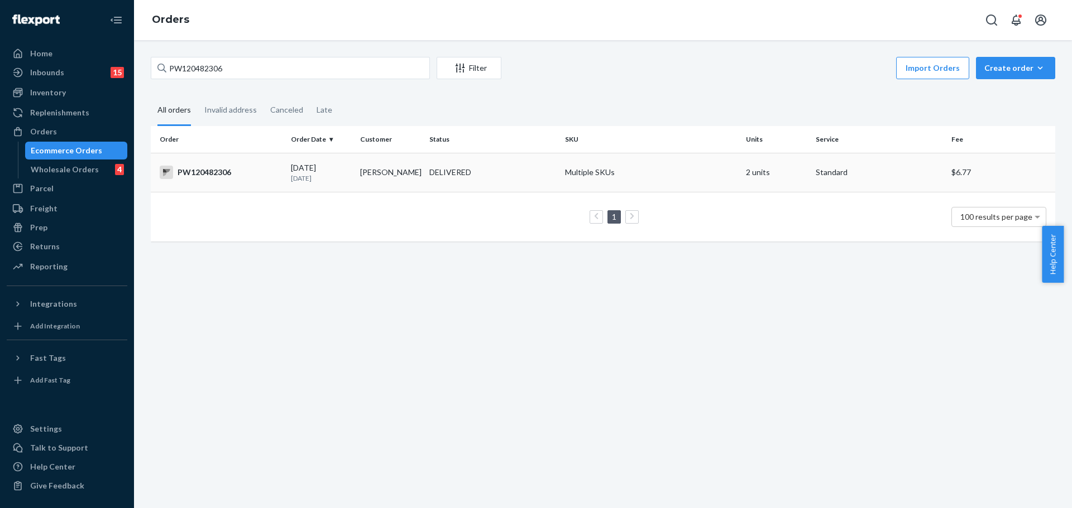
click at [226, 169] on div "PW120482306" at bounding box center [221, 172] width 122 height 13
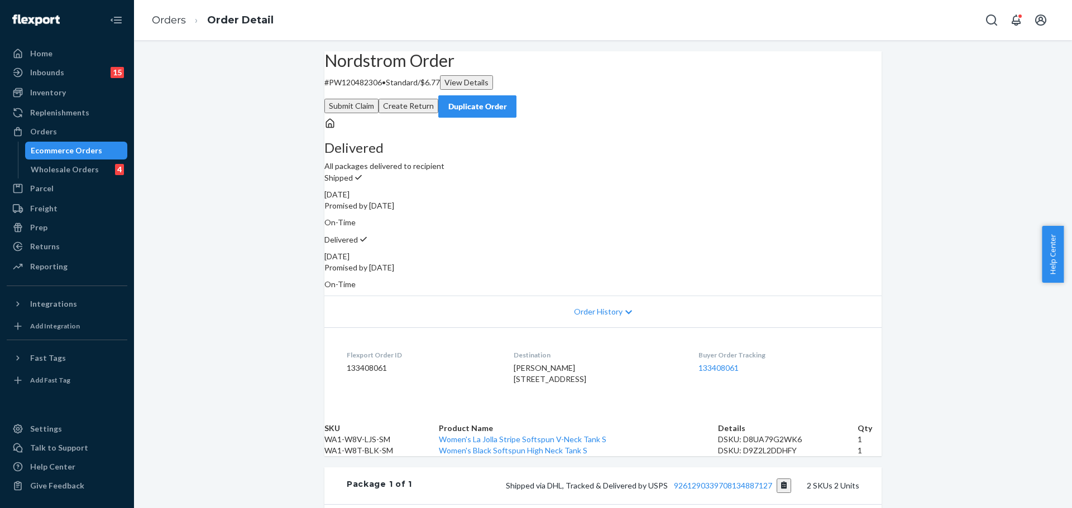
click at [547, 363] on span "[PERSON_NAME] [STREET_ADDRESS]" at bounding box center [549, 373] width 73 height 21
copy span "[PERSON_NAME]"
click at [378, 99] on button "Submit Claim" at bounding box center [351, 106] width 54 height 15
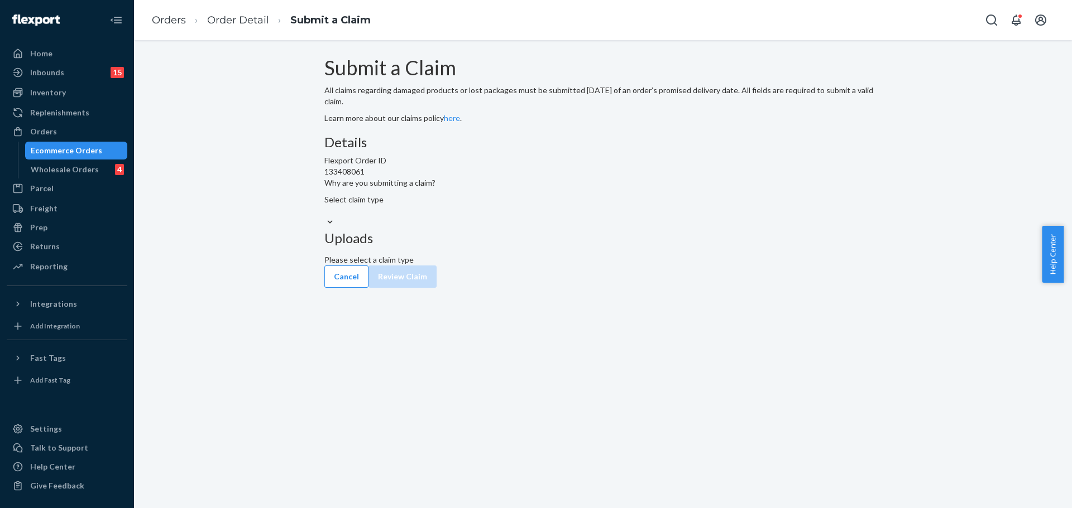
click at [486, 217] on div "Select claim type" at bounding box center [602, 205] width 557 height 22
click at [325, 217] on input "Why are you submitting a claim? Select claim type" at bounding box center [324, 210] width 1 height 11
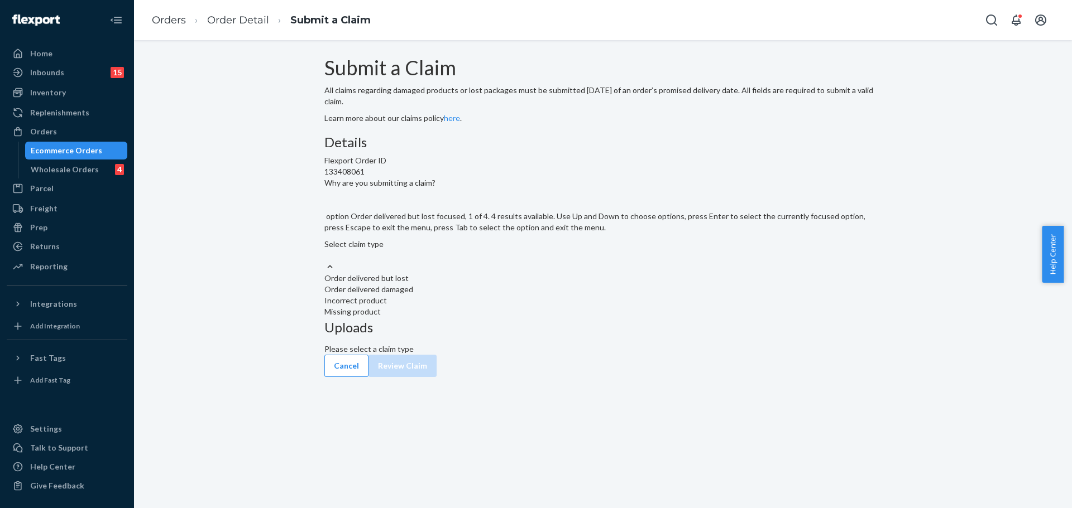
click at [478, 284] on div "Order delivered but lost" at bounding box center [602, 278] width 557 height 11
click at [325, 261] on input "Why are you submitting a claim? option Order delivered but lost focused, 1 of 4…" at bounding box center [324, 255] width 1 height 11
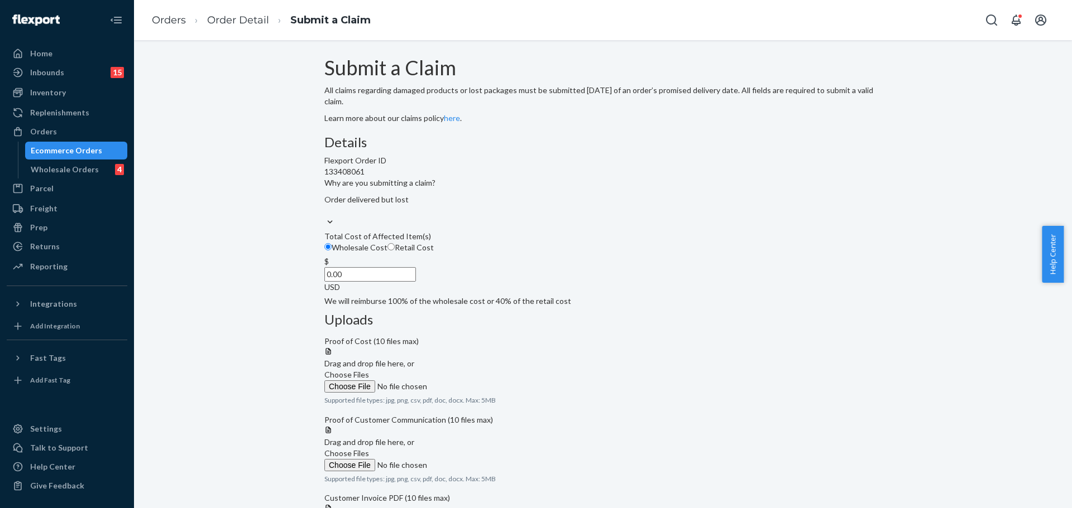
click at [434, 253] on label "Retail Cost" at bounding box center [410, 247] width 46 height 11
click at [395, 251] on input "Retail Cost" at bounding box center [390, 246] width 7 height 7
radio input "true"
radio input "false"
click at [416, 282] on input "0.00" at bounding box center [370, 274] width 92 height 15
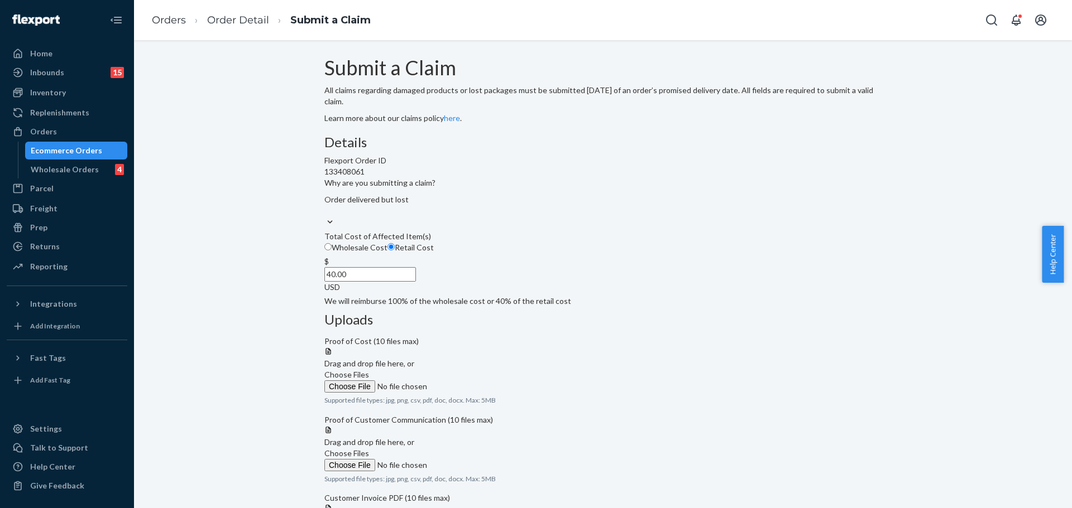
type input "40.00"
click at [476, 369] on label "Choose Files" at bounding box center [400, 380] width 152 height 23
click at [476, 381] on input "Choose Files" at bounding box center [400, 387] width 152 height 12
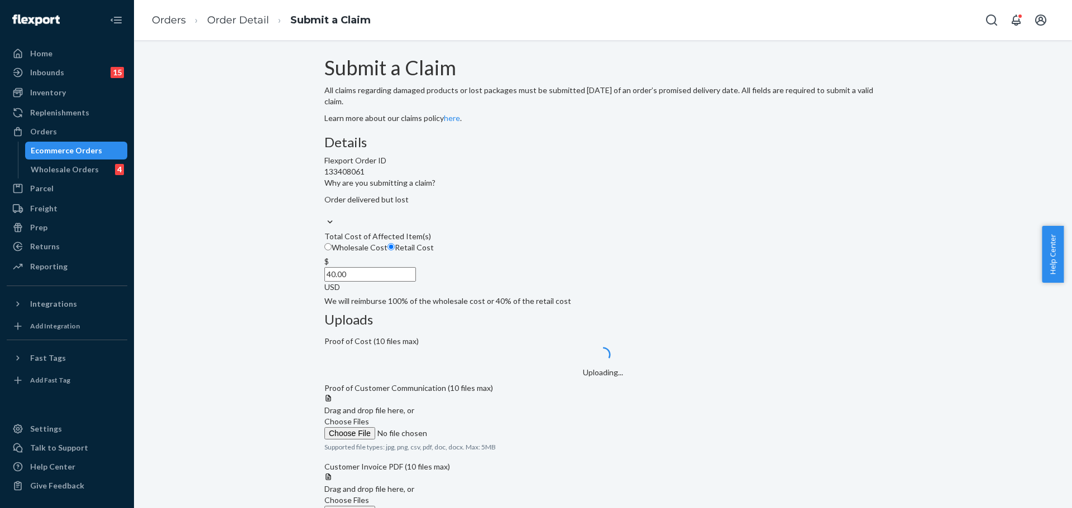
click at [369, 426] on span "Choose Files" at bounding box center [346, 421] width 45 height 9
click at [476, 434] on input "Choose Files" at bounding box center [400, 434] width 152 height 12
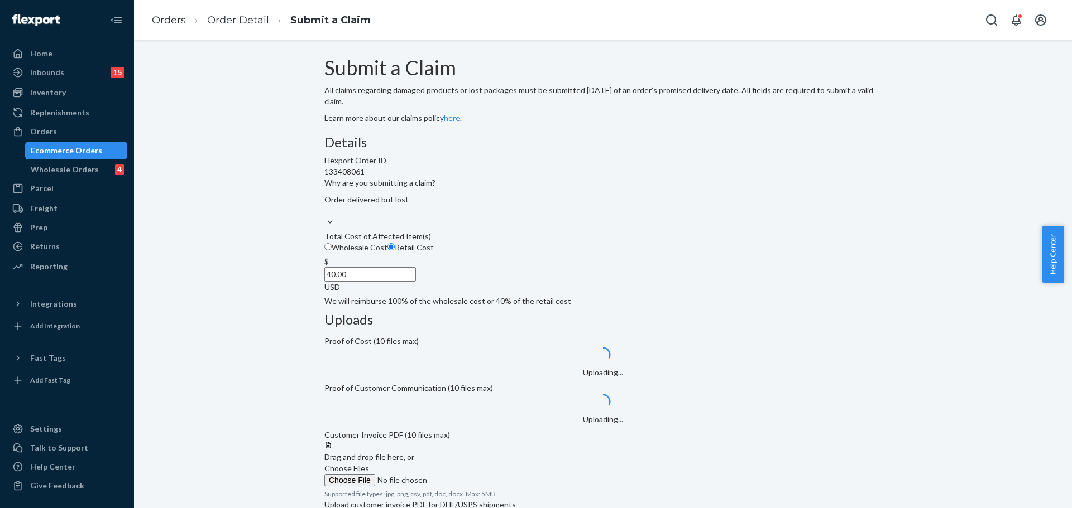
scroll to position [180, 0]
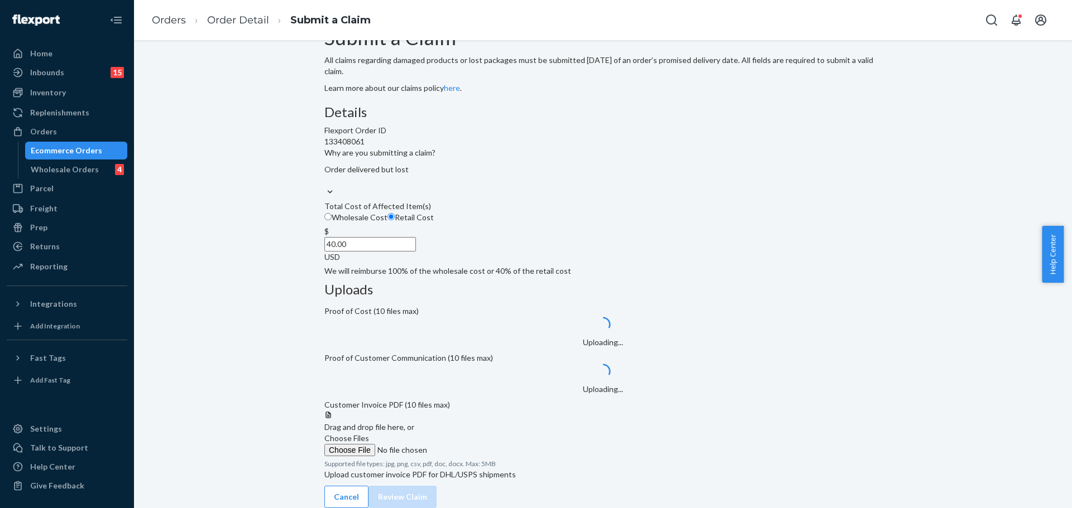
click at [369, 434] on span "Choose Files" at bounding box center [346, 438] width 45 height 9
click at [476, 444] on input "Choose Files" at bounding box center [400, 450] width 152 height 12
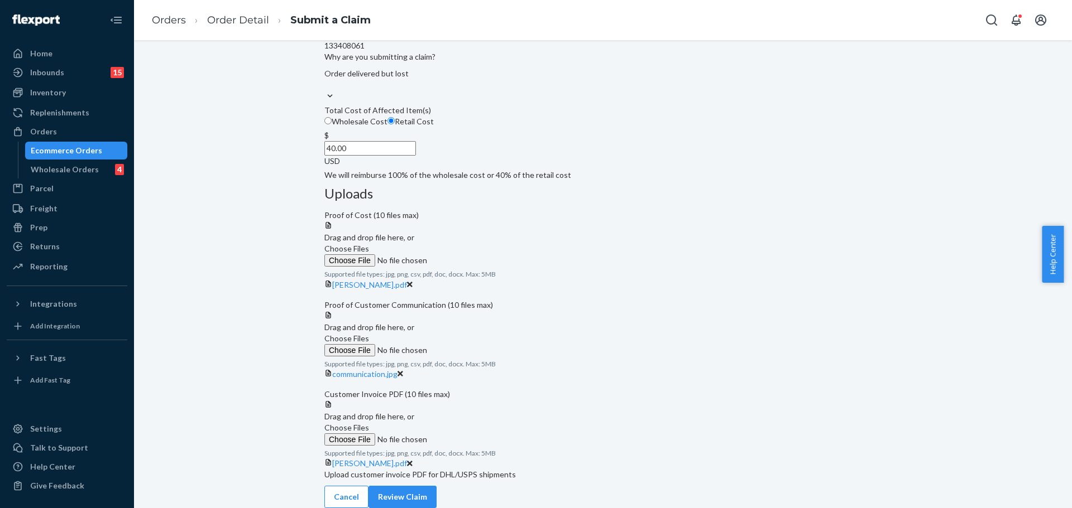
scroll to position [311, 0]
click at [436, 488] on button "Review Claim" at bounding box center [402, 497] width 68 height 22
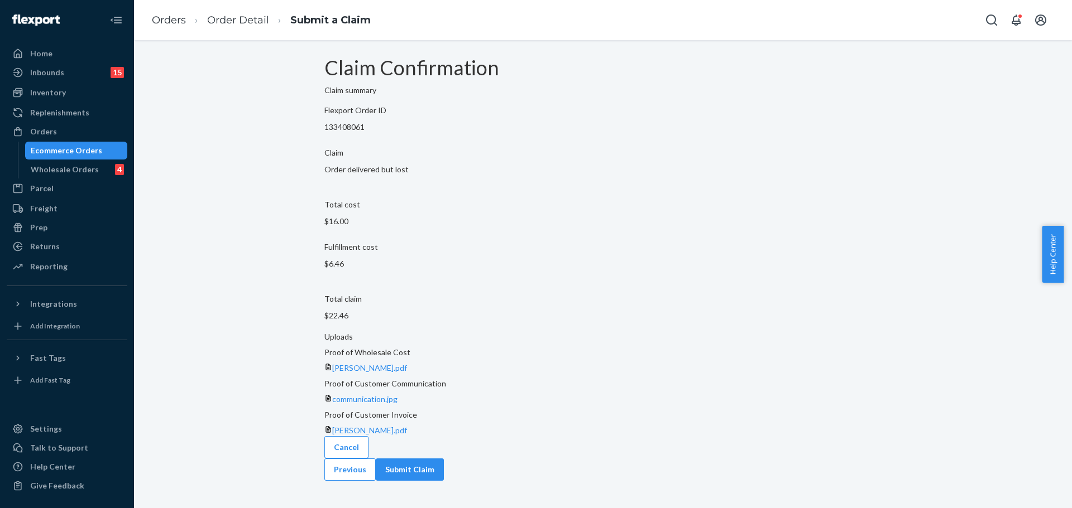
scroll to position [0, 0]
click at [830, 453] on div "Cancel Previous Submit Claim" at bounding box center [602, 458] width 557 height 45
click at [444, 472] on button "Submit Claim" at bounding box center [410, 470] width 68 height 22
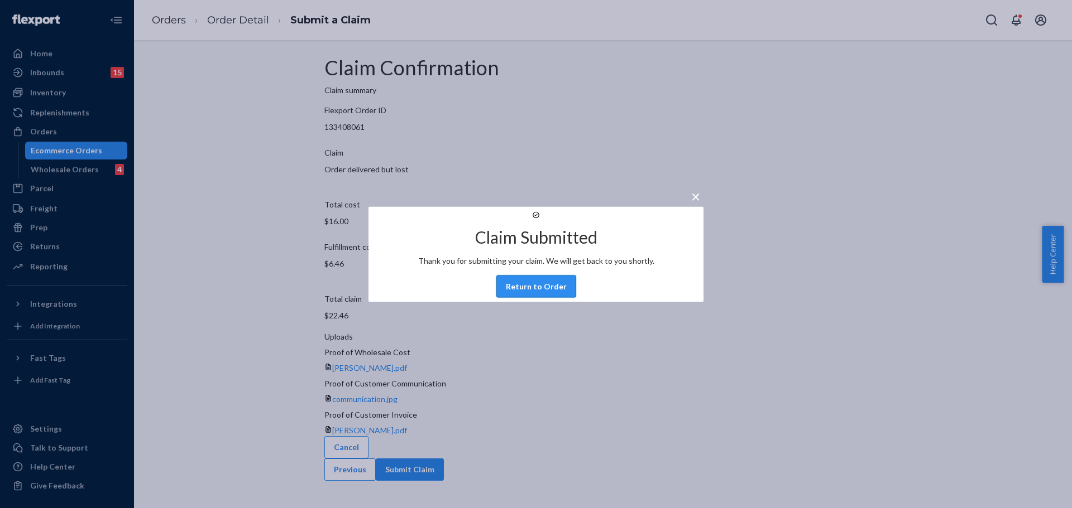
click at [526, 297] on button "Return to Order" at bounding box center [536, 286] width 80 height 22
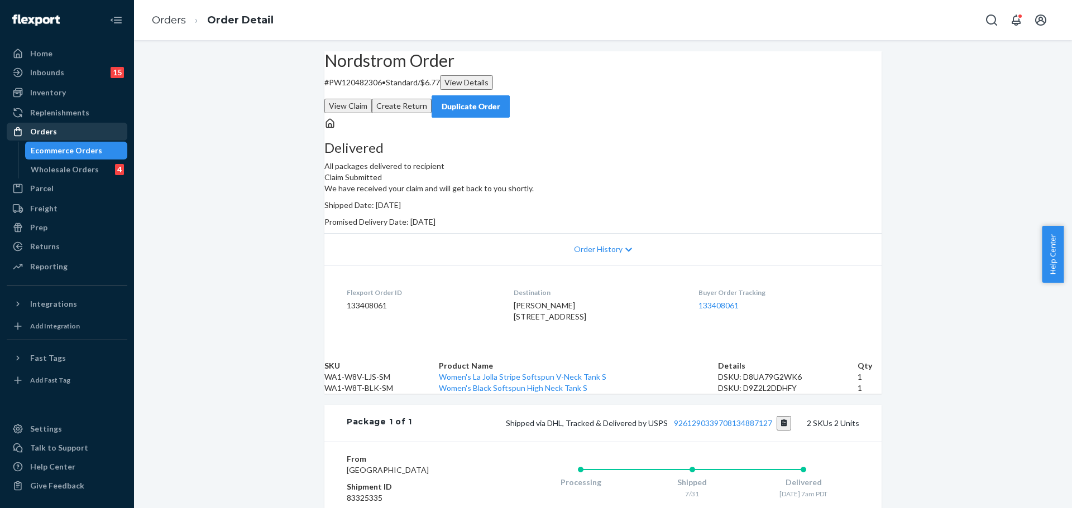
click at [76, 140] on link "Orders" at bounding box center [67, 132] width 121 height 18
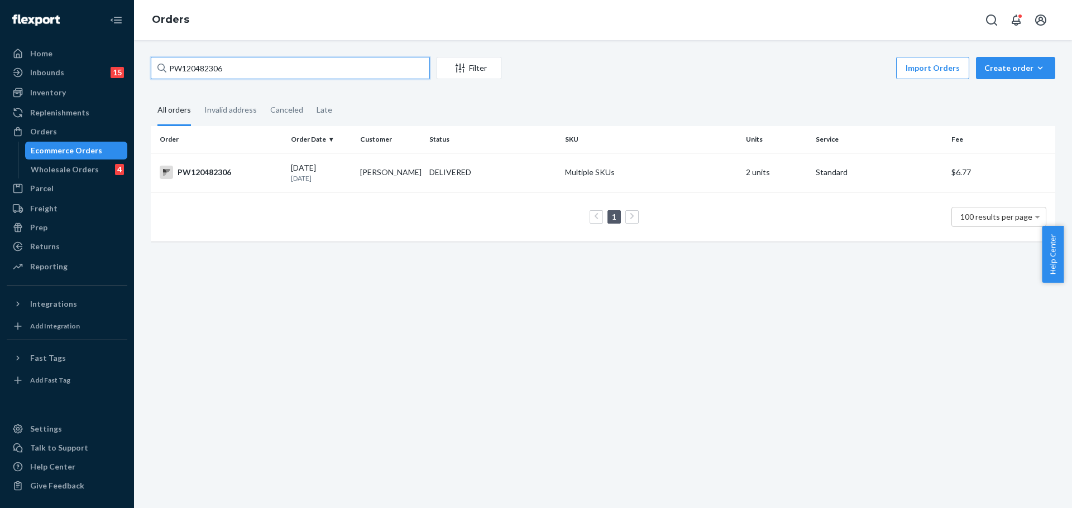
click at [249, 60] on input "PW120482306" at bounding box center [290, 68] width 279 height 22
paste input "184045"
type input "PW120184045"
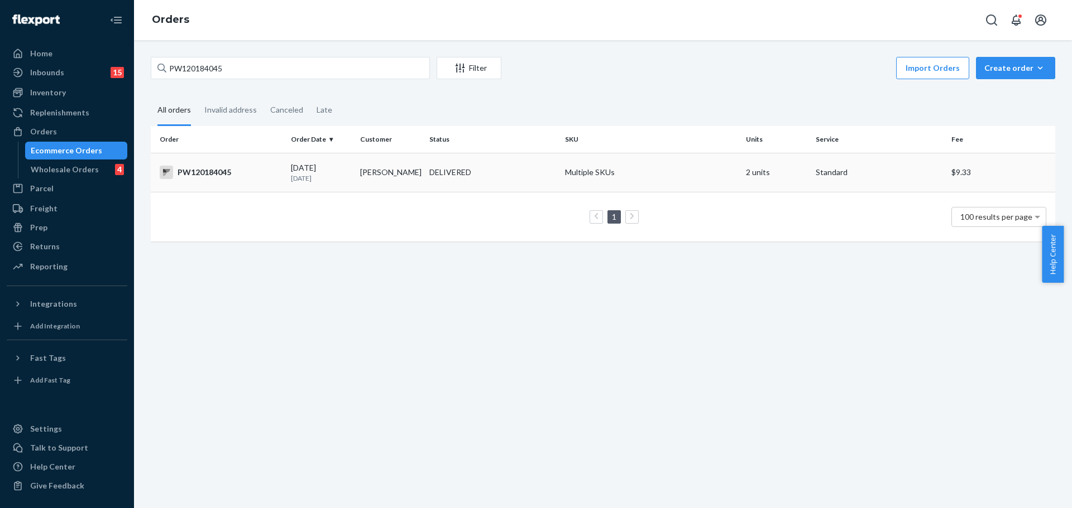
click at [231, 170] on div "PW120184045" at bounding box center [221, 172] width 122 height 13
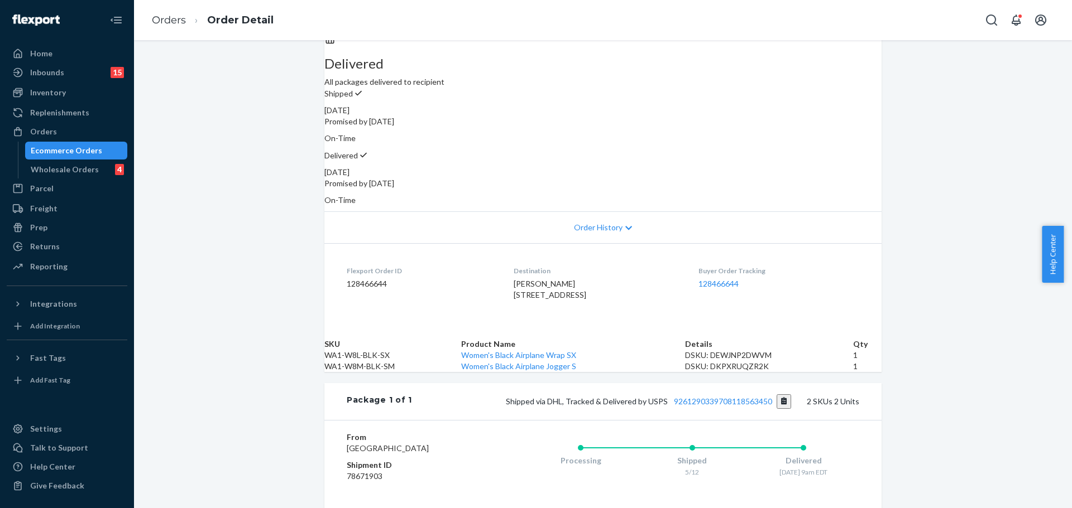
scroll to position [85, 0]
click at [722, 278] on link "128466644" at bounding box center [718, 282] width 40 height 9
